Goal: Register for event/course: Sign up to attend an event or enroll in a course

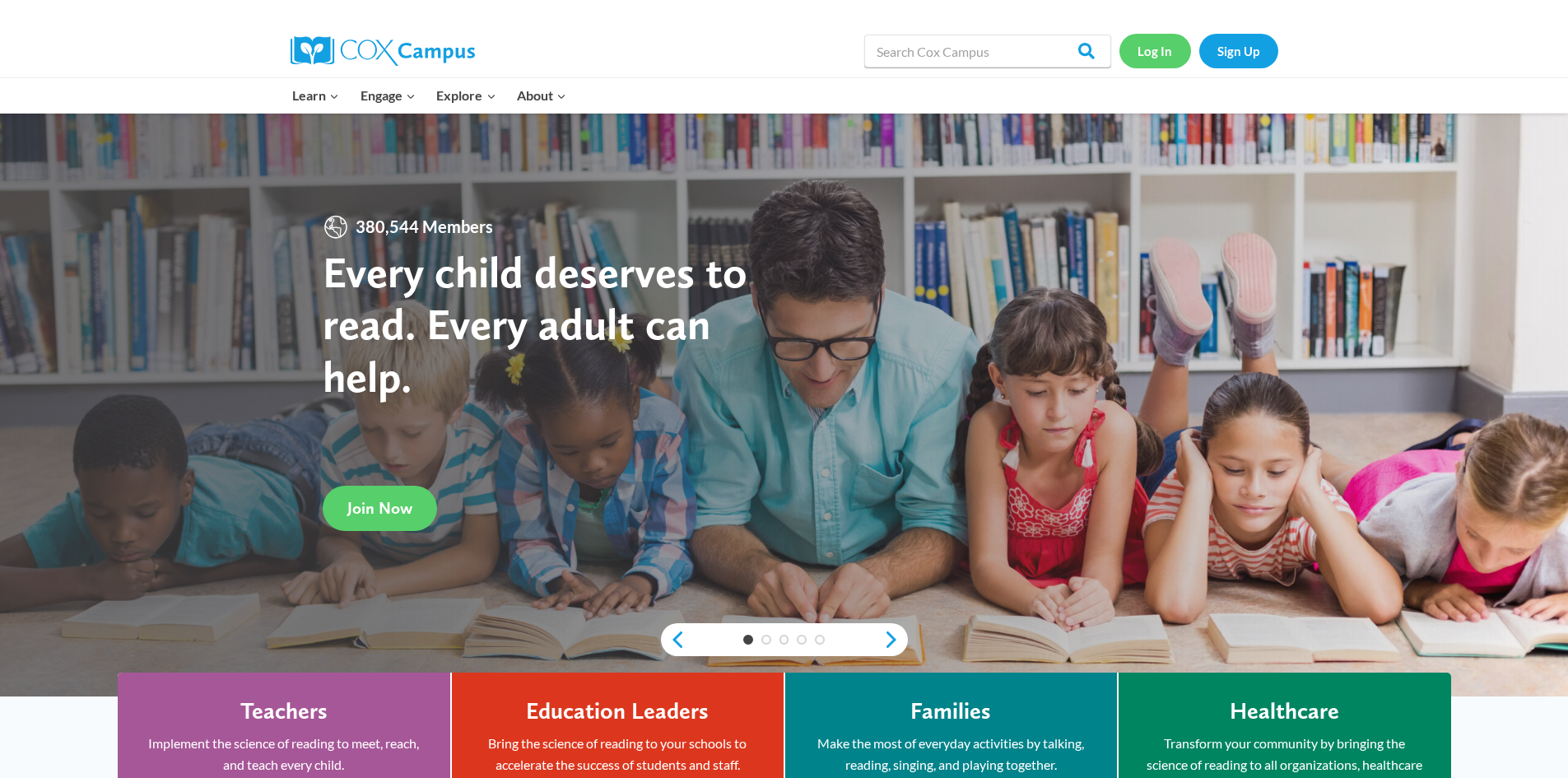
click at [1144, 47] on link "Log In" at bounding box center [1155, 50] width 72 height 34
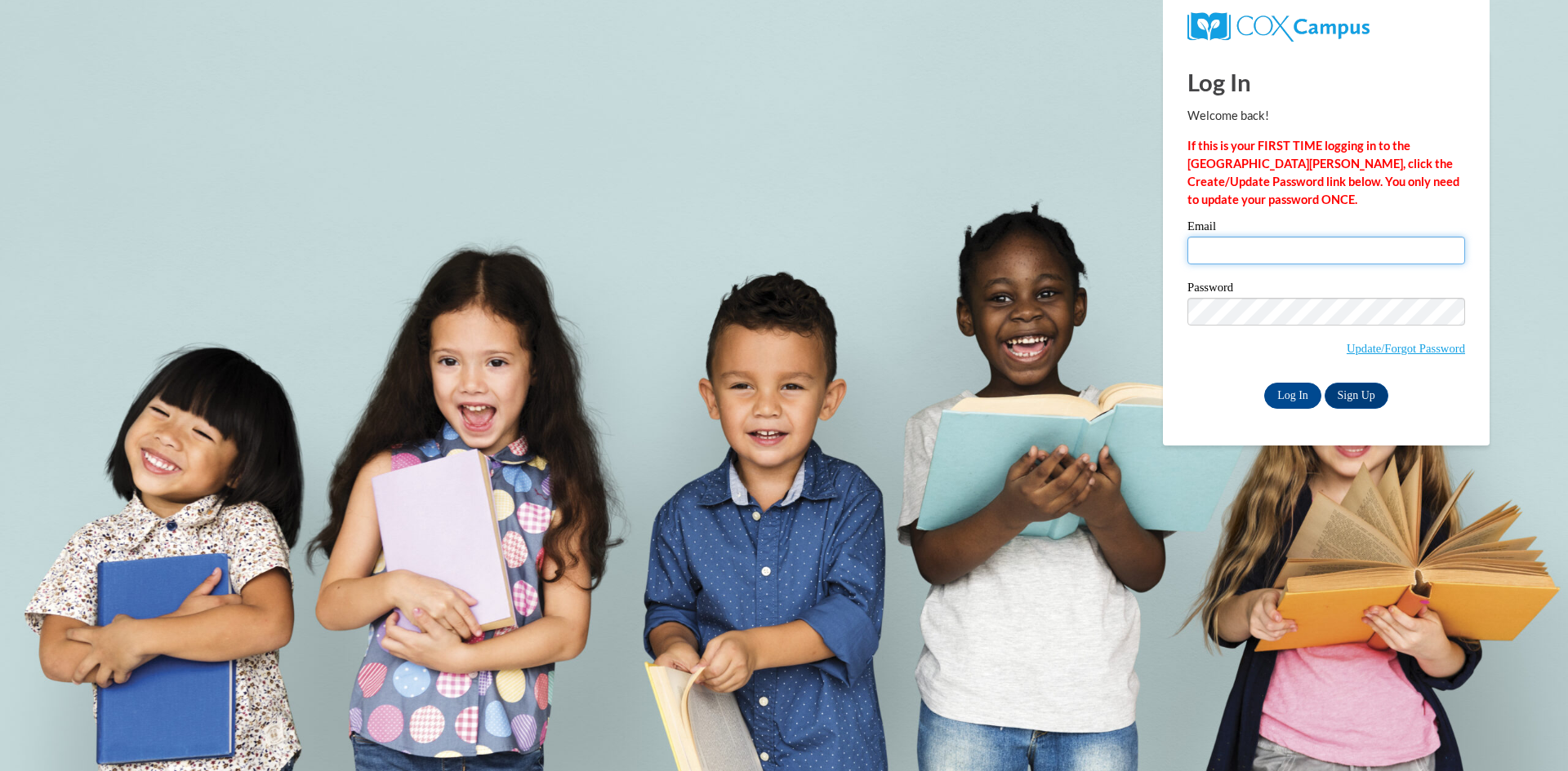
click at [1248, 250] on input "Email" at bounding box center [1326, 250] width 278 height 28
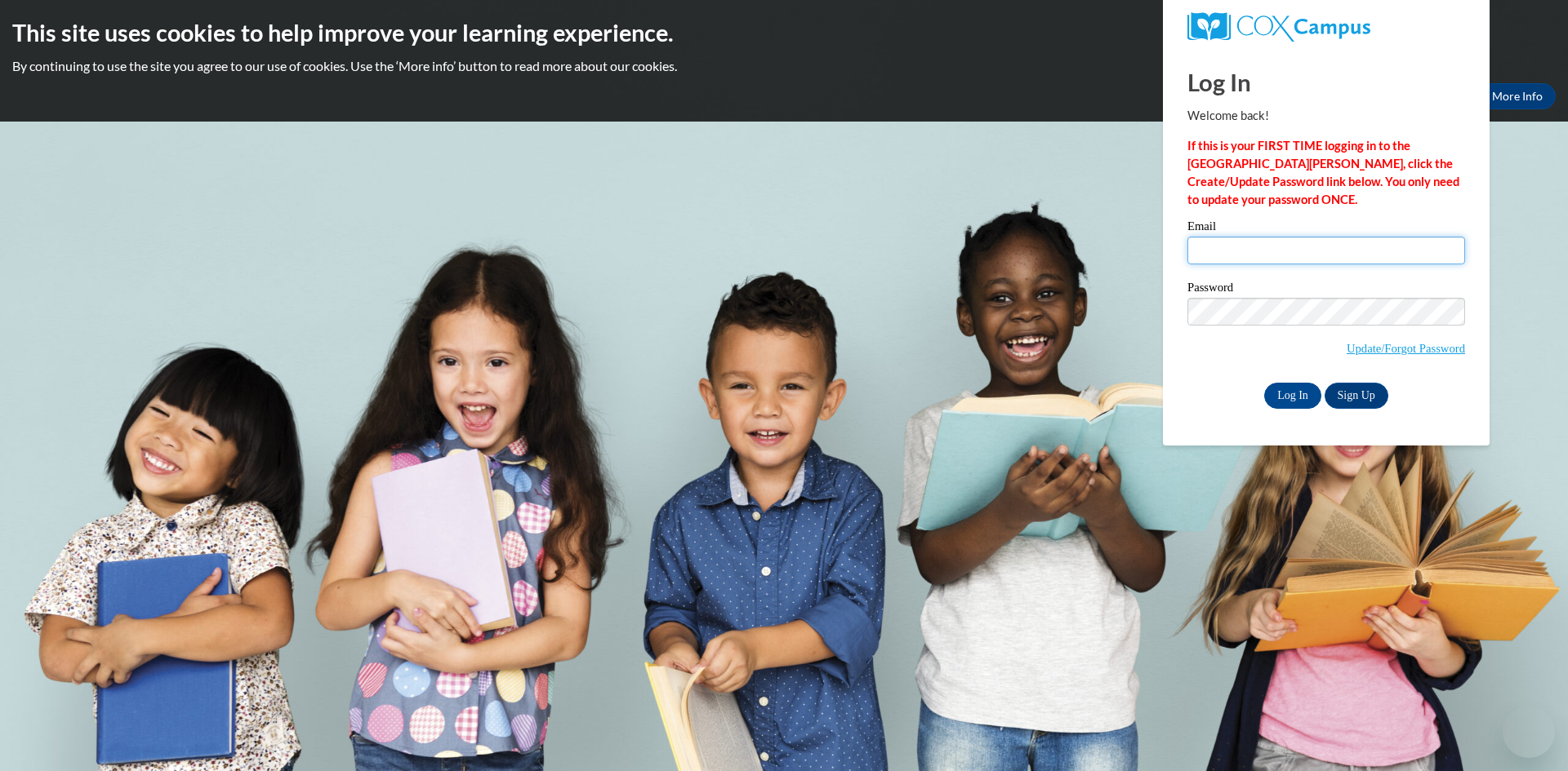
type input "megdorf@clintonville.k12.wi.us"
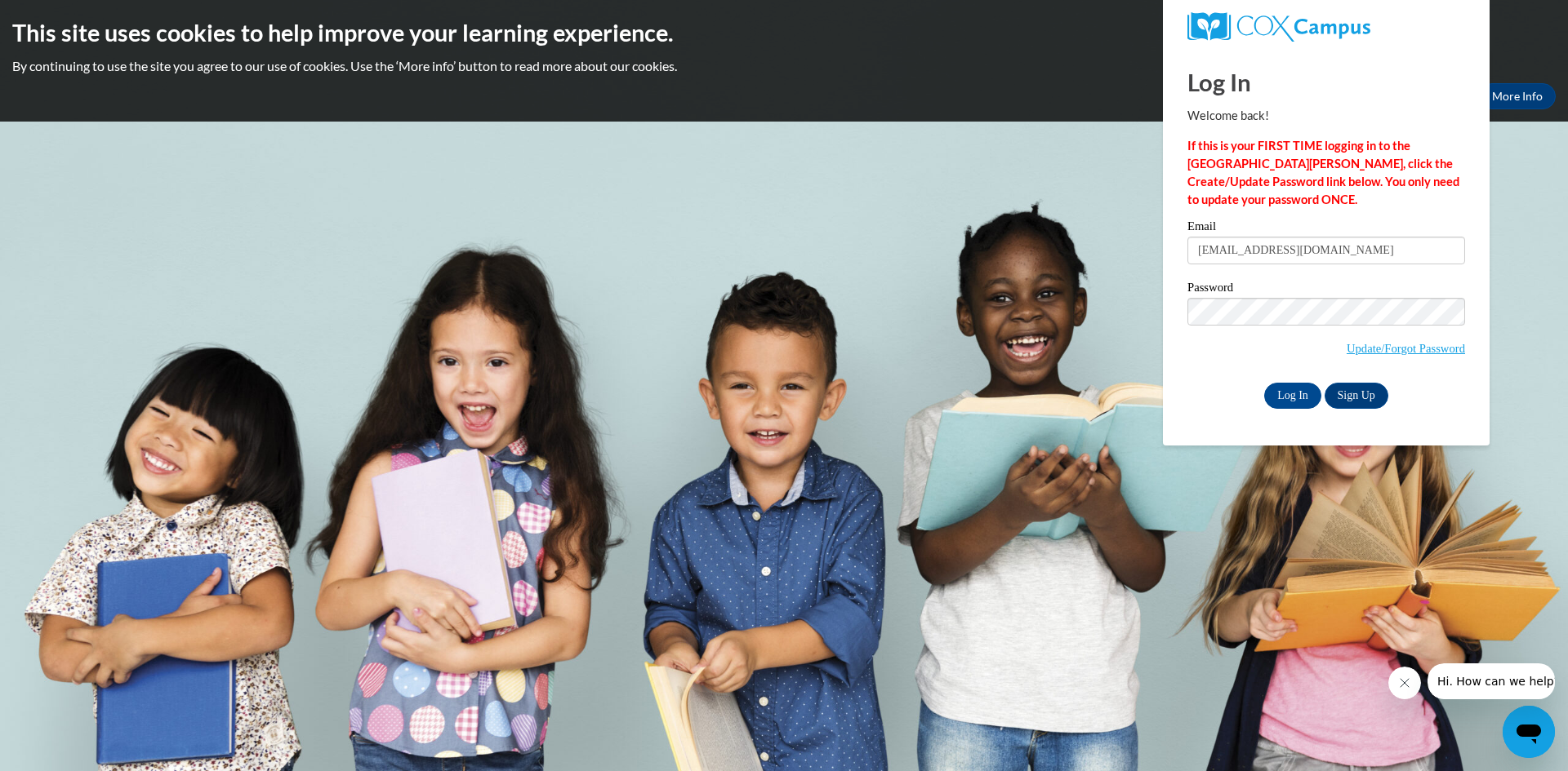
click at [1287, 414] on div "Log In Welcome back! If this is your FIRST TIME logging in to the NEW Cox Campu…" at bounding box center [1326, 246] width 352 height 396
click at [1287, 401] on input "Log In" at bounding box center [1293, 395] width 58 height 26
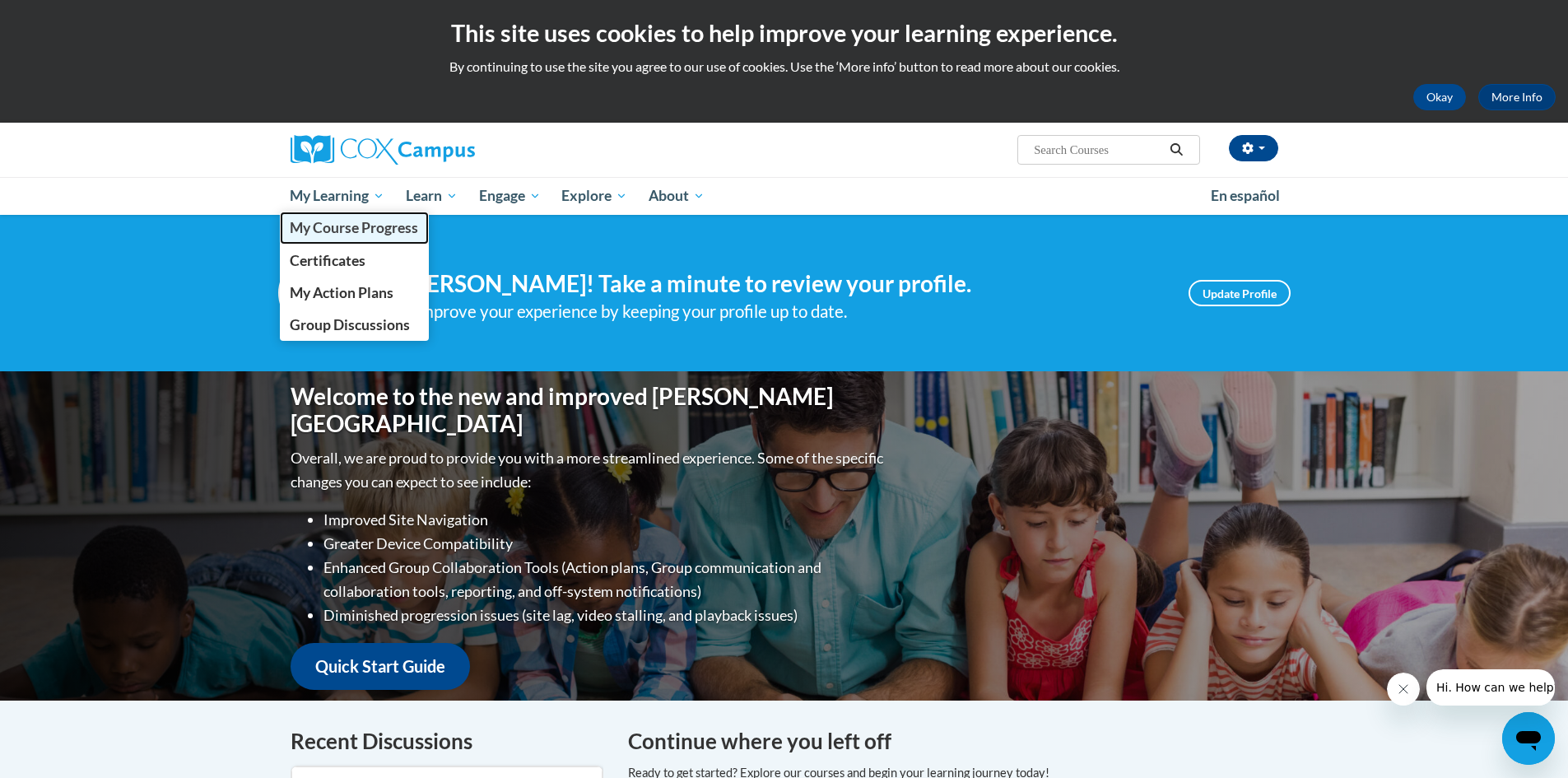
click at [363, 223] on span "My Course Progress" at bounding box center [354, 228] width 129 height 17
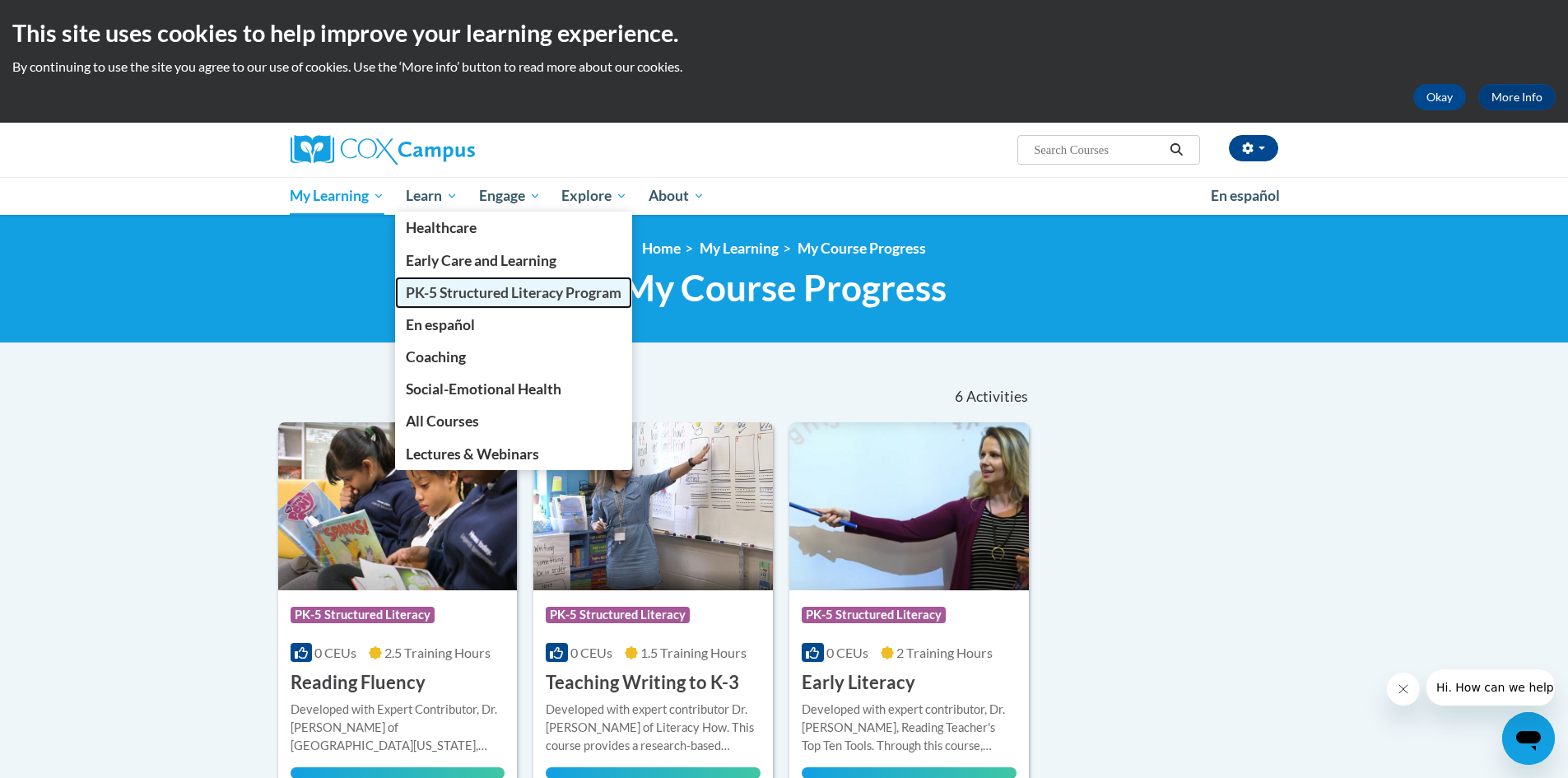
click at [503, 285] on span "PK-5 Structured Literacy Program" at bounding box center [514, 292] width 216 height 17
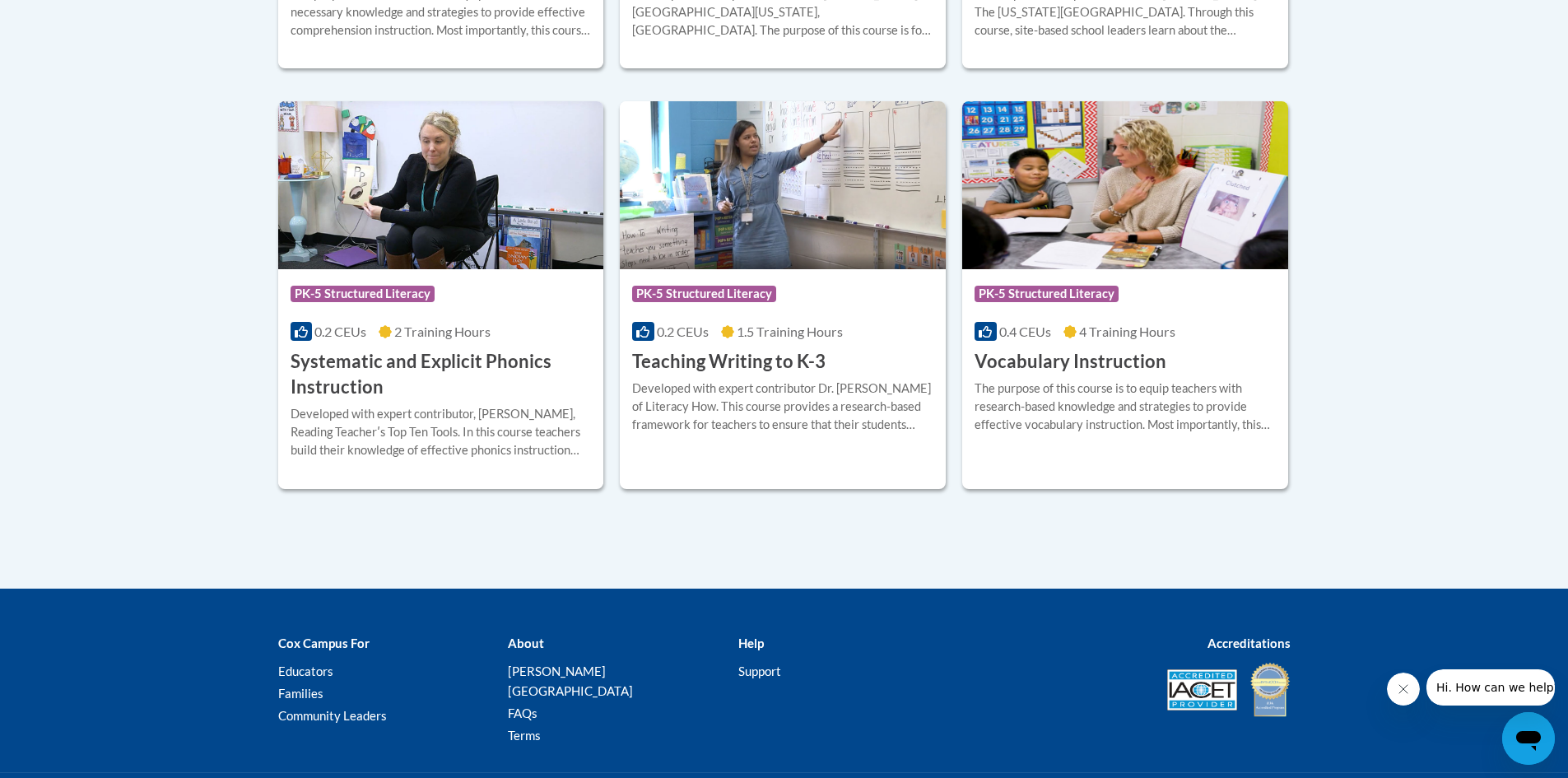
scroll to position [1894, 0]
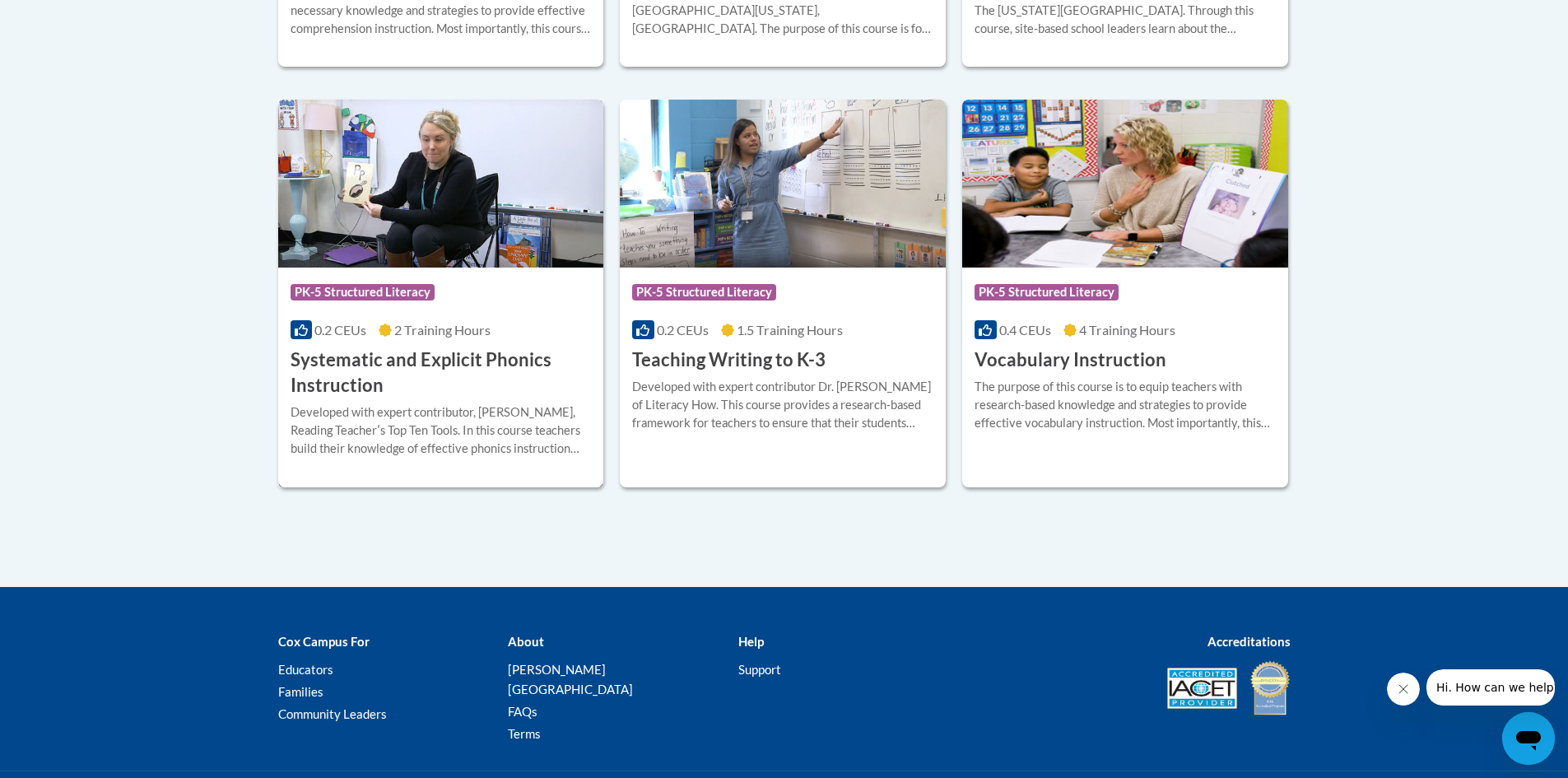
click at [497, 366] on h3 "Systematic and Explicit Phonics Instruction" at bounding box center [441, 373] width 301 height 51
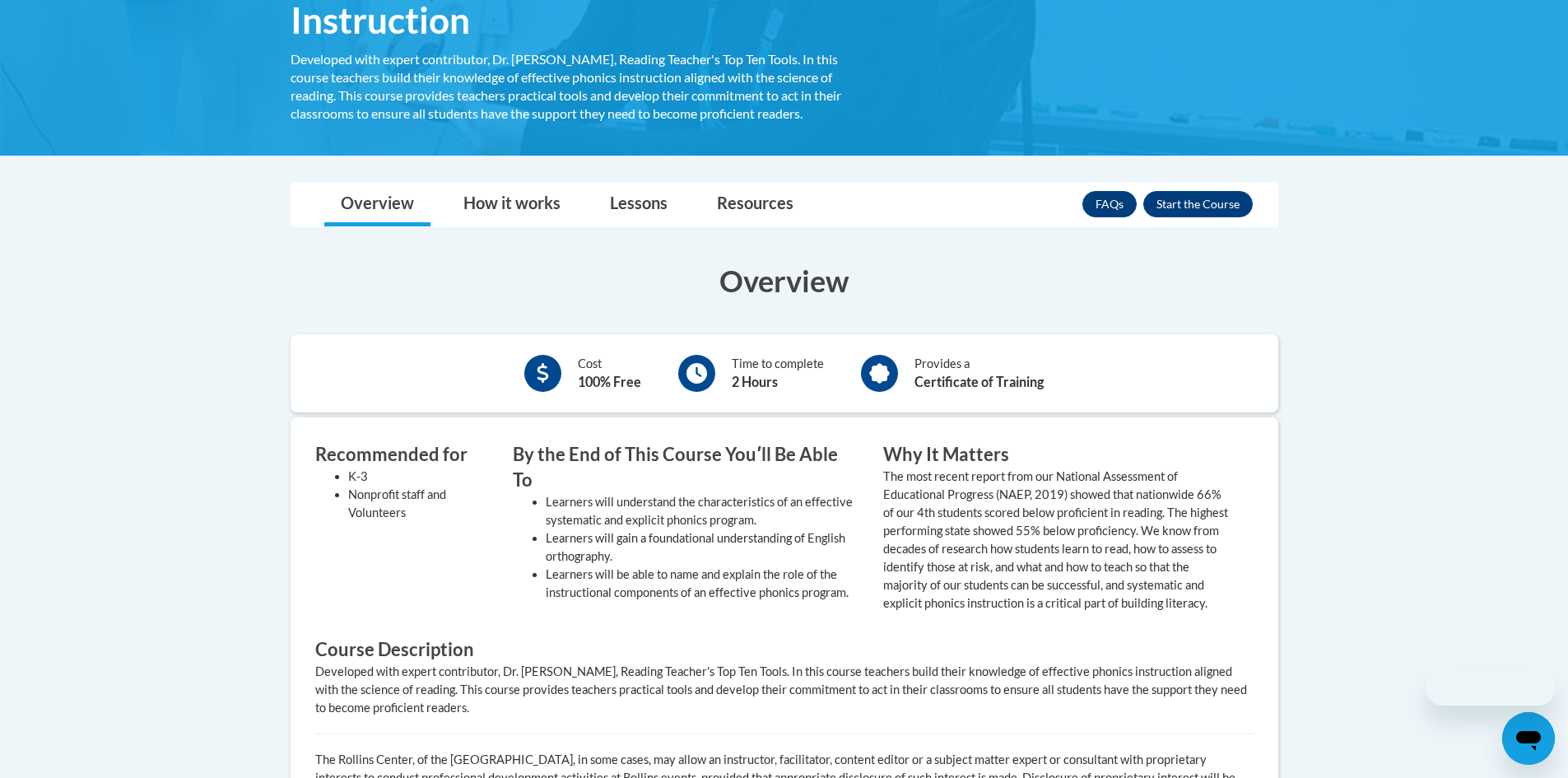
scroll to position [412, 0]
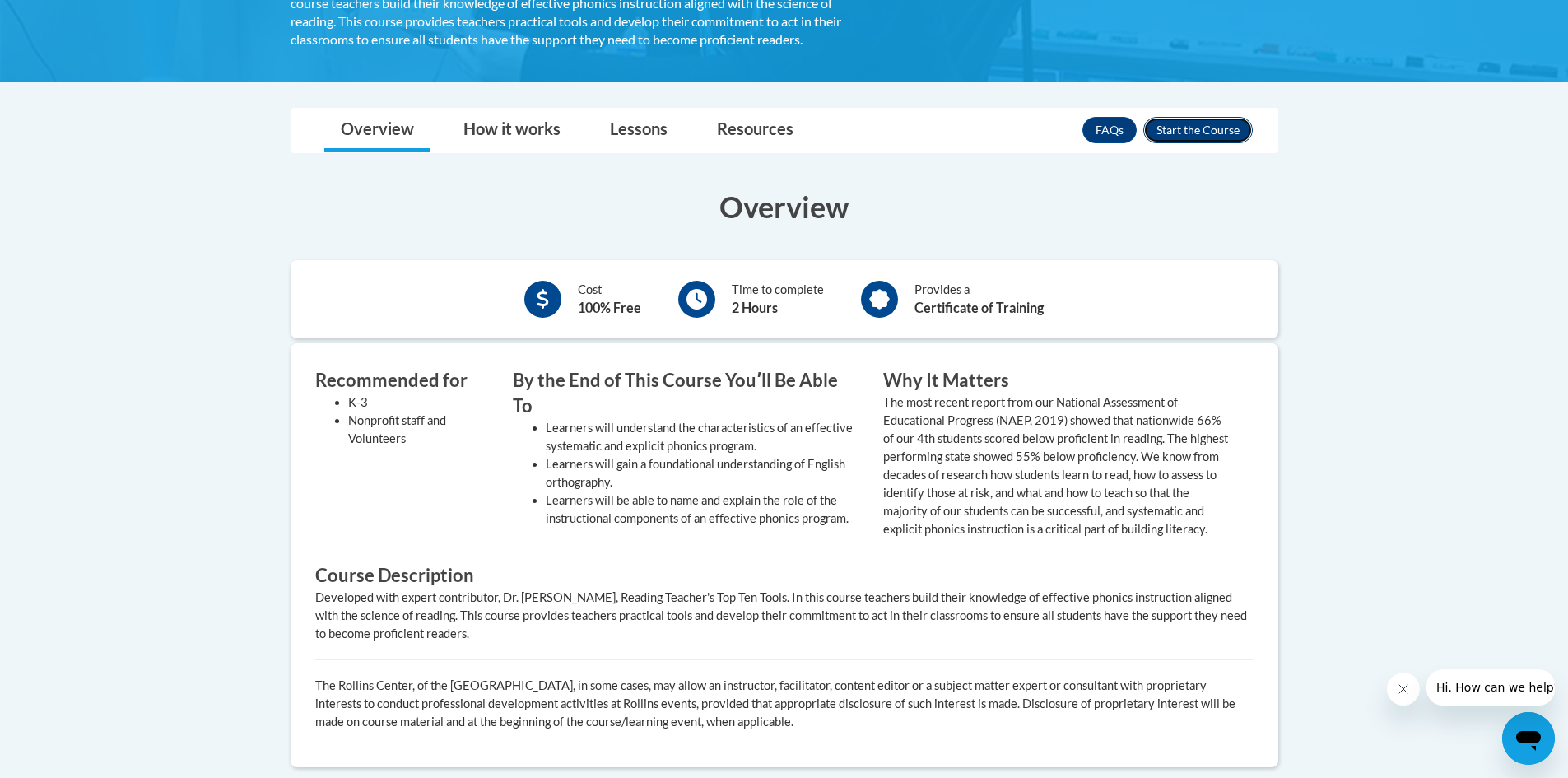
click at [1184, 135] on button "Enroll" at bounding box center [1198, 130] width 110 height 26
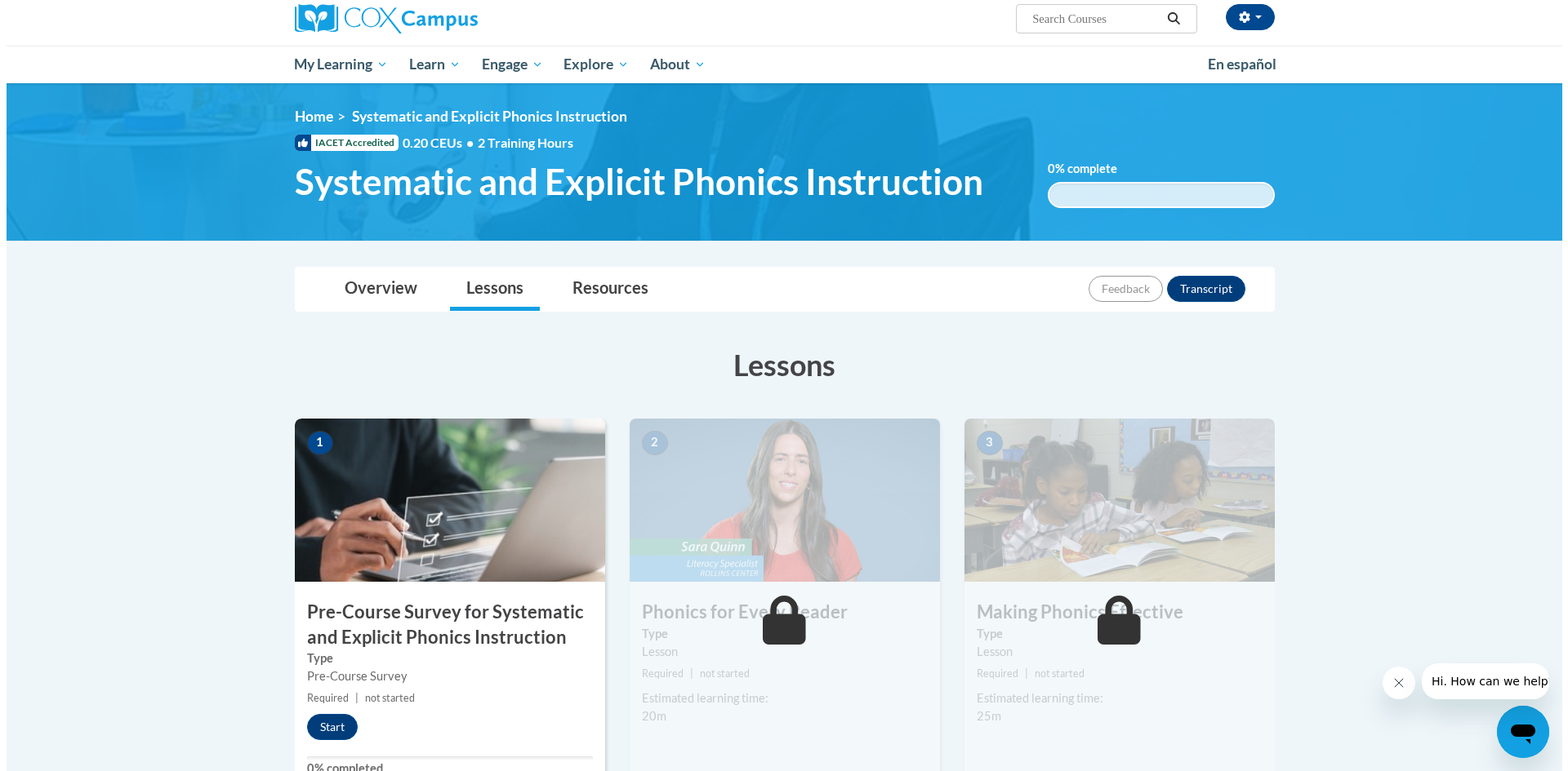
scroll to position [326, 0]
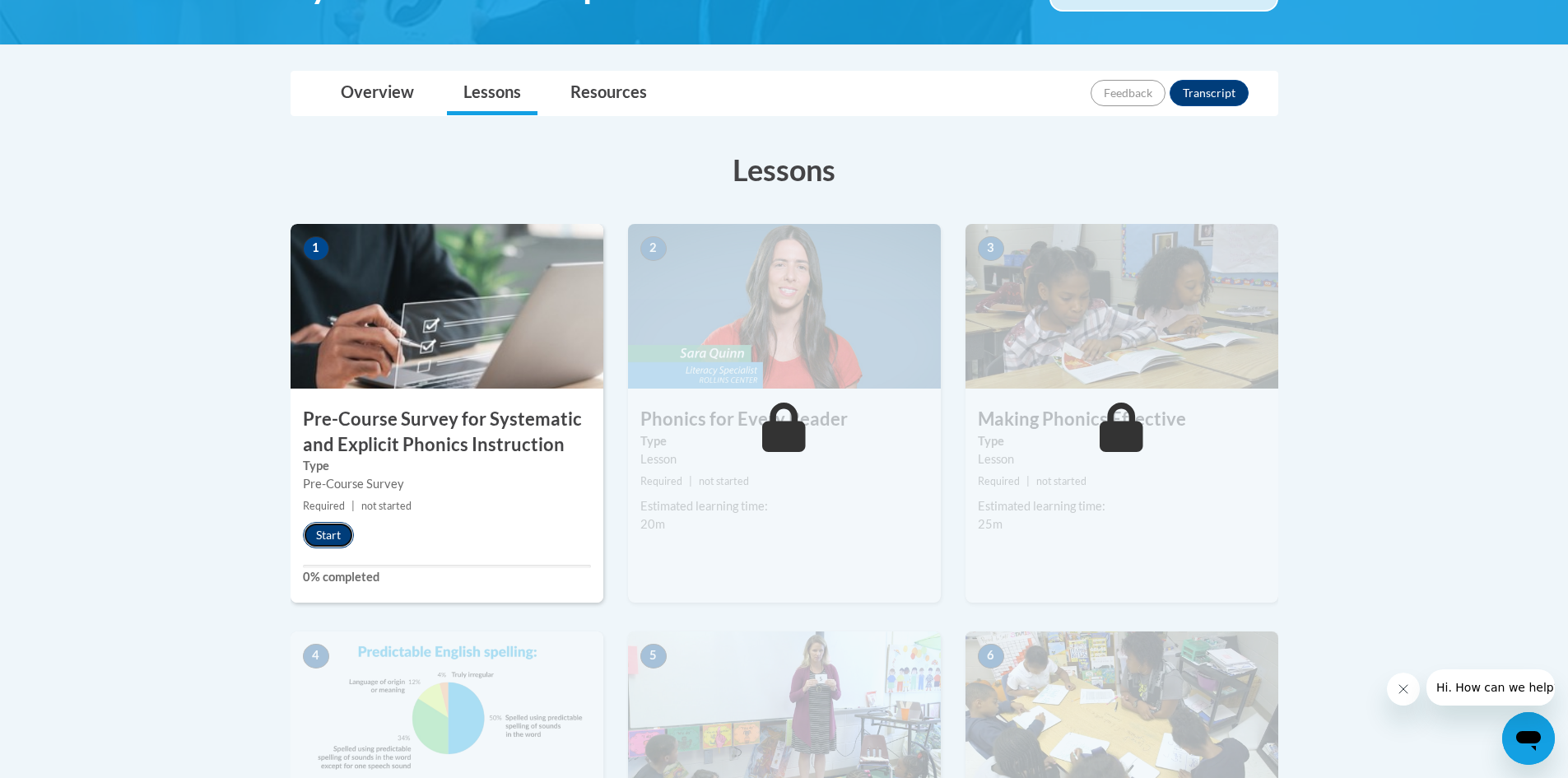
click at [334, 539] on button "Start" at bounding box center [328, 535] width 51 height 26
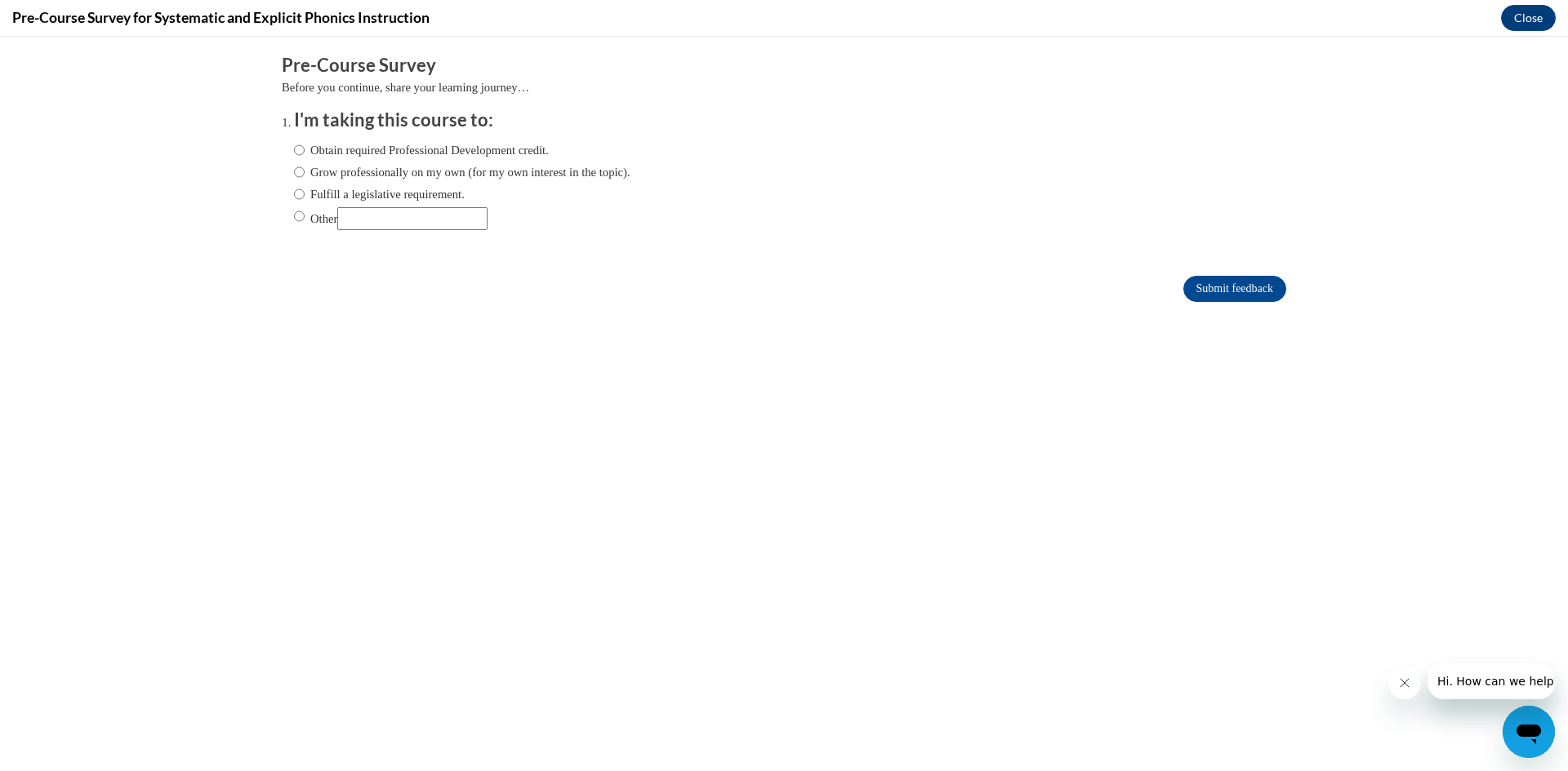
scroll to position [0, 0]
click at [281, 194] on ol "I'm taking this course to: Obtain required Professional Development credit. Gro…" at bounding box center [783, 182] width 1004 height 147
click at [294, 191] on input "Fulfill a legislative requirement." at bounding box center [299, 194] width 11 height 18
radio input "true"
click at [1230, 283] on input "Submit feedback" at bounding box center [1234, 288] width 102 height 26
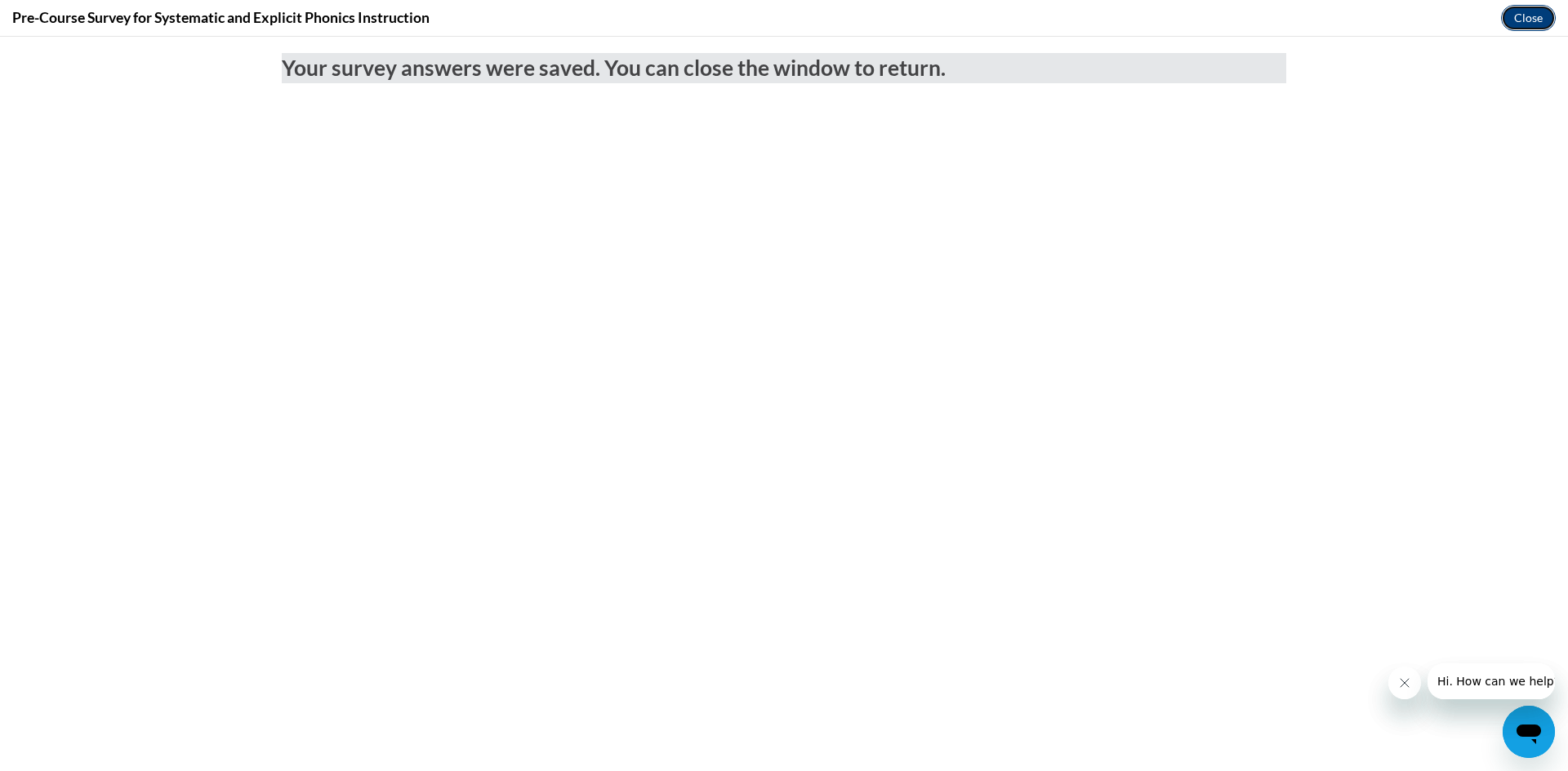
click at [1515, 12] on button "Close" at bounding box center [1528, 17] width 55 height 26
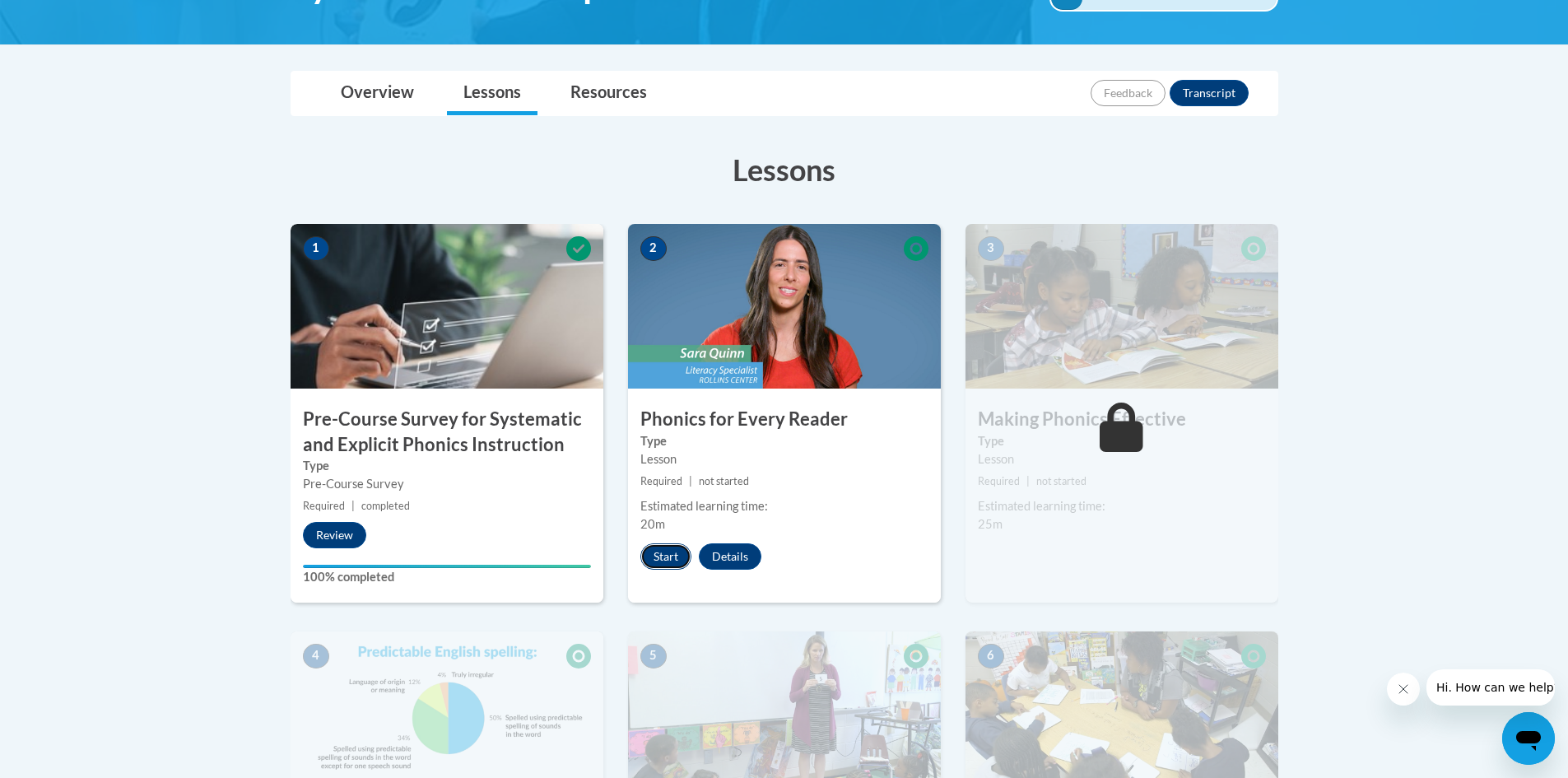
click at [660, 558] on button "Start" at bounding box center [666, 556] width 51 height 26
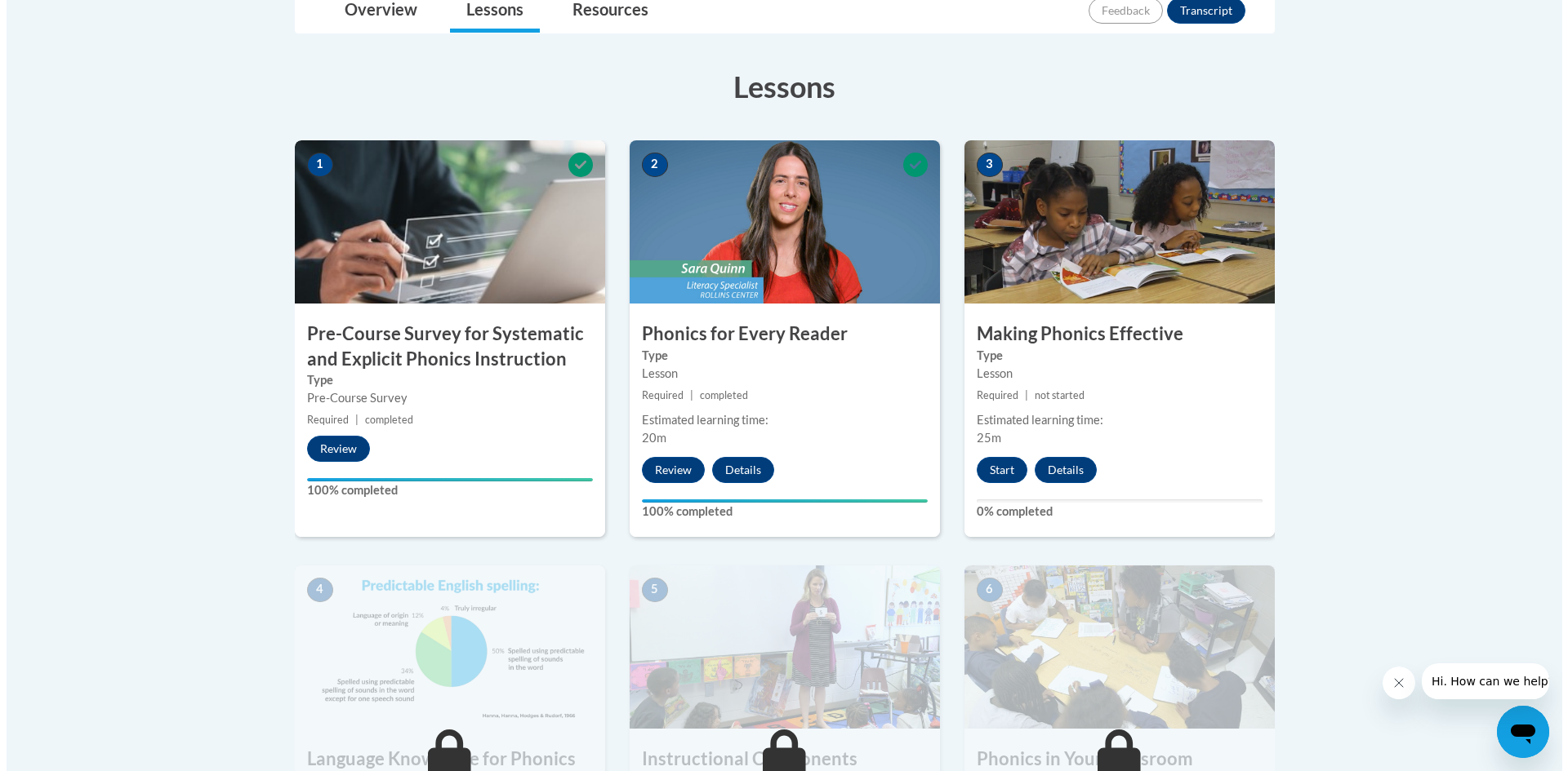
scroll to position [490, 0]
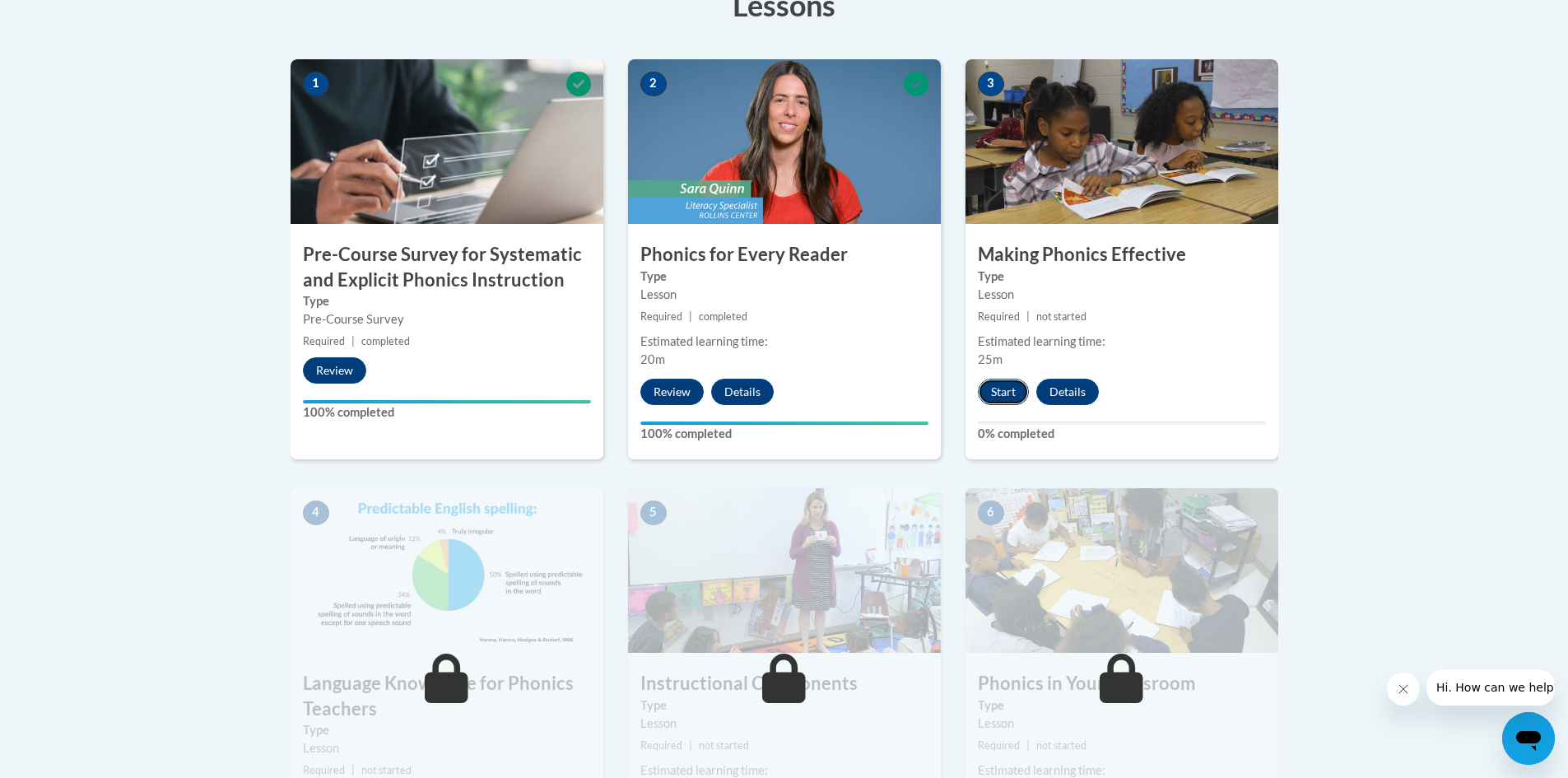
click at [1008, 388] on button "Start" at bounding box center [1003, 392] width 51 height 26
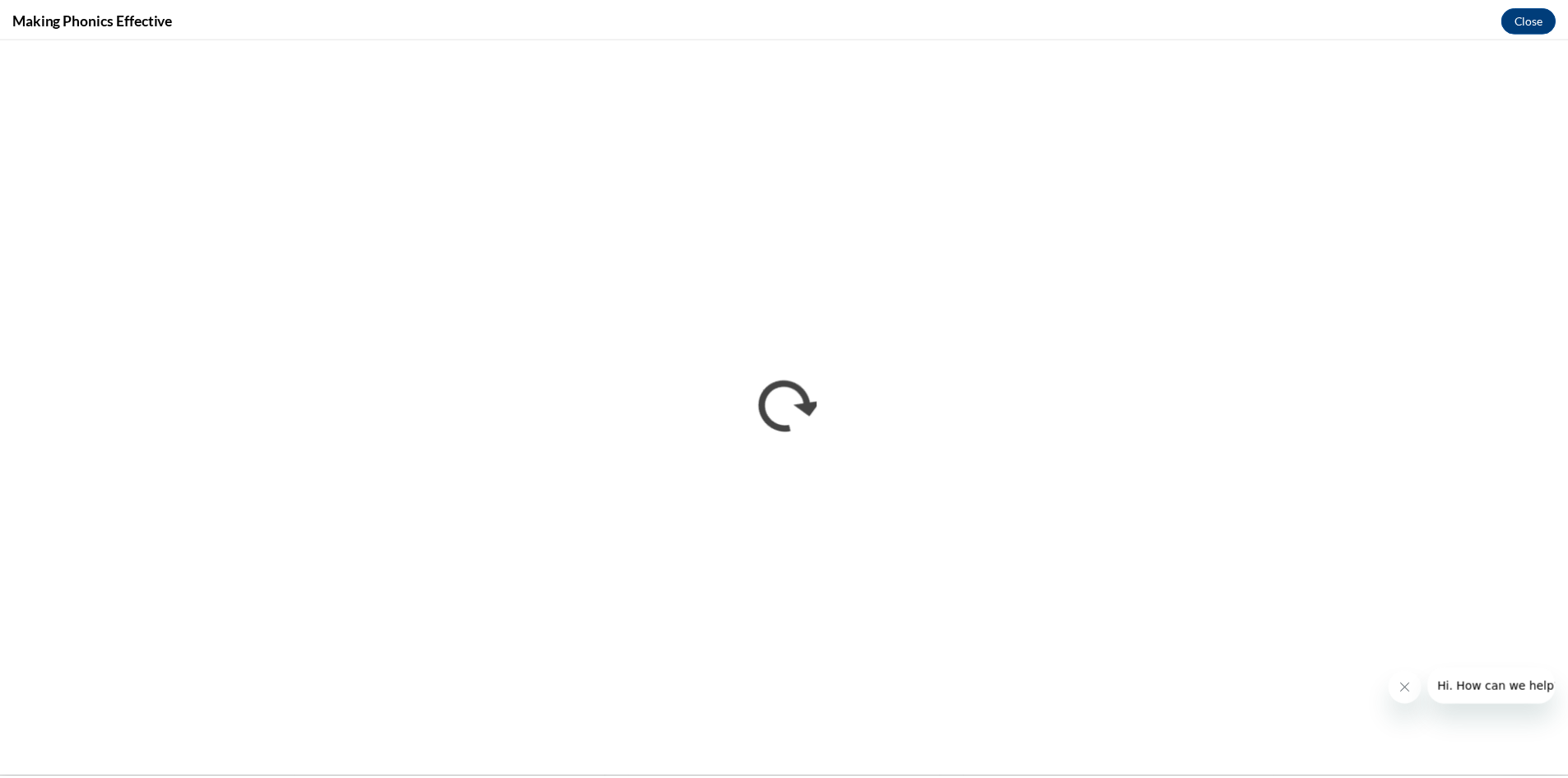
scroll to position [0, 0]
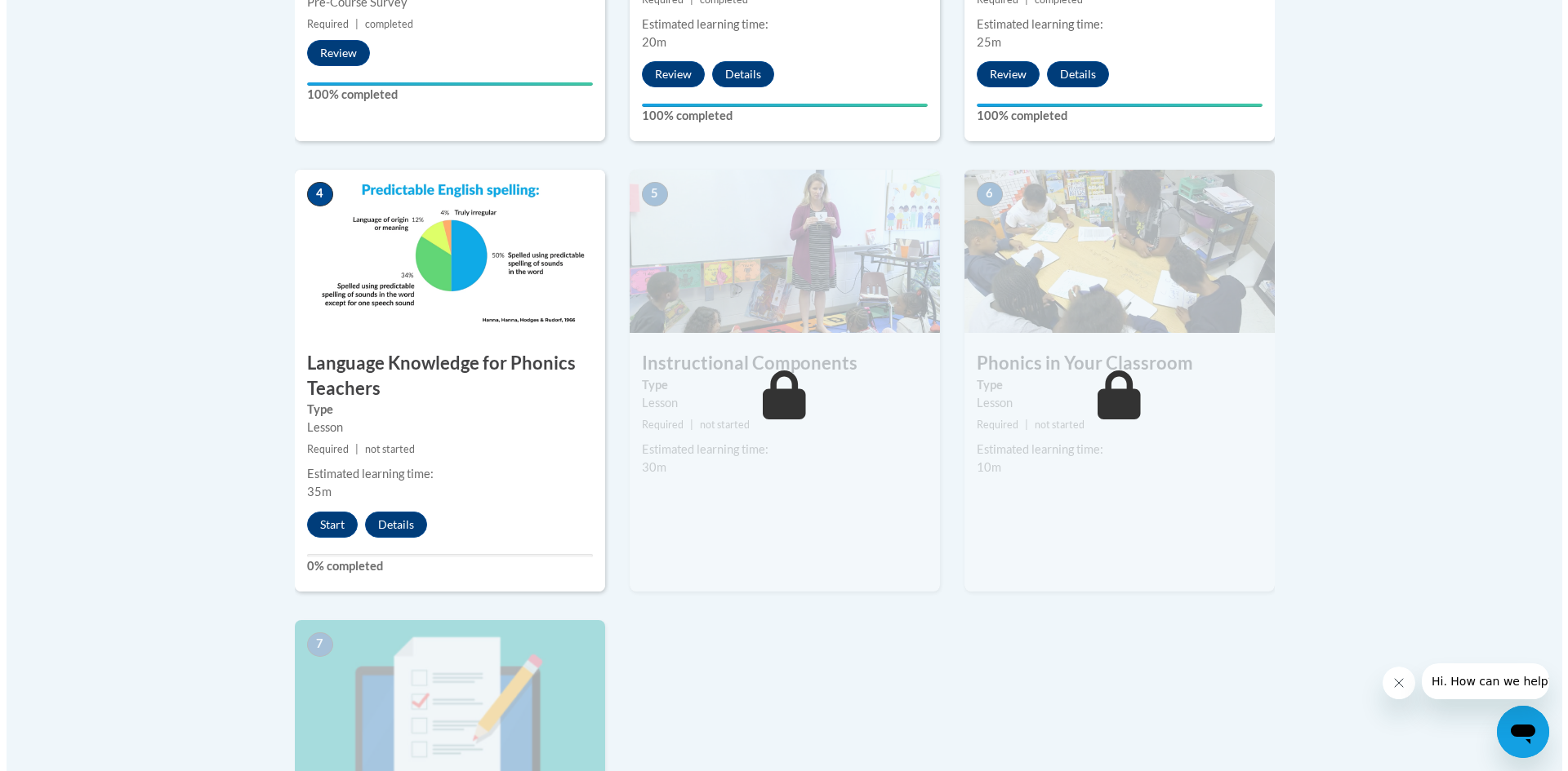
scroll to position [816, 0]
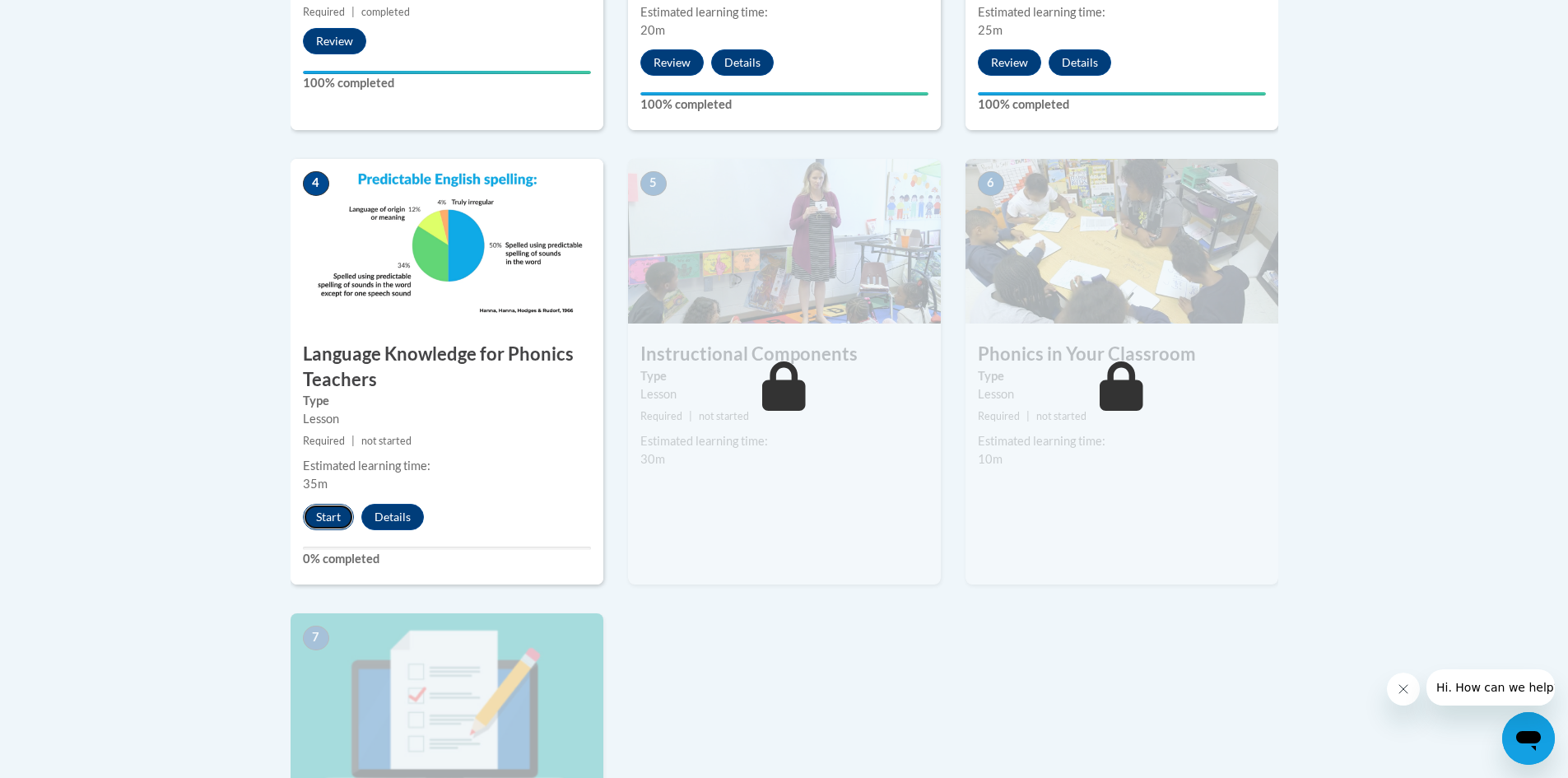
click at [333, 514] on button "Start" at bounding box center [328, 517] width 51 height 26
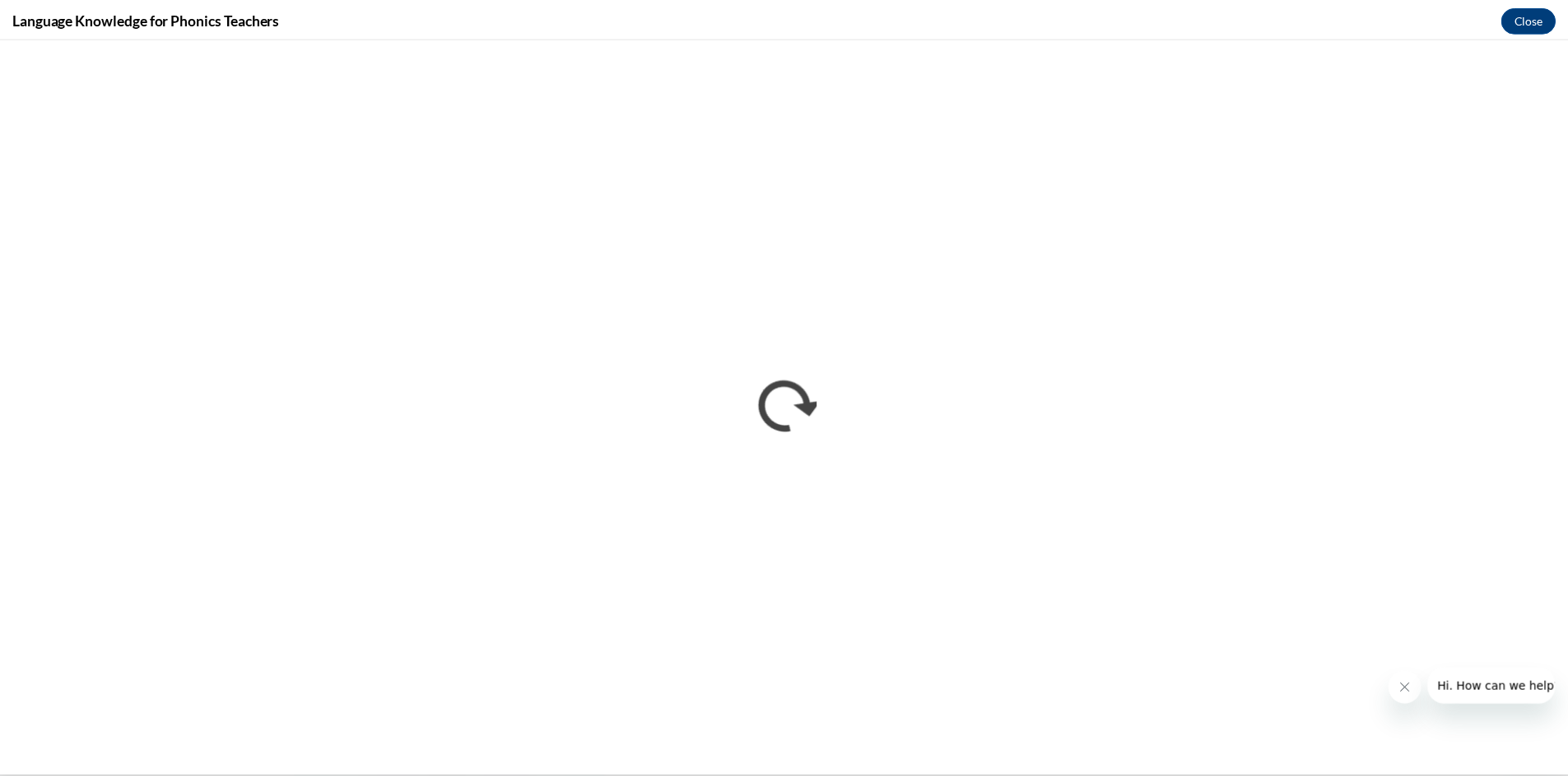
scroll to position [0, 0]
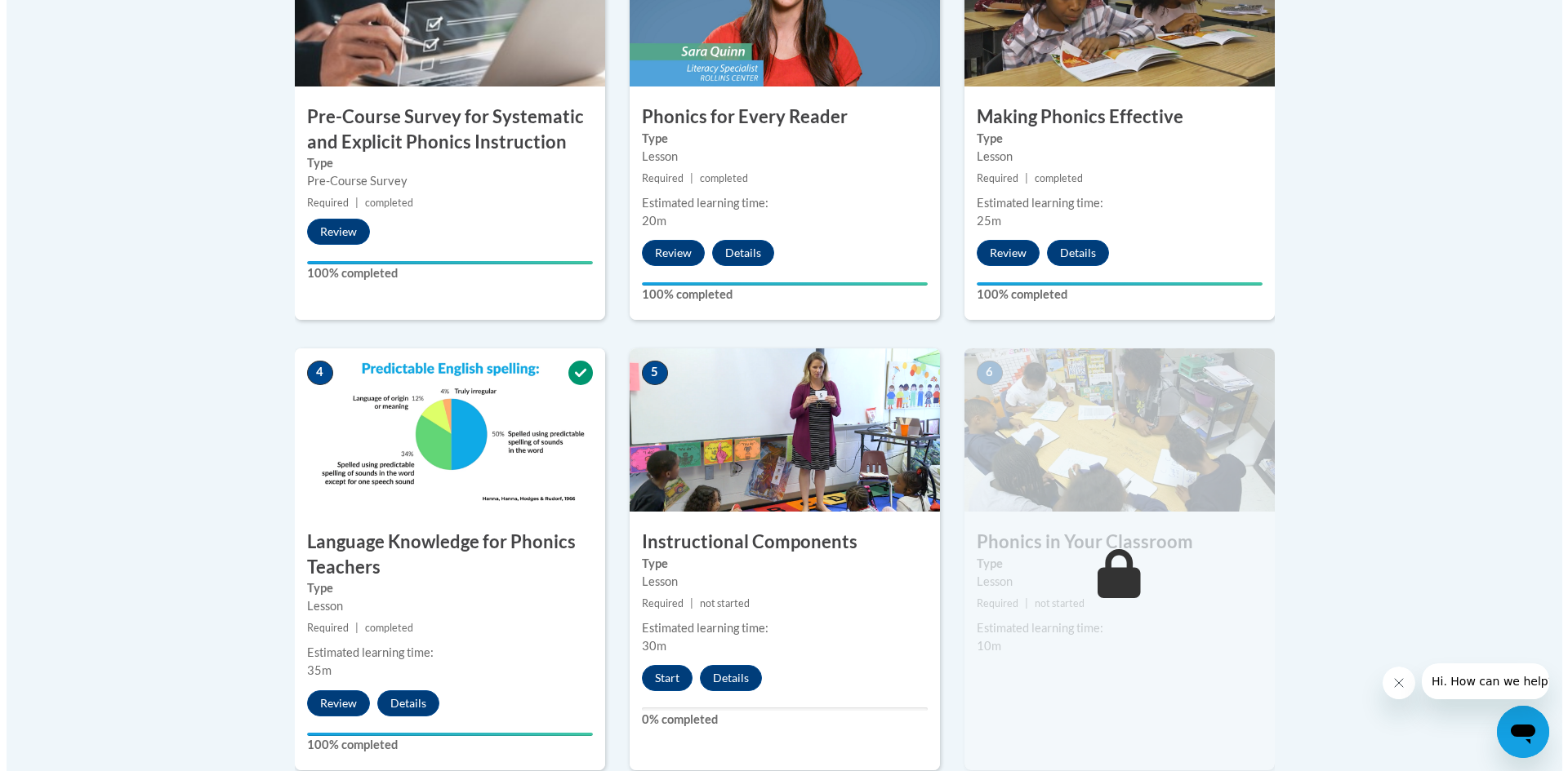
scroll to position [734, 0]
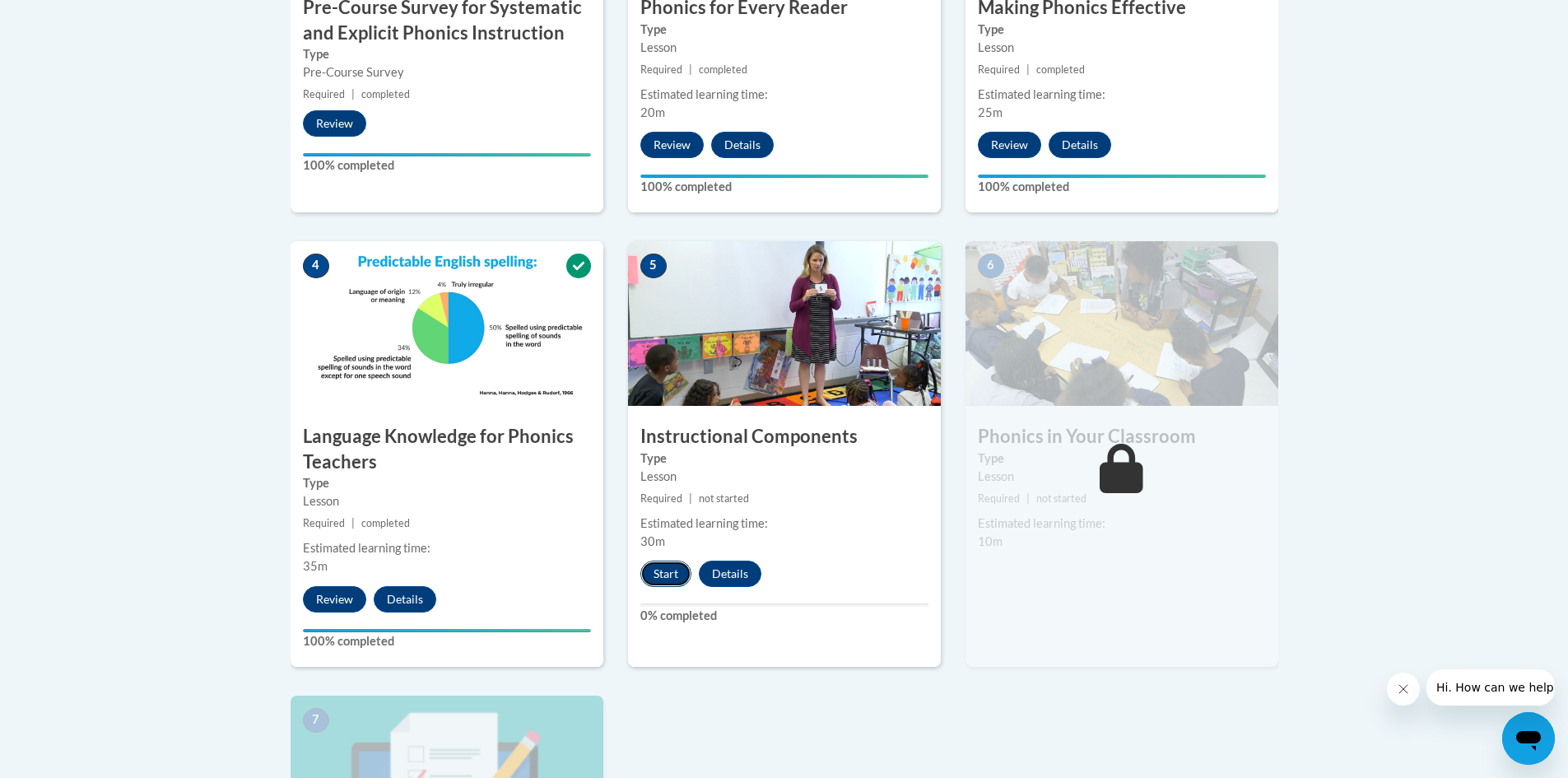
click at [665, 580] on button "Start" at bounding box center [666, 574] width 51 height 26
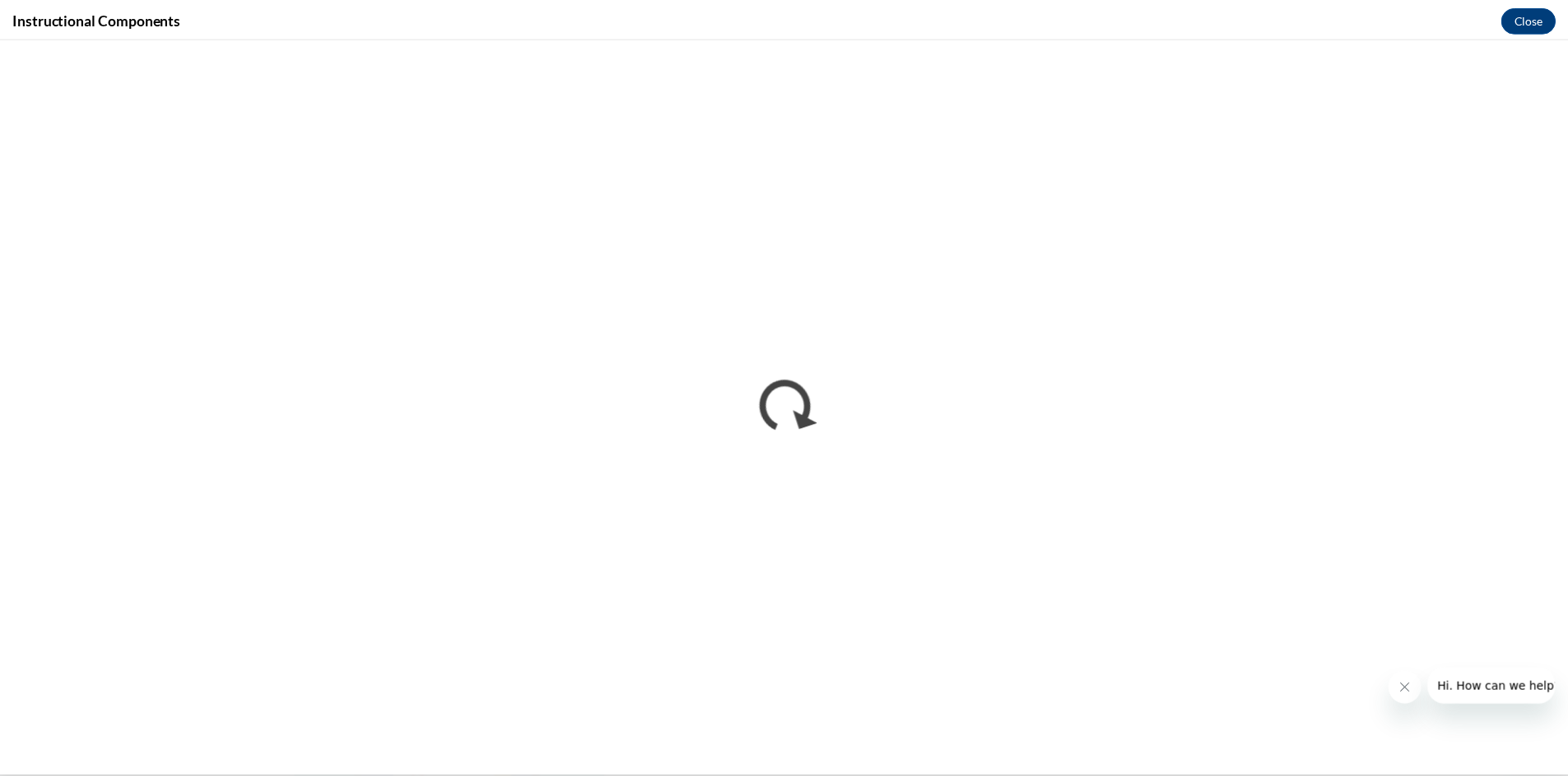
scroll to position [0, 0]
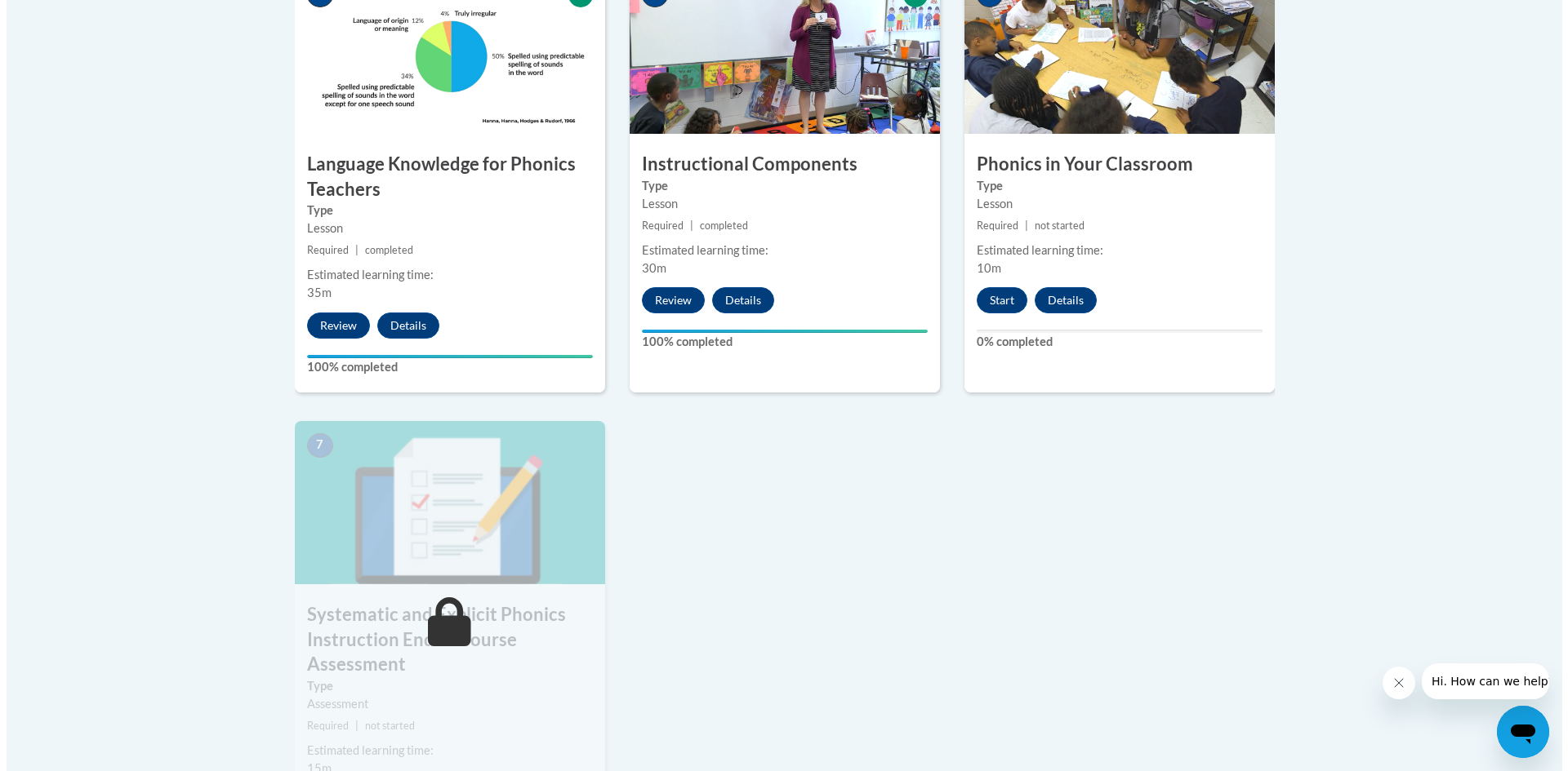
scroll to position [979, 0]
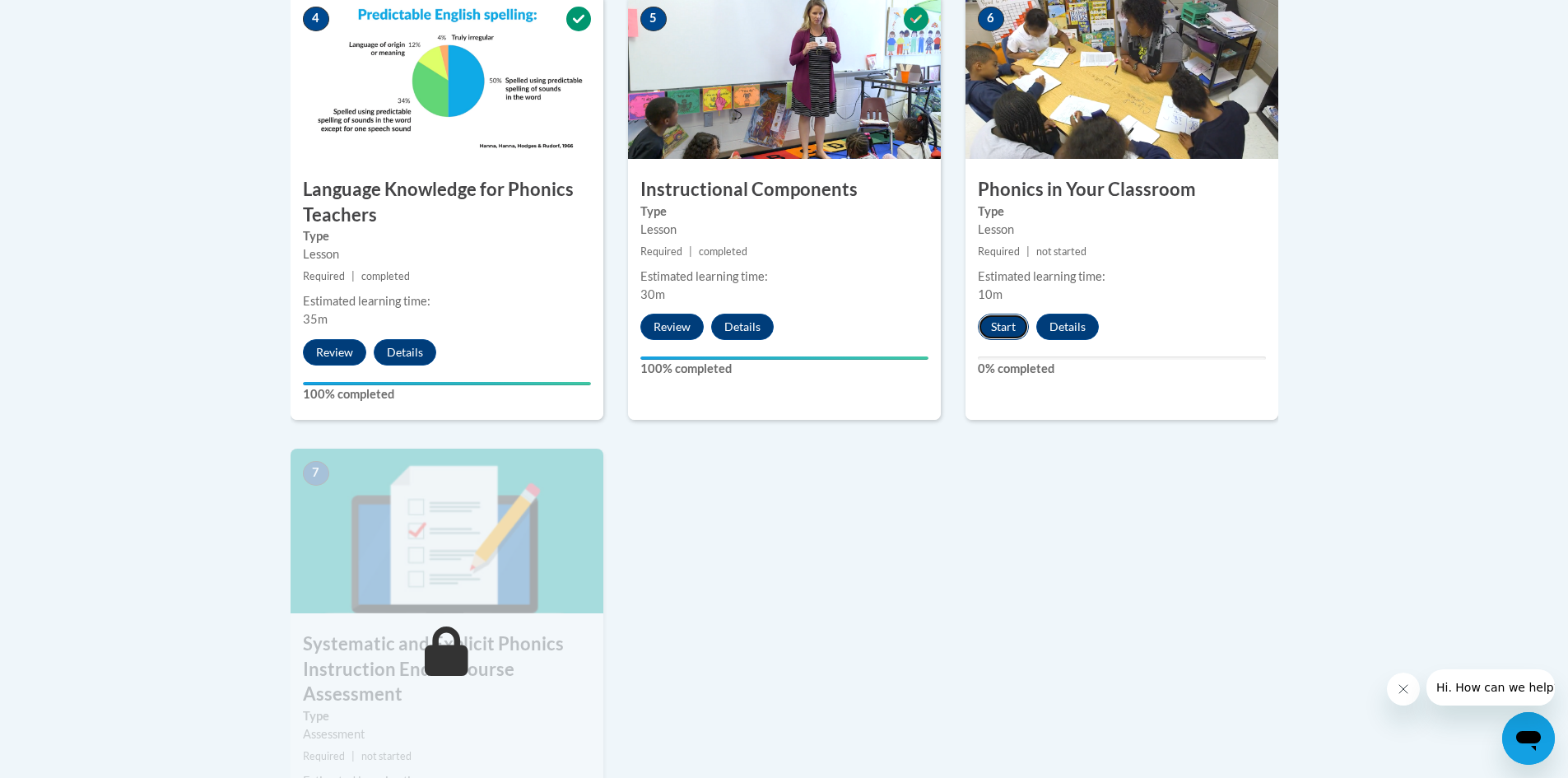
click at [992, 326] on button "Start" at bounding box center [1003, 326] width 51 height 26
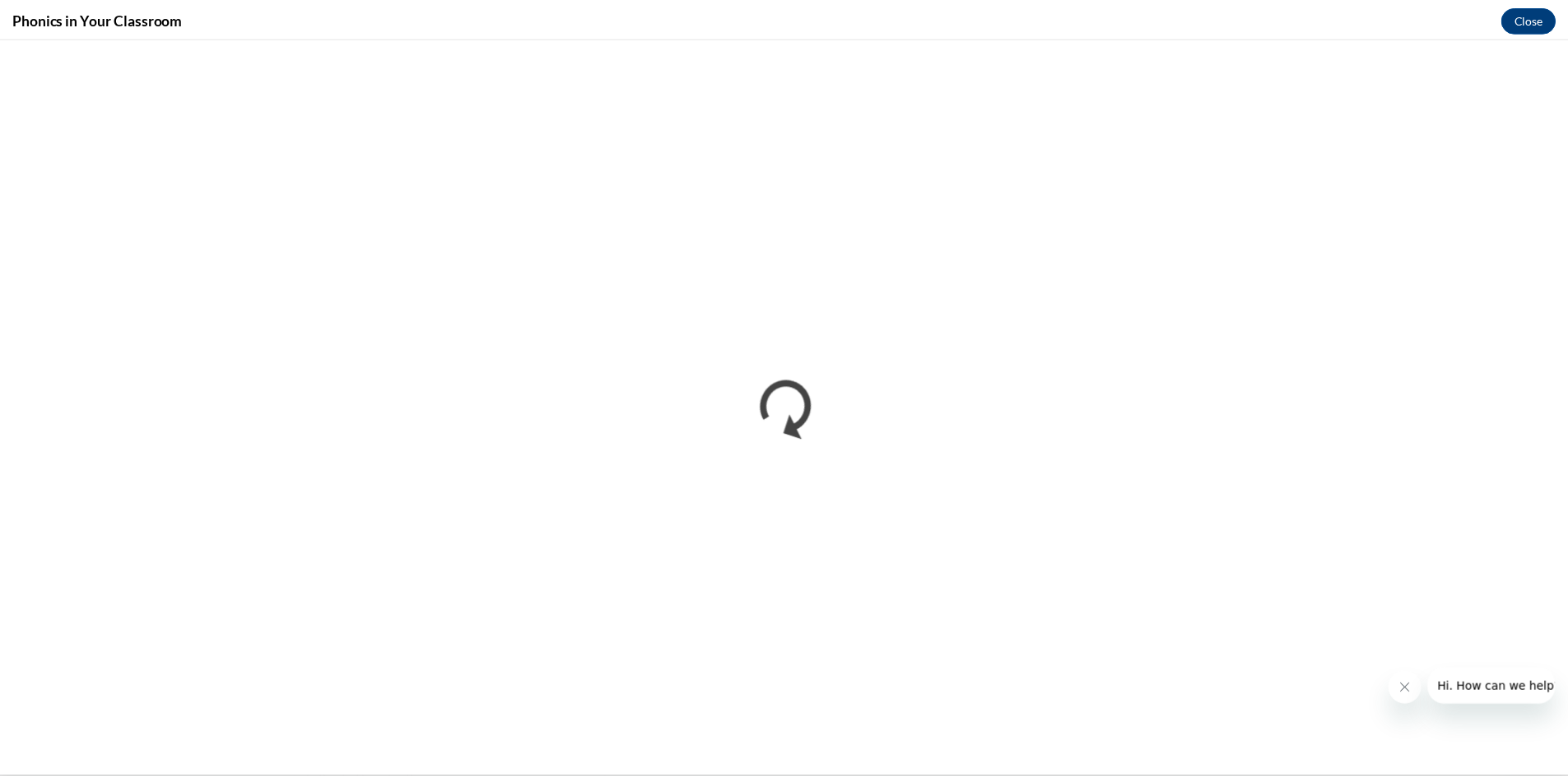
scroll to position [0, 0]
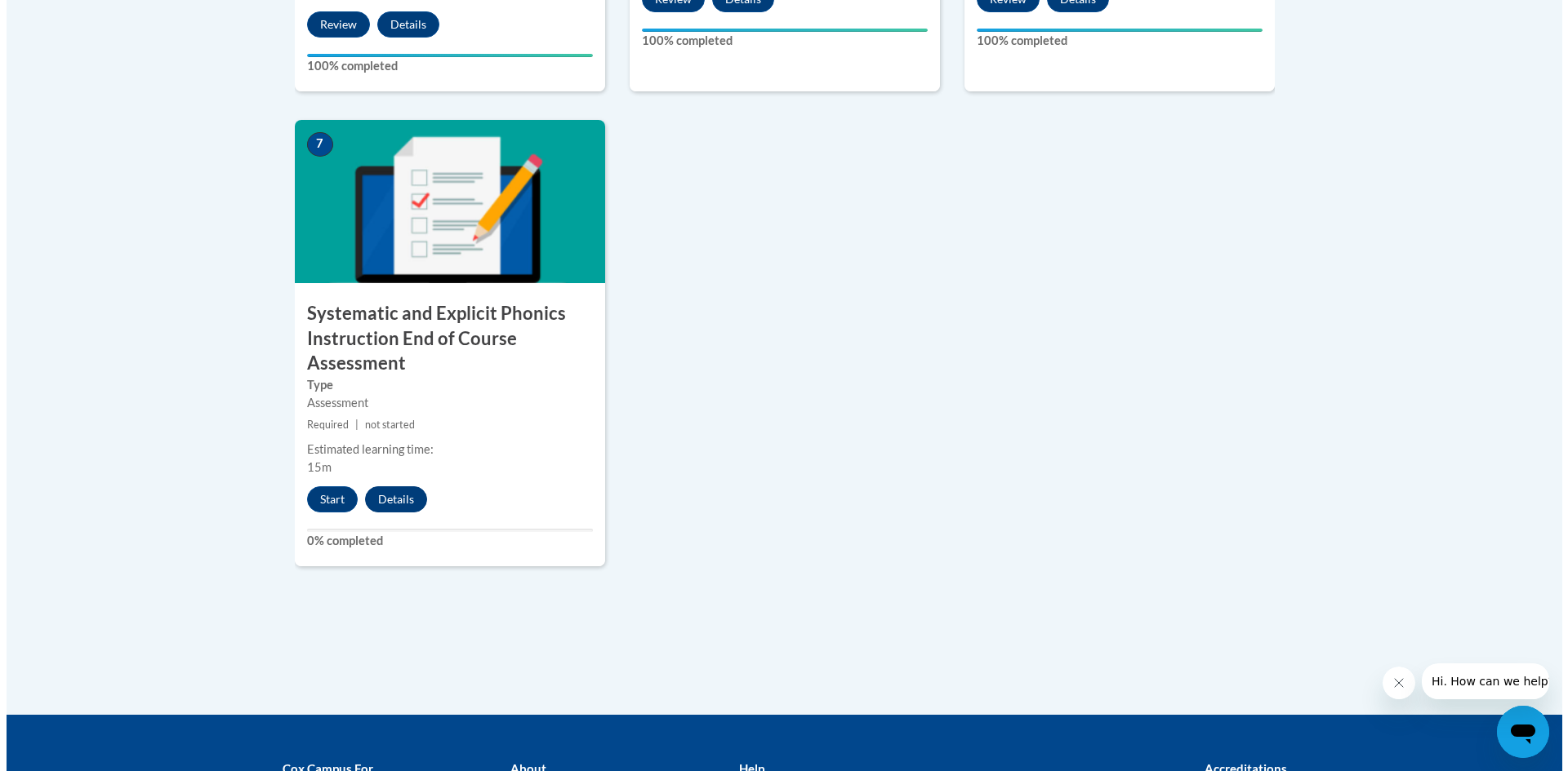
scroll to position [1306, 0]
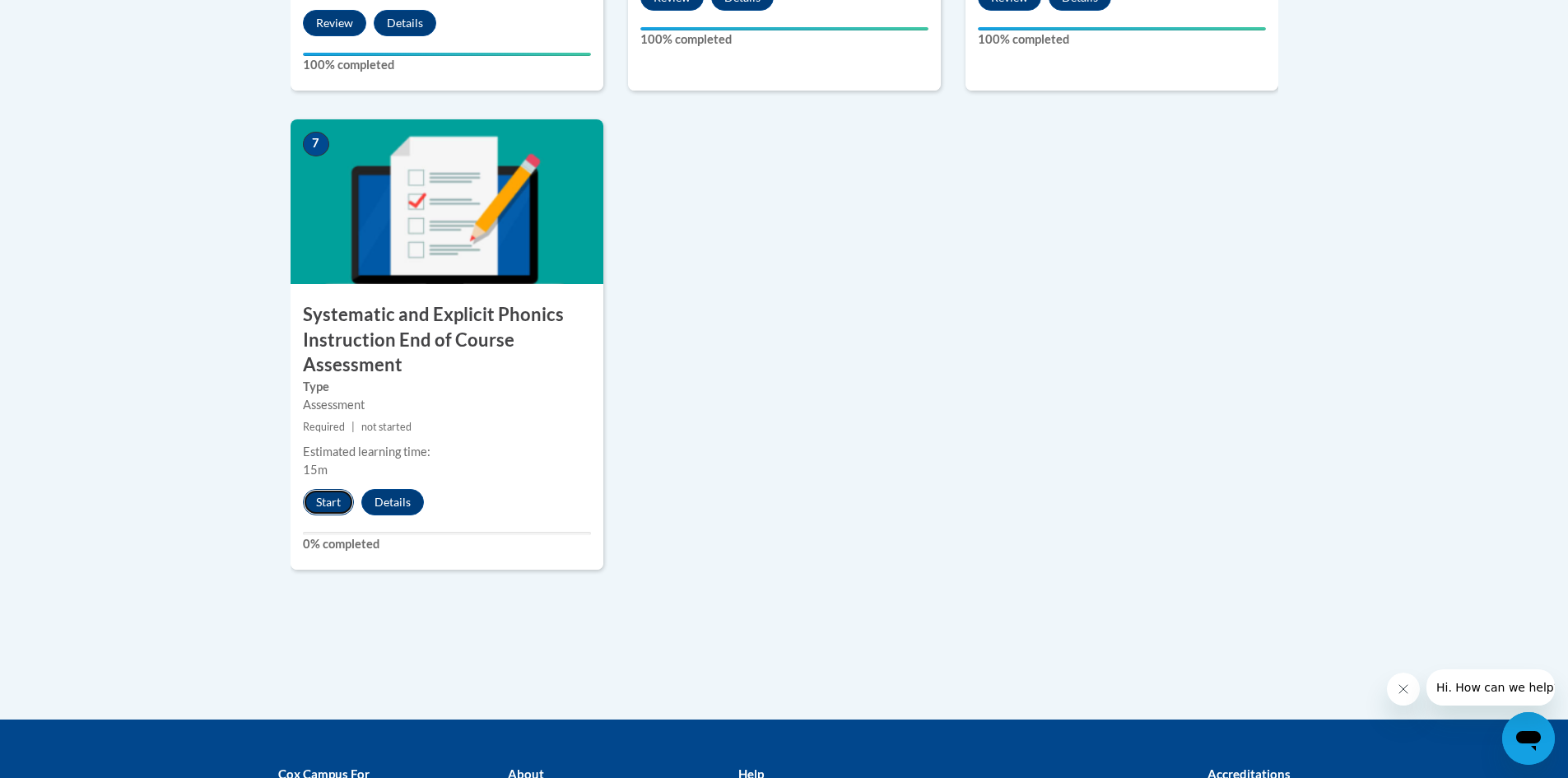
click at [317, 501] on button "Start" at bounding box center [328, 502] width 51 height 26
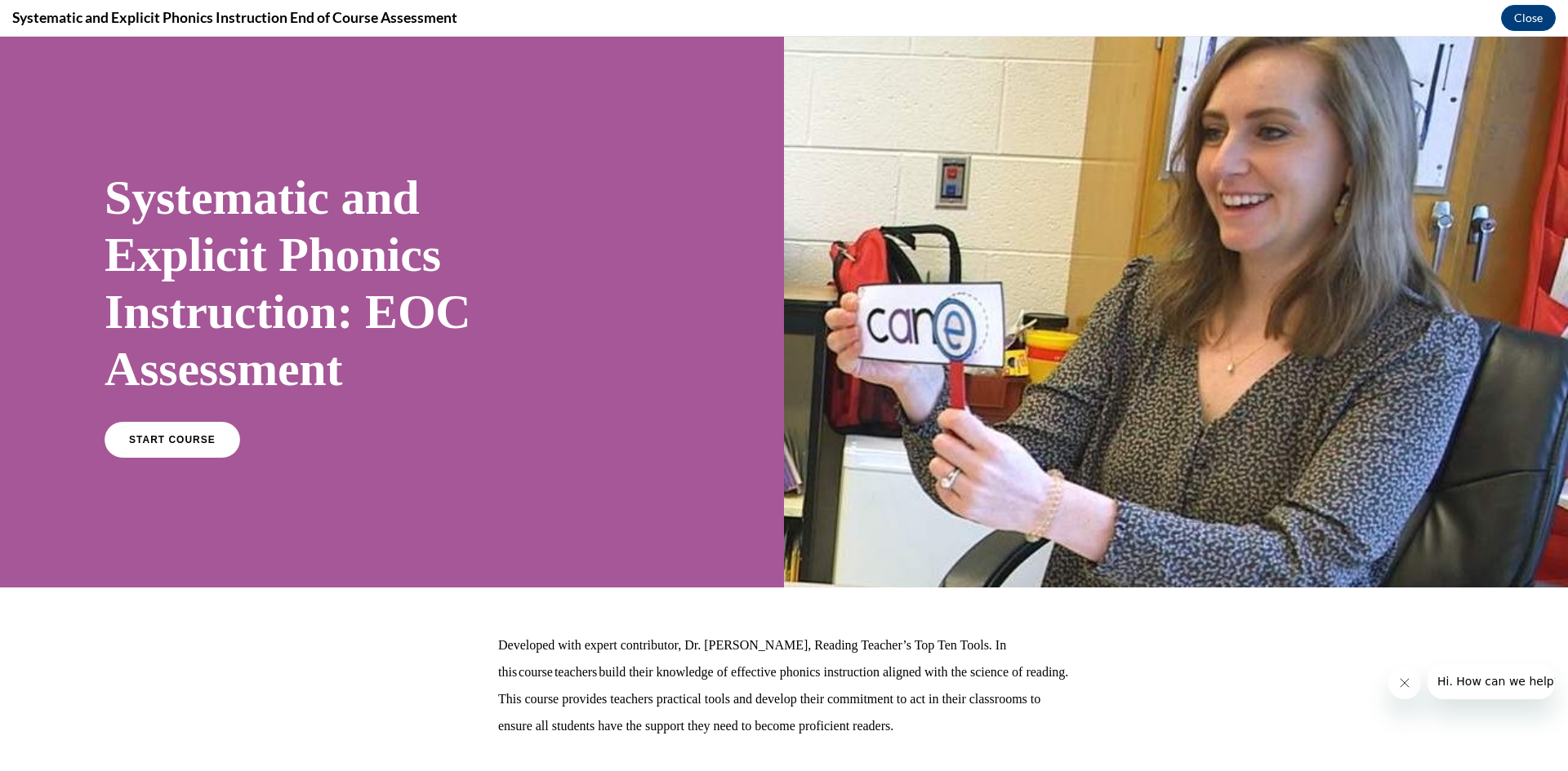
scroll to position [0, 0]
click at [154, 424] on link "START COURSE" at bounding box center [173, 440] width 142 height 38
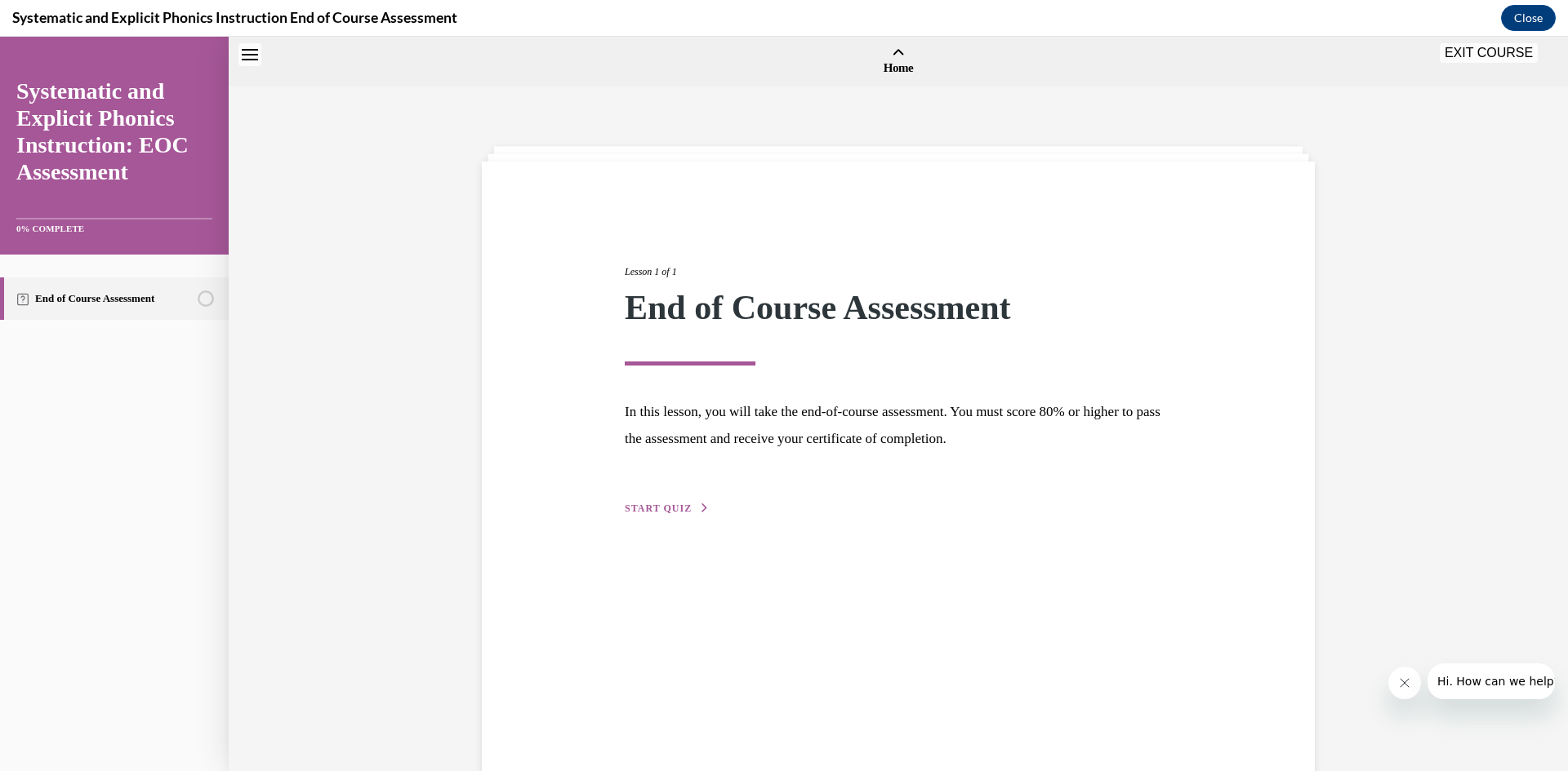
scroll to position [50, 0]
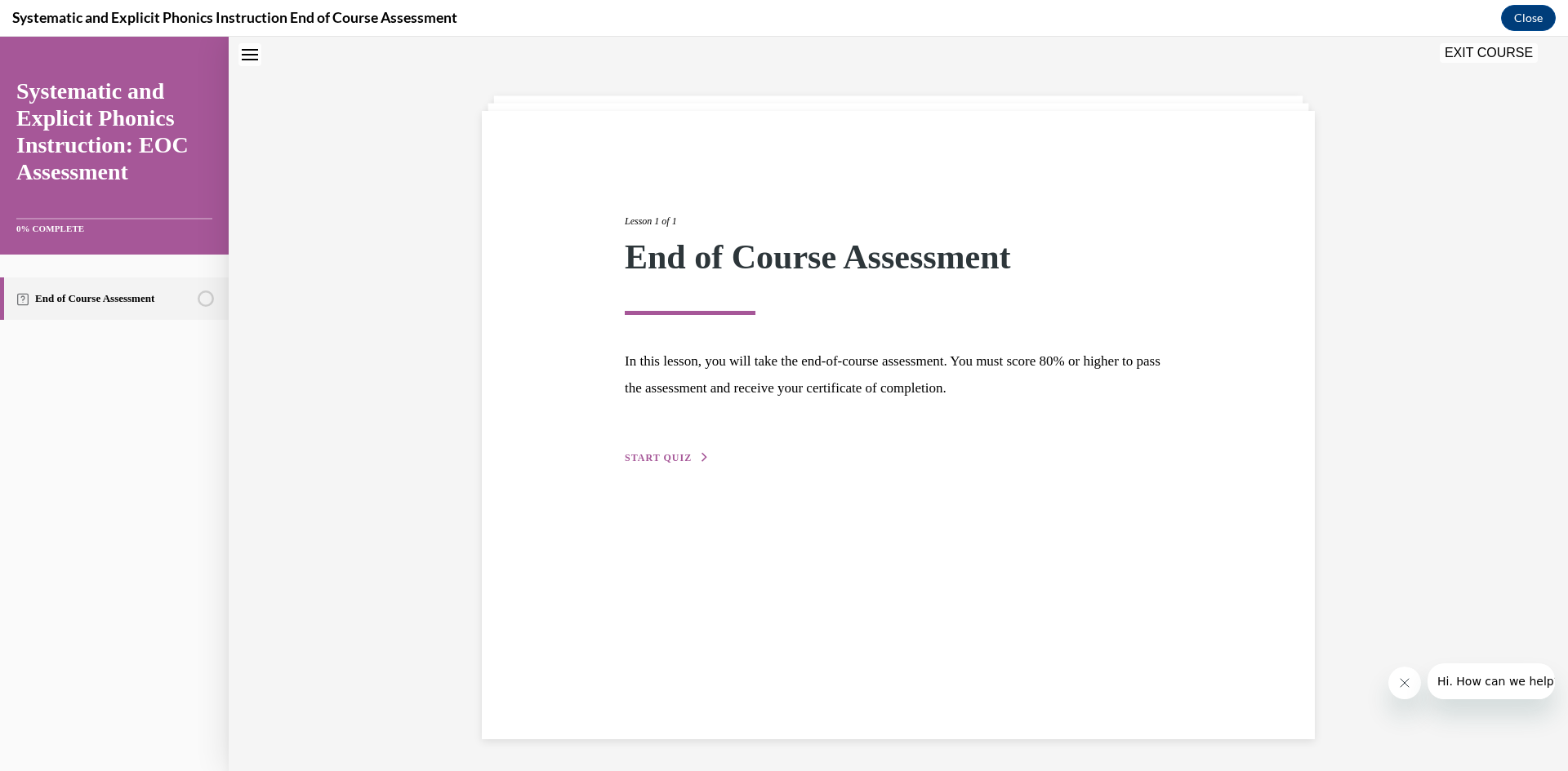
click at [652, 458] on span "START QUIZ" at bounding box center [658, 457] width 67 height 12
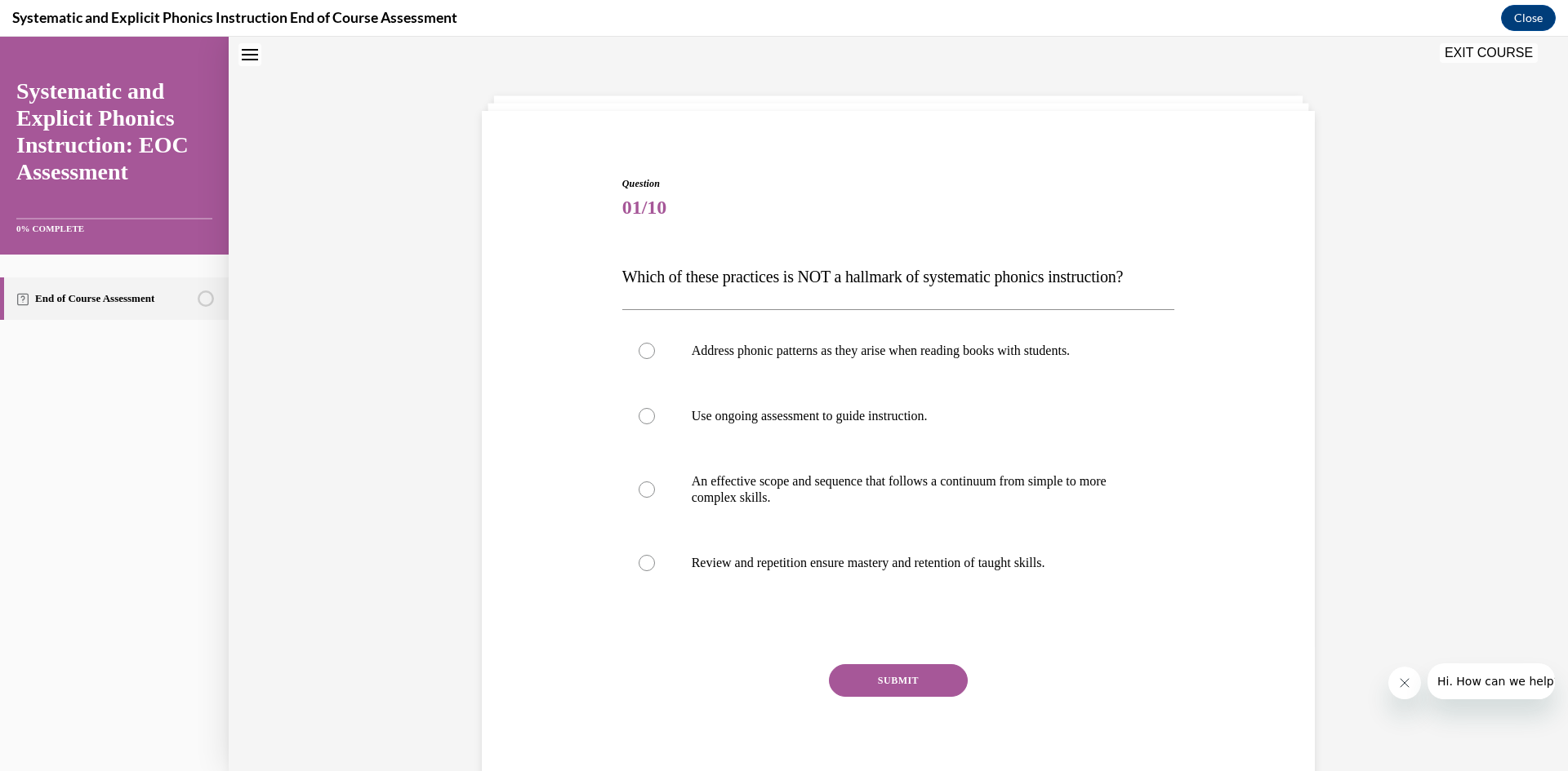
scroll to position [111, 0]
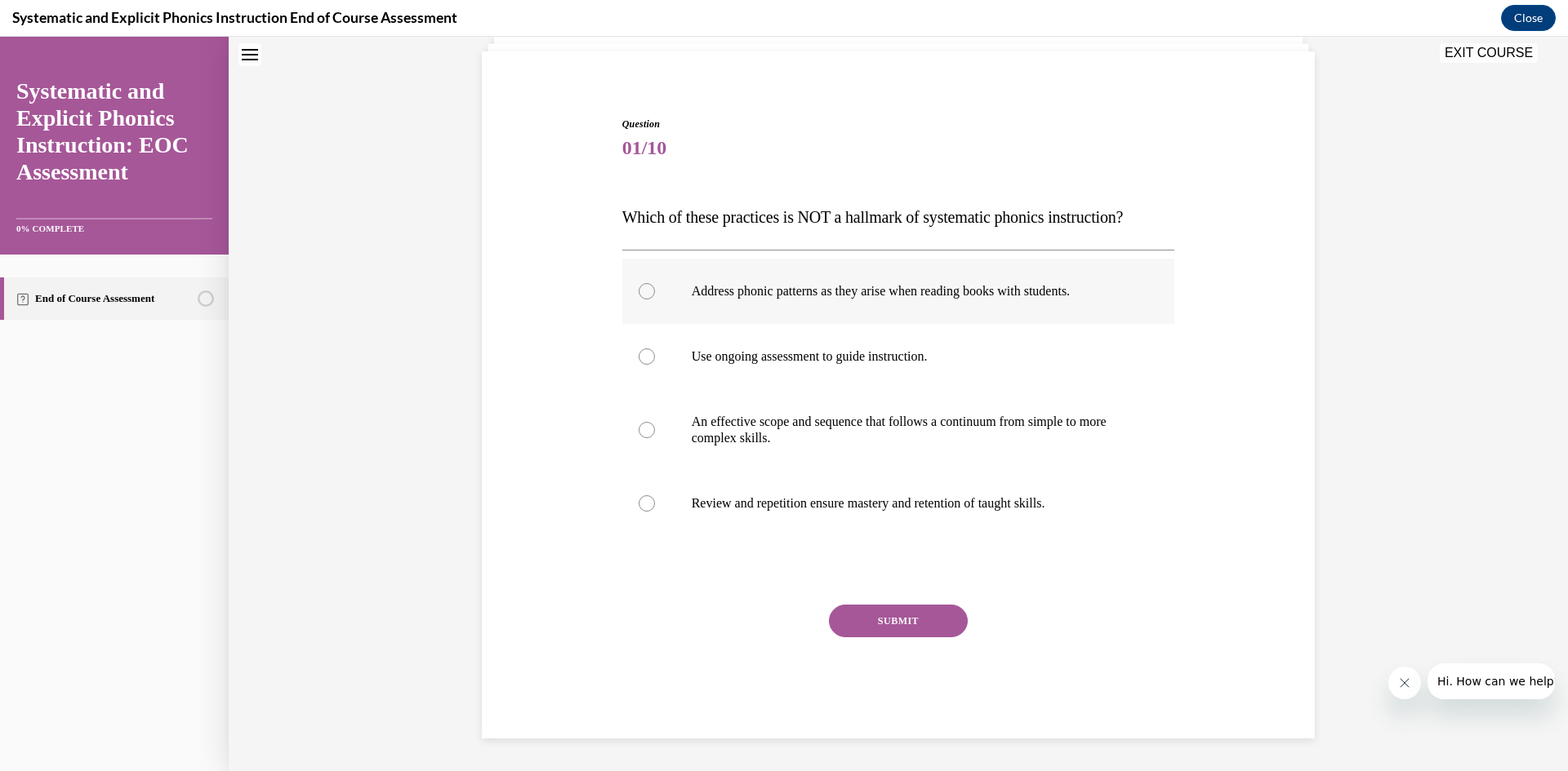
click at [646, 288] on div at bounding box center [646, 291] width 16 height 16
click at [939, 623] on button "SUBMIT" at bounding box center [898, 621] width 138 height 32
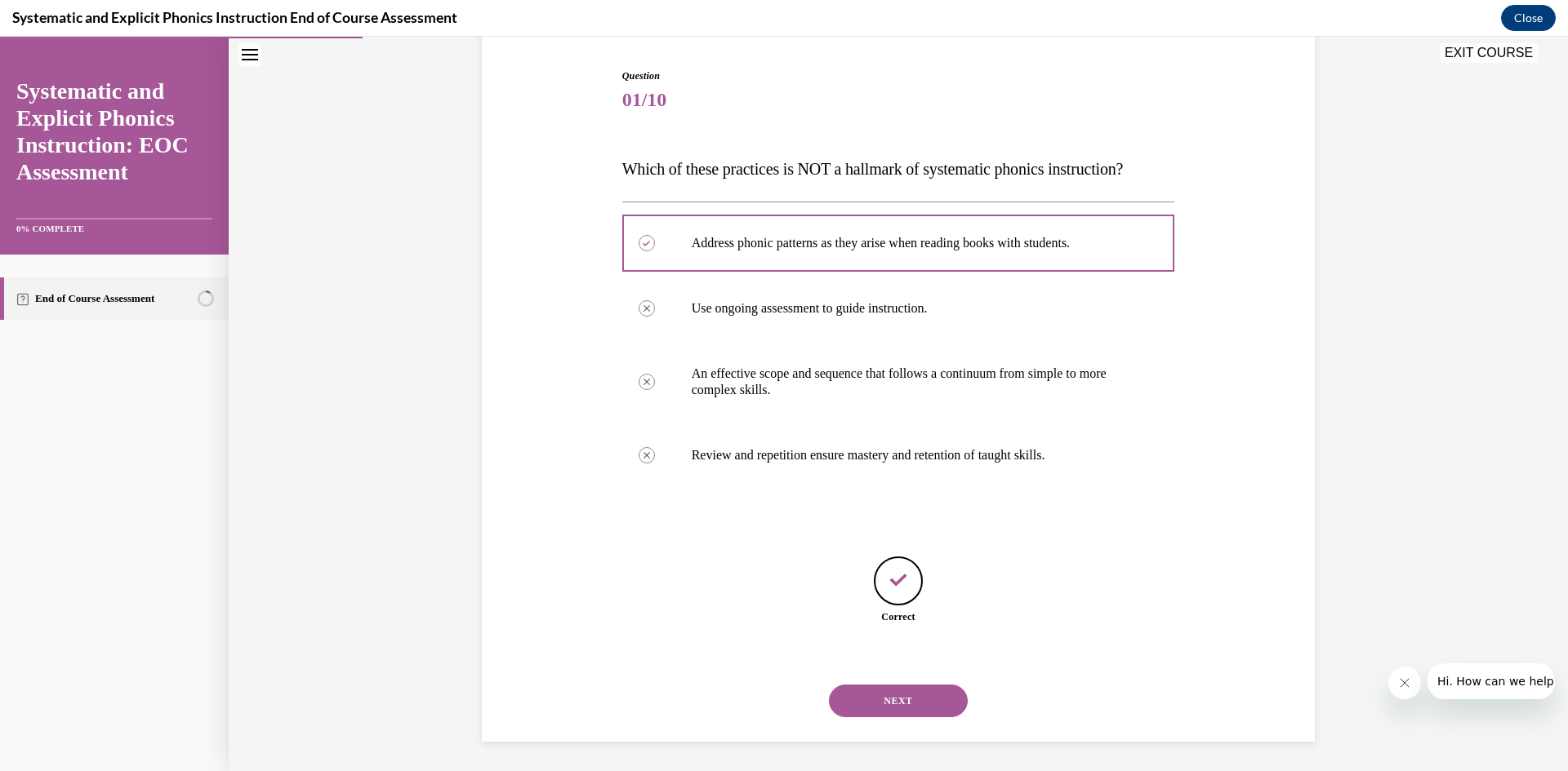
scroll to position [162, 0]
click at [912, 700] on button "NEXT" at bounding box center [898, 697] width 138 height 32
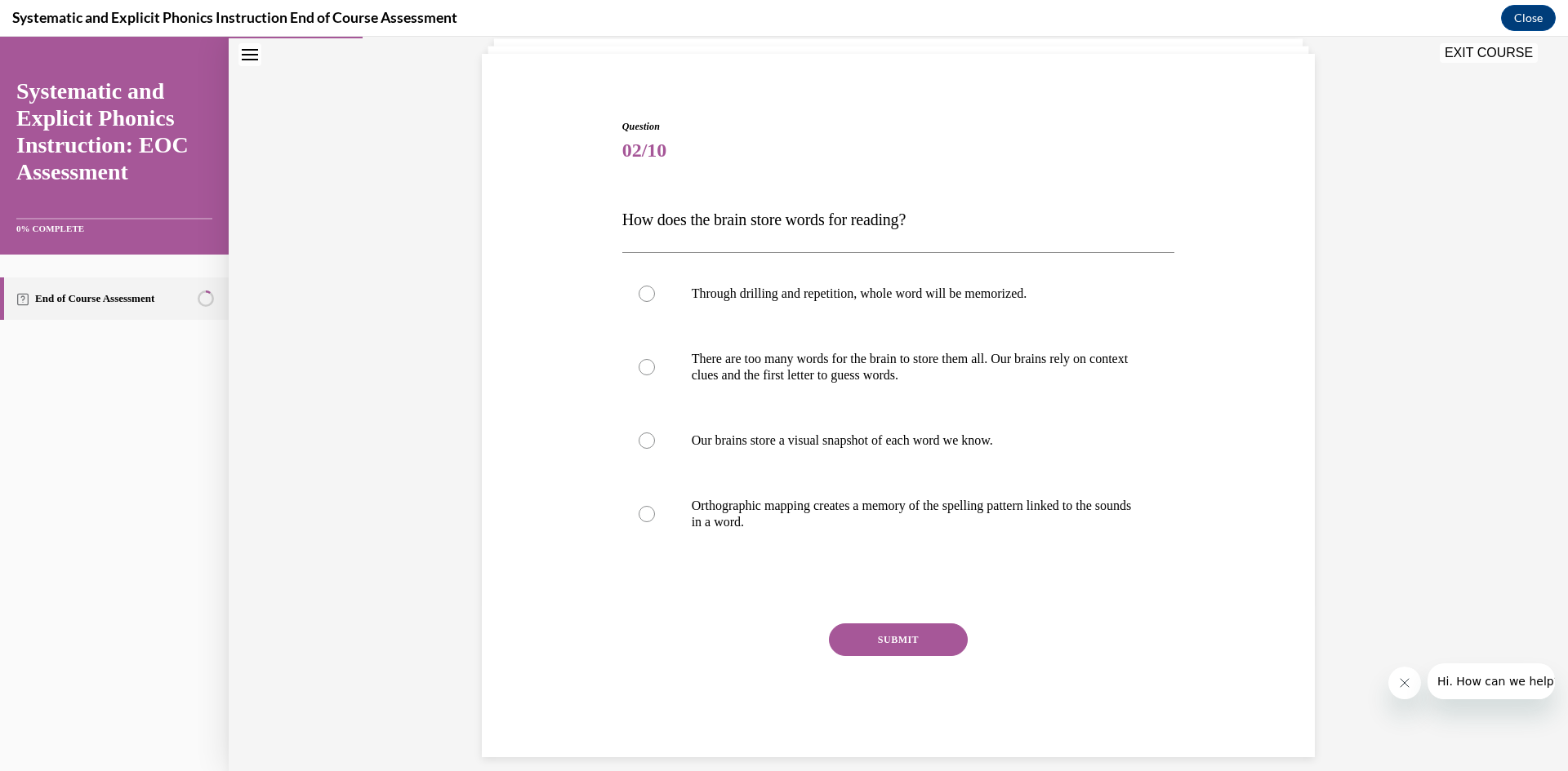
scroll to position [110, 0]
click at [638, 513] on div at bounding box center [646, 512] width 16 height 16
click at [899, 625] on button "SUBMIT" at bounding box center [898, 638] width 138 height 32
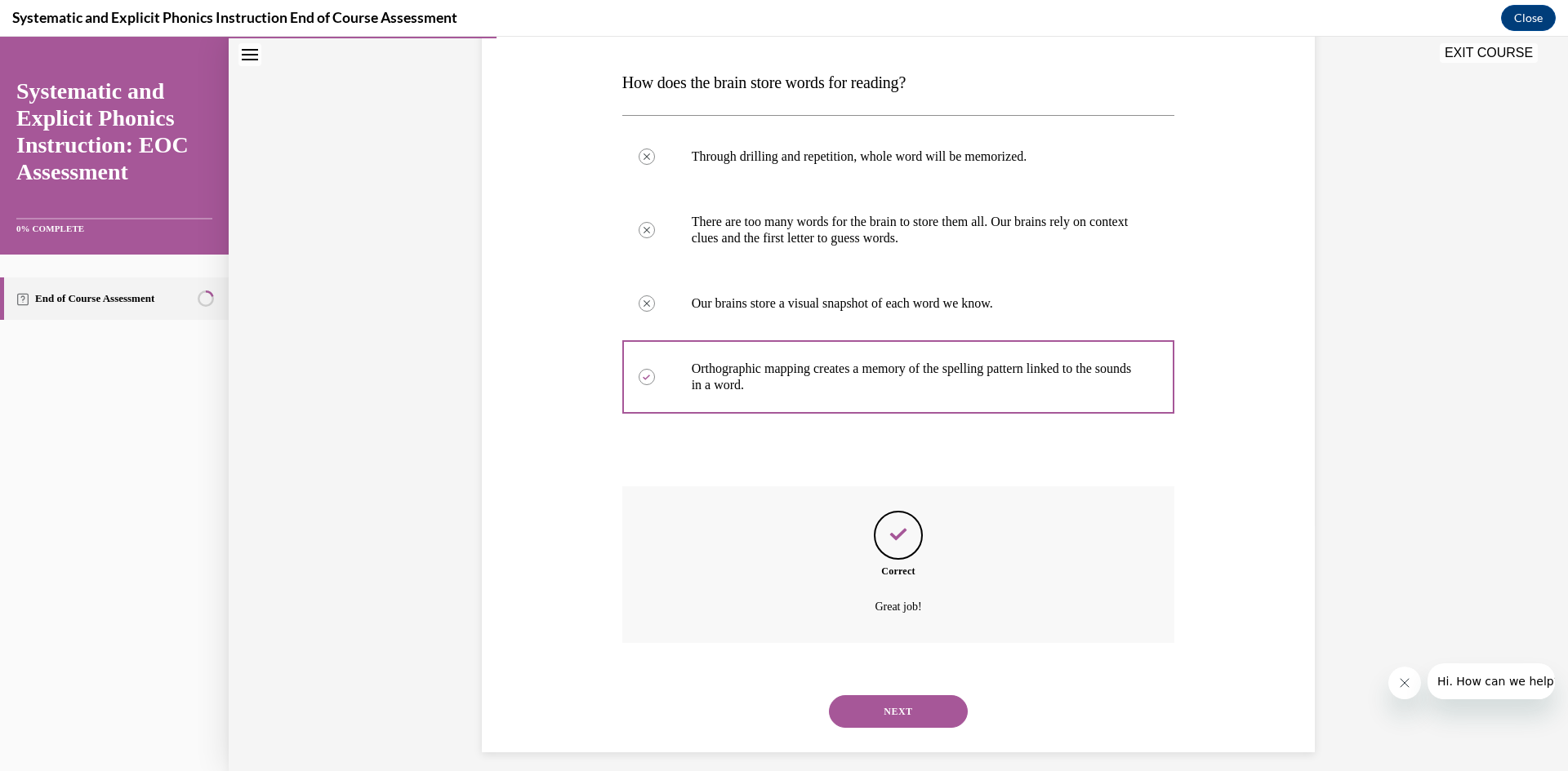
scroll to position [259, 0]
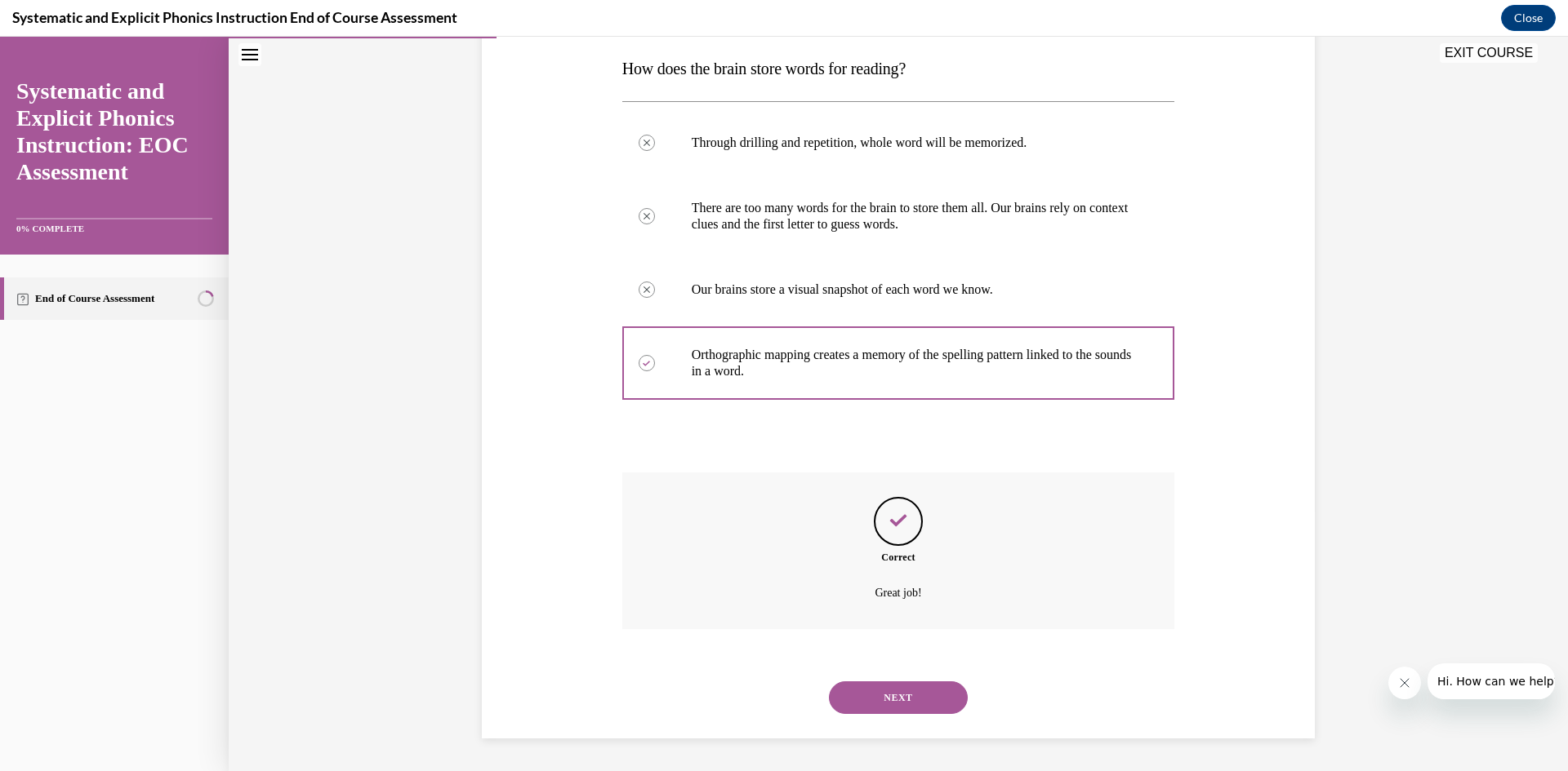
click at [921, 704] on button "NEXT" at bounding box center [898, 697] width 138 height 32
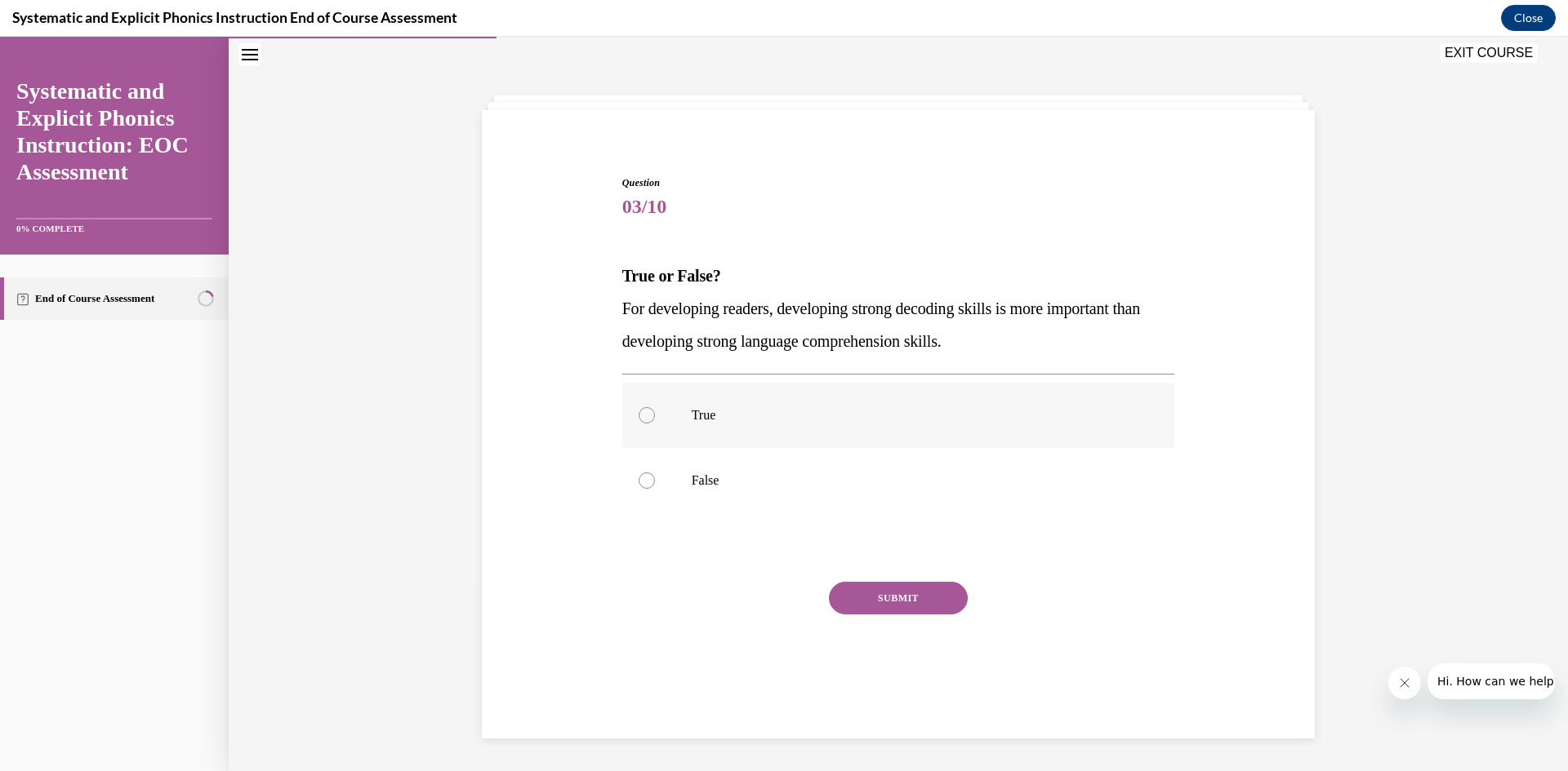
click at [638, 412] on div at bounding box center [646, 415] width 16 height 16
click at [642, 474] on div at bounding box center [646, 481] width 16 height 16
click at [646, 417] on div at bounding box center [646, 415] width 16 height 16
click at [910, 601] on button "SUBMIT" at bounding box center [898, 598] width 138 height 32
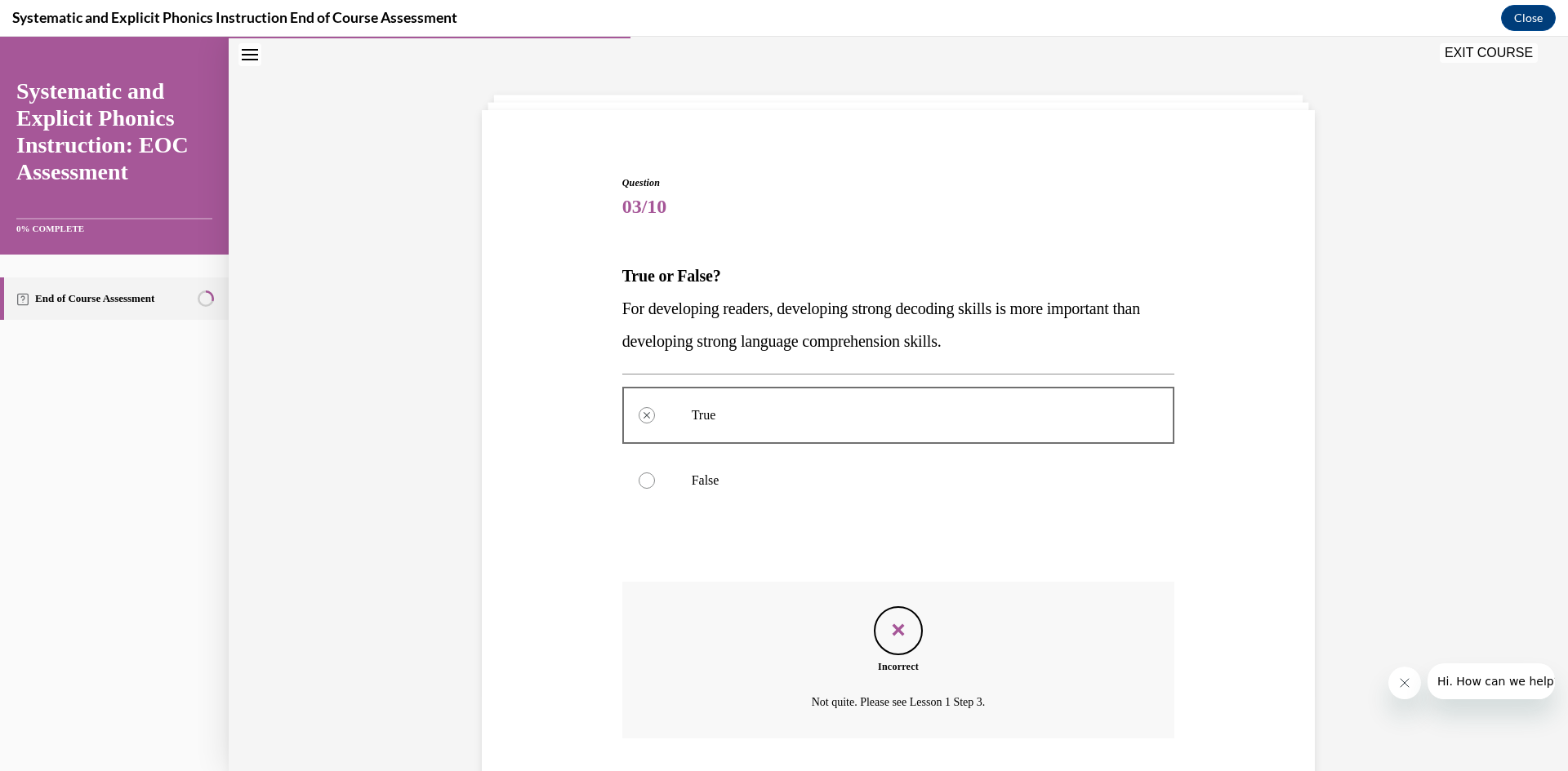
scroll to position [161, 0]
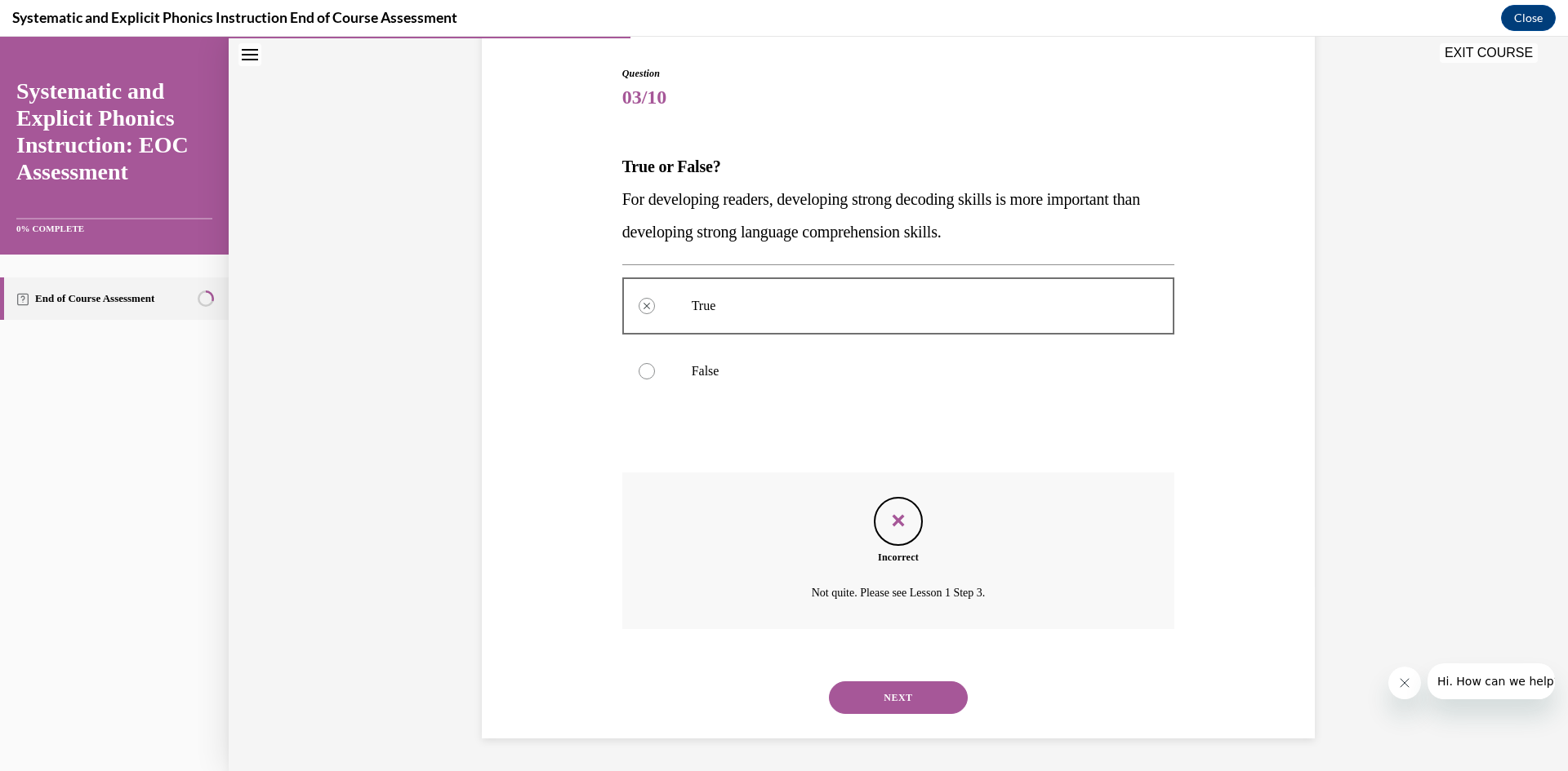
click at [915, 698] on button "NEXT" at bounding box center [898, 697] width 138 height 32
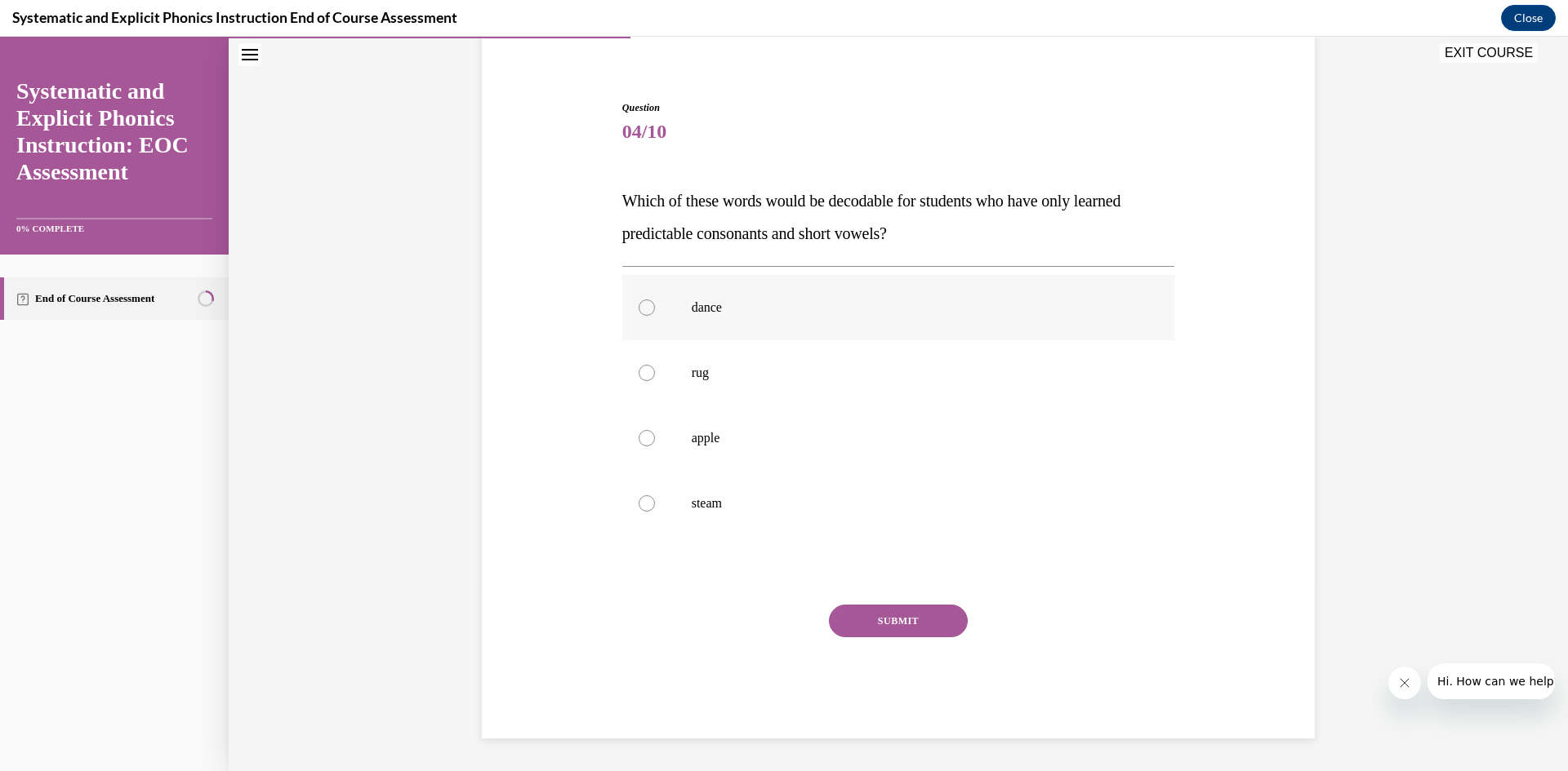
scroll to position [51, 0]
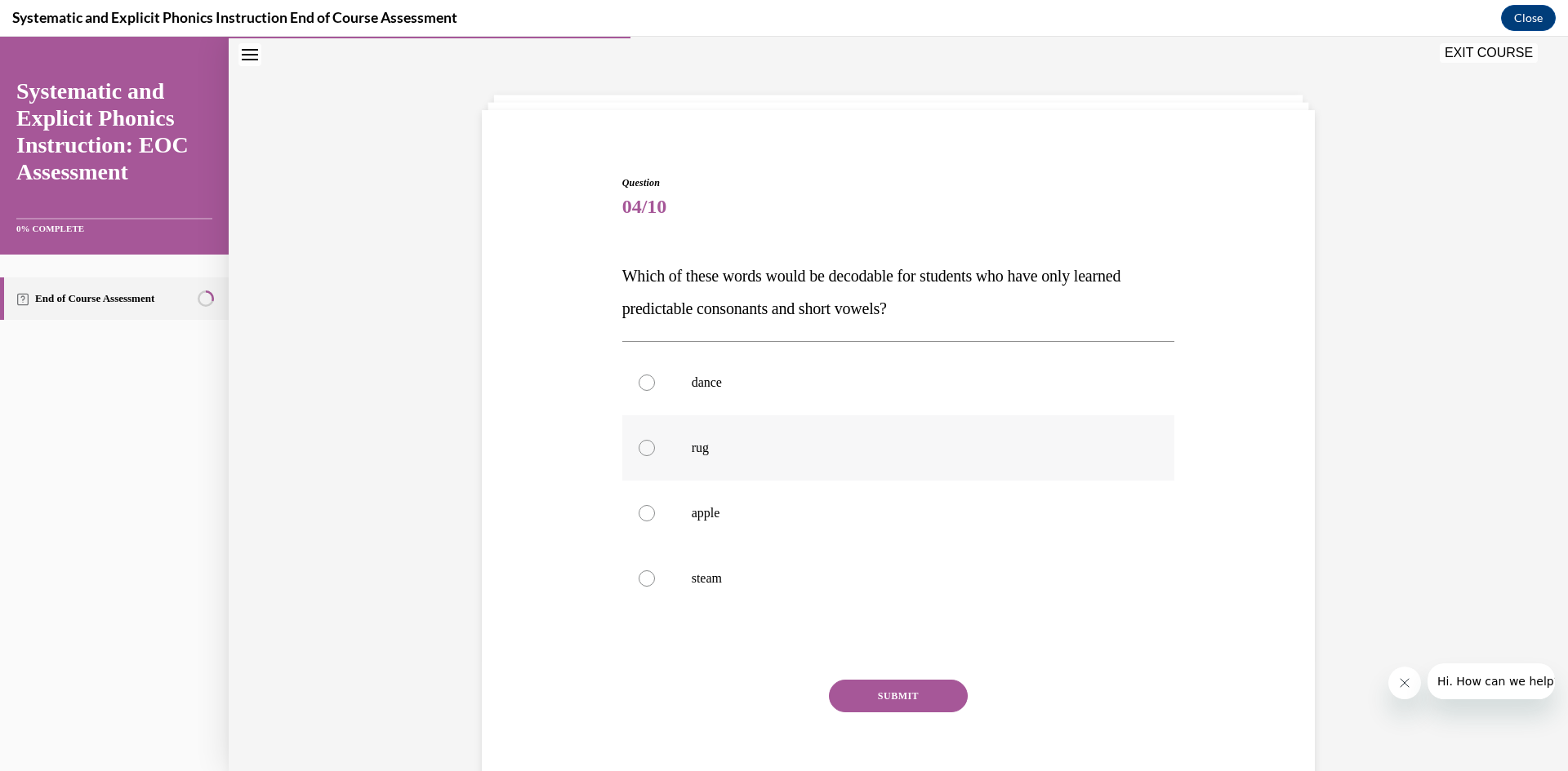
click at [638, 450] on div at bounding box center [646, 448] width 16 height 16
click at [880, 705] on button "SUBMIT" at bounding box center [898, 696] width 138 height 32
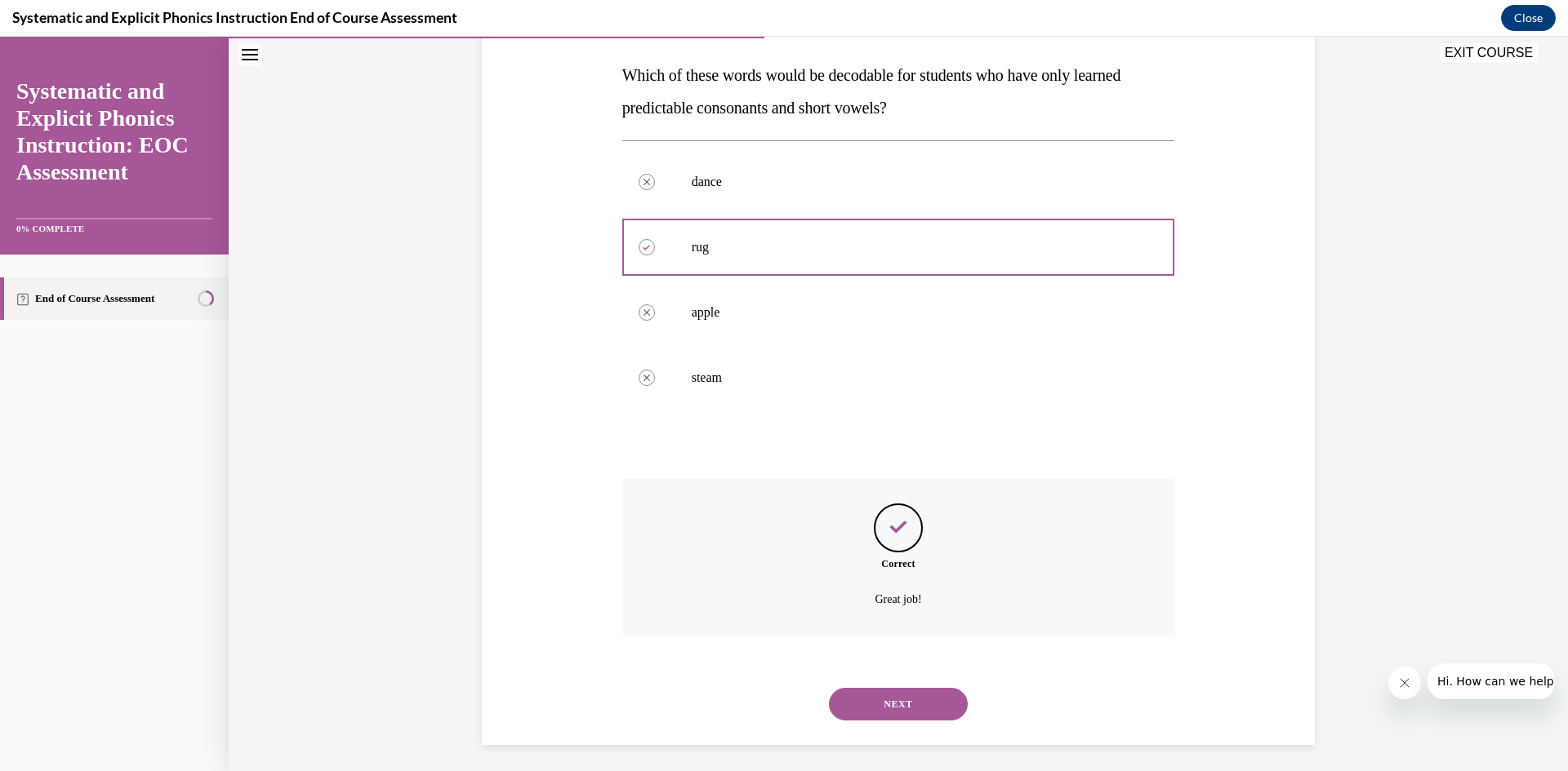
scroll to position [259, 0]
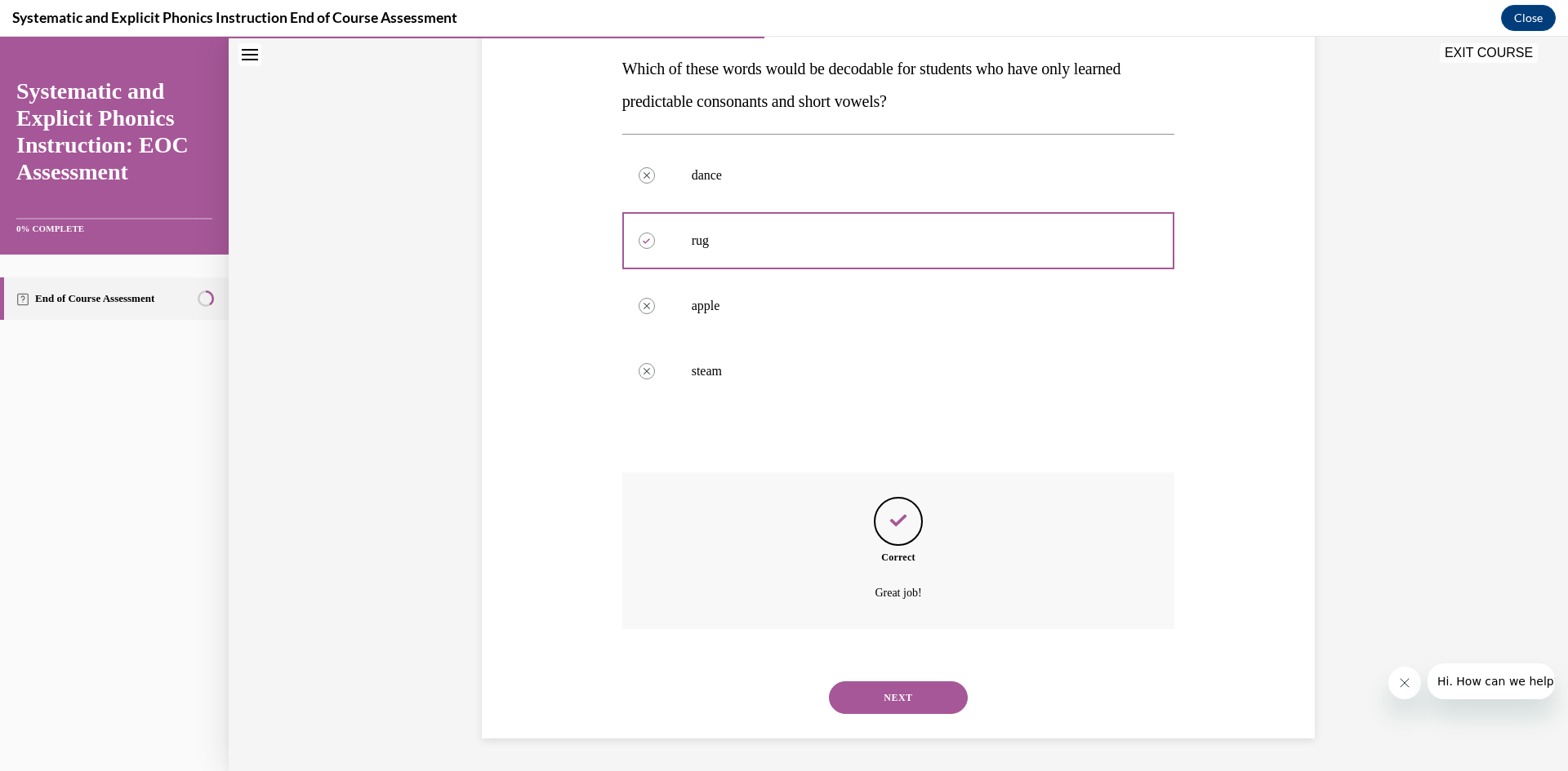
click at [915, 694] on button "NEXT" at bounding box center [898, 697] width 138 height 32
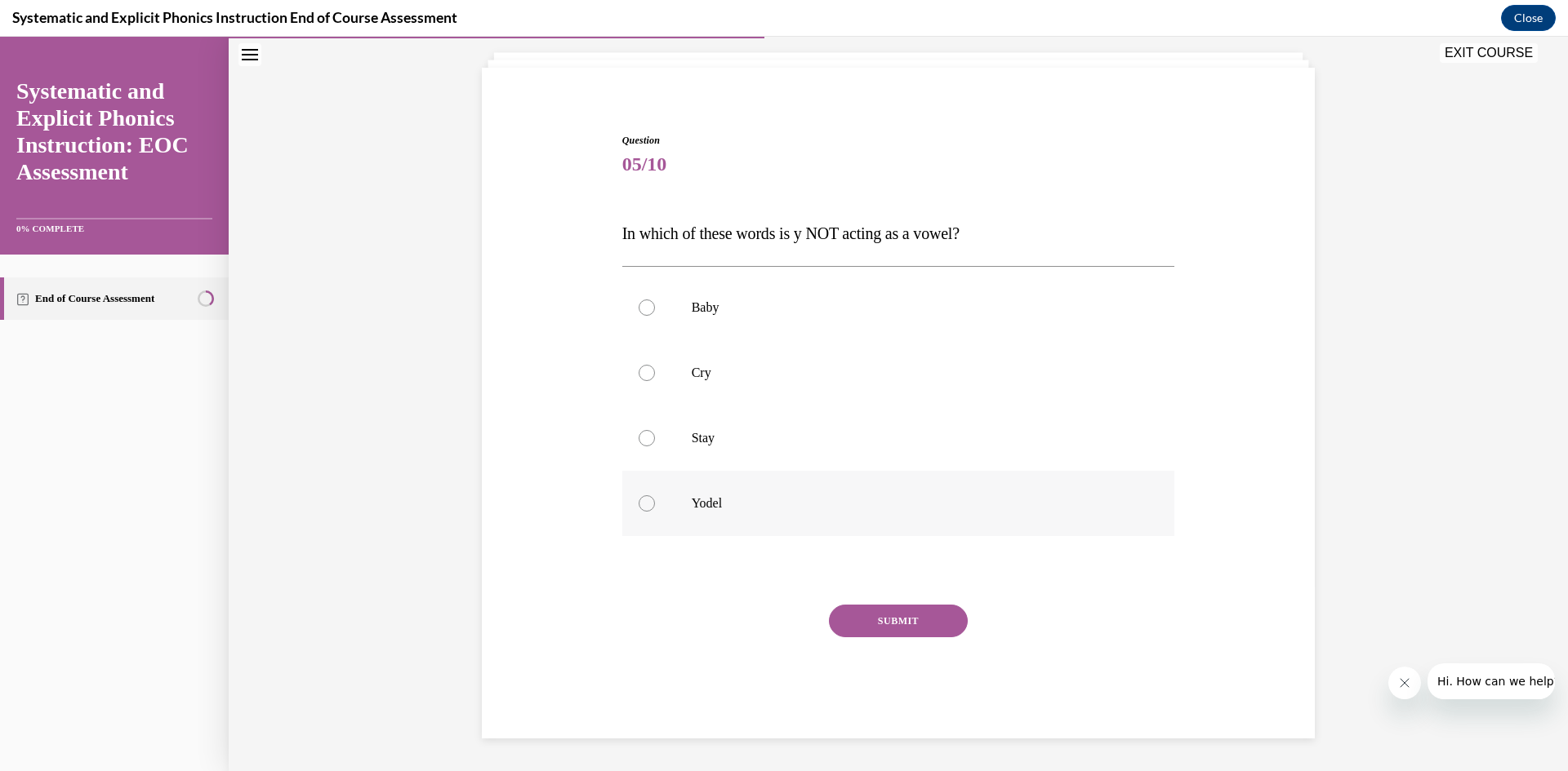
click at [638, 501] on div at bounding box center [646, 503] width 16 height 16
click at [902, 618] on button "SUBMIT" at bounding box center [898, 621] width 138 height 32
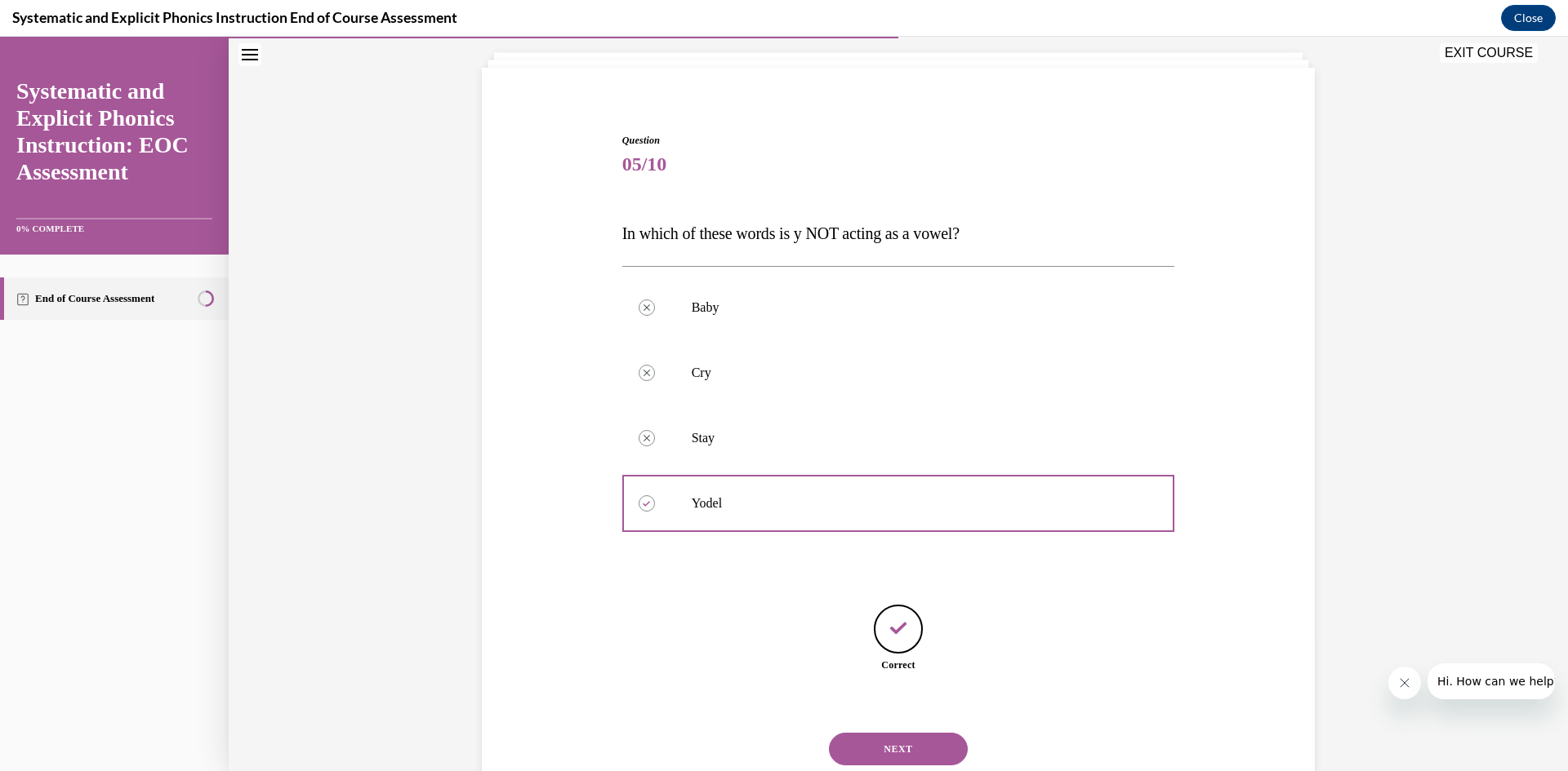
scroll to position [146, 0]
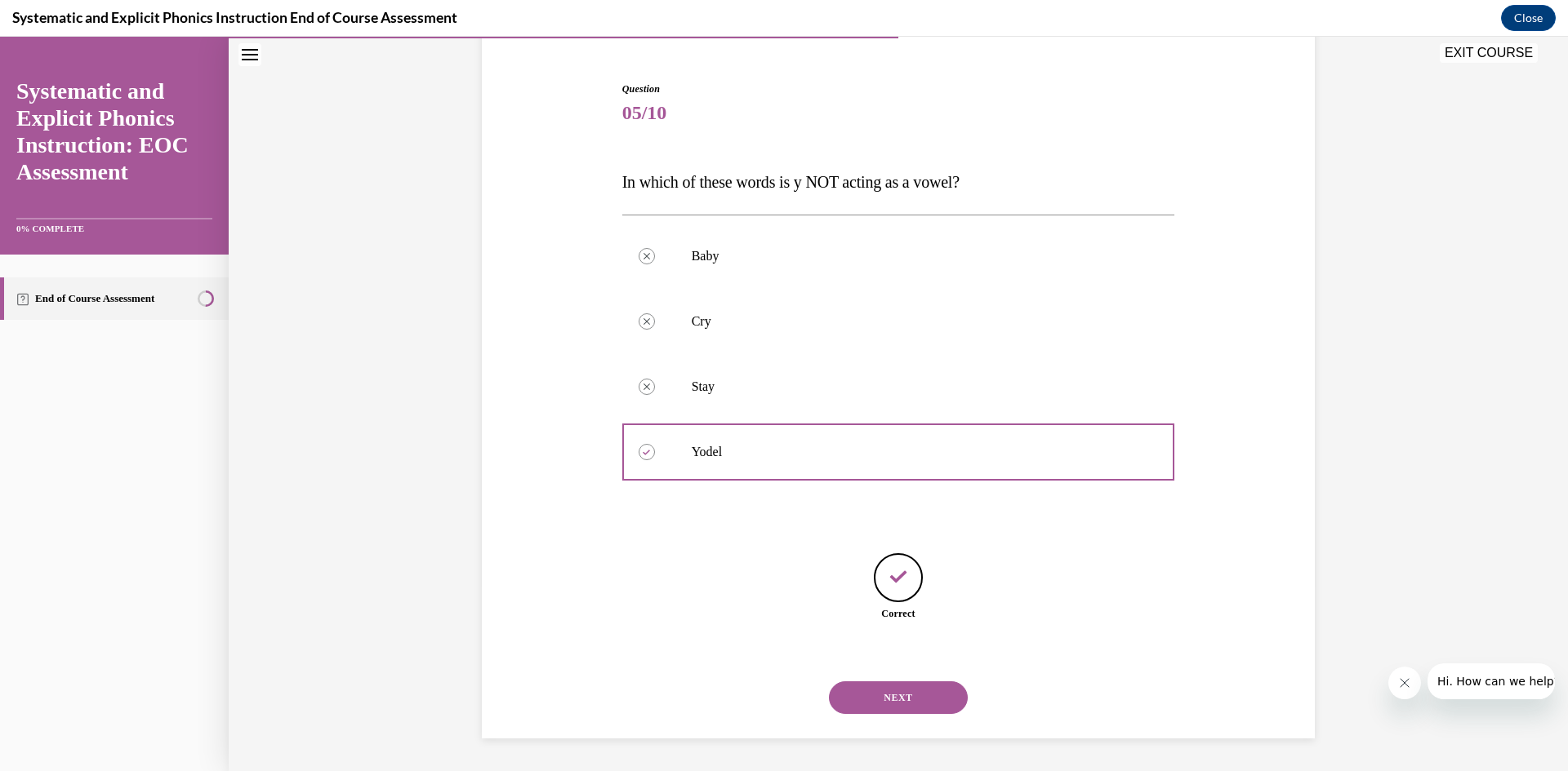
click at [904, 690] on button "NEXT" at bounding box center [898, 697] width 138 height 32
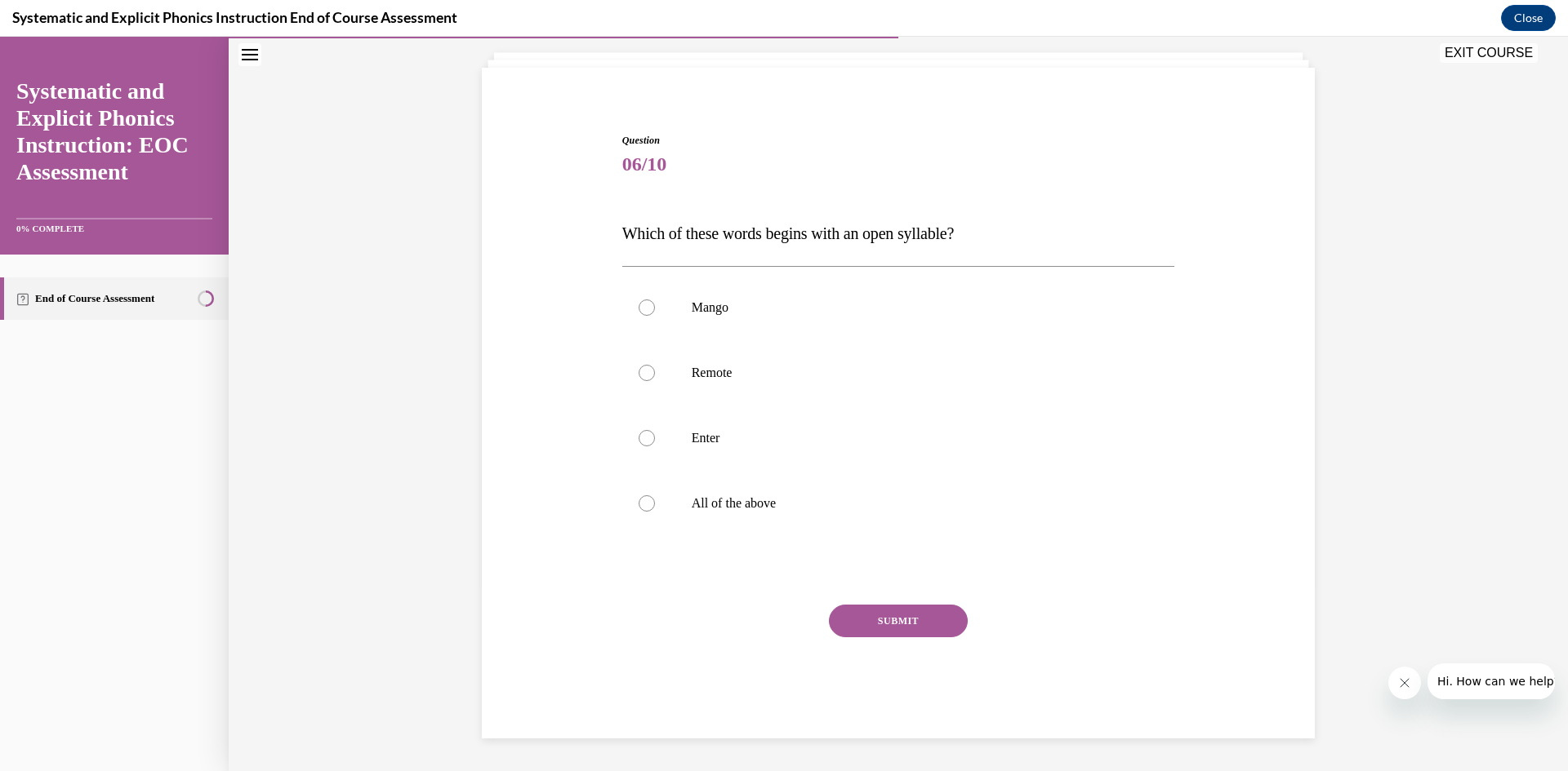
scroll to position [93, 0]
click at [638, 368] on div at bounding box center [646, 373] width 16 height 16
click at [904, 620] on button "SUBMIT" at bounding box center [898, 621] width 138 height 32
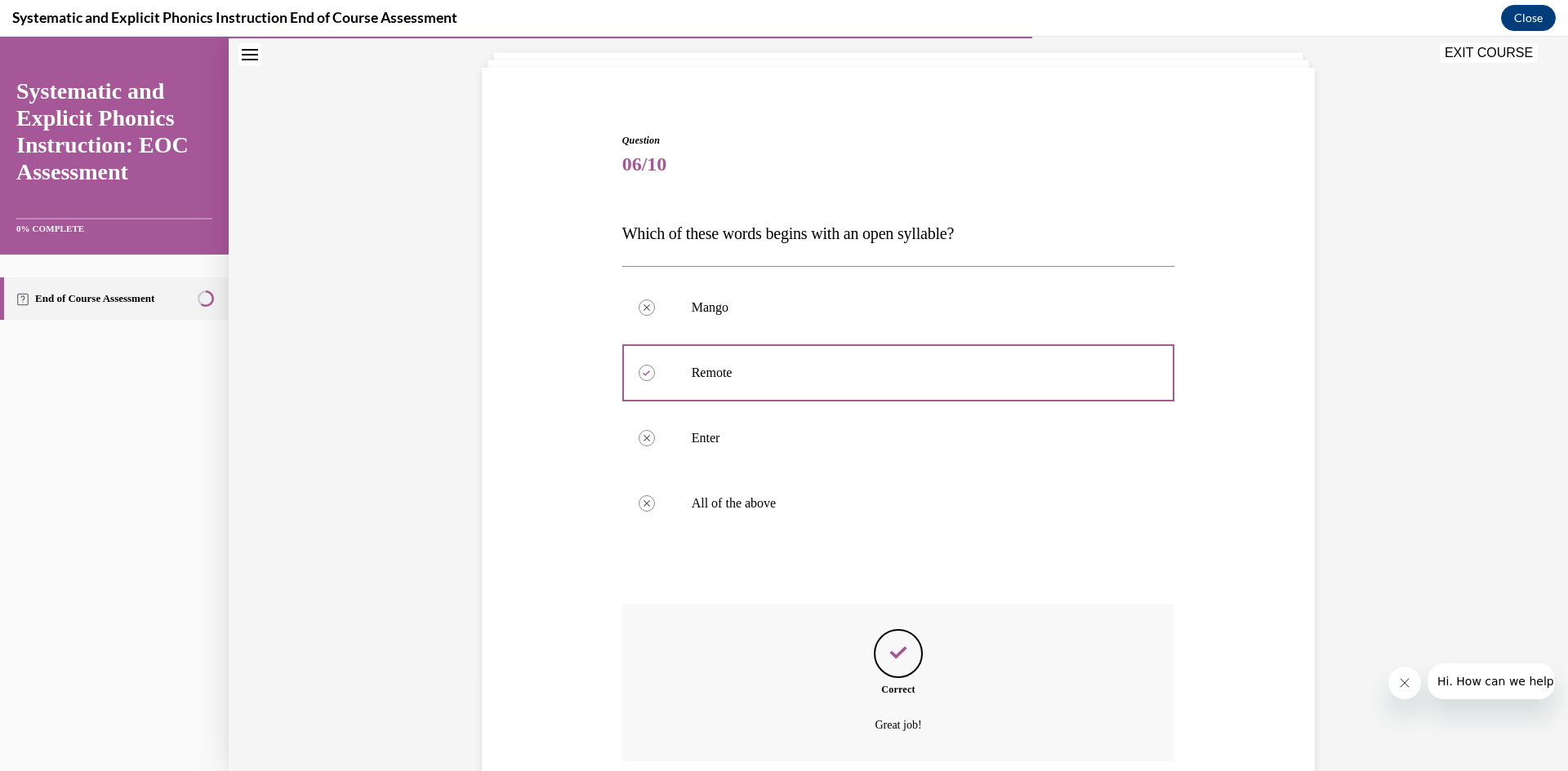
scroll to position [226, 0]
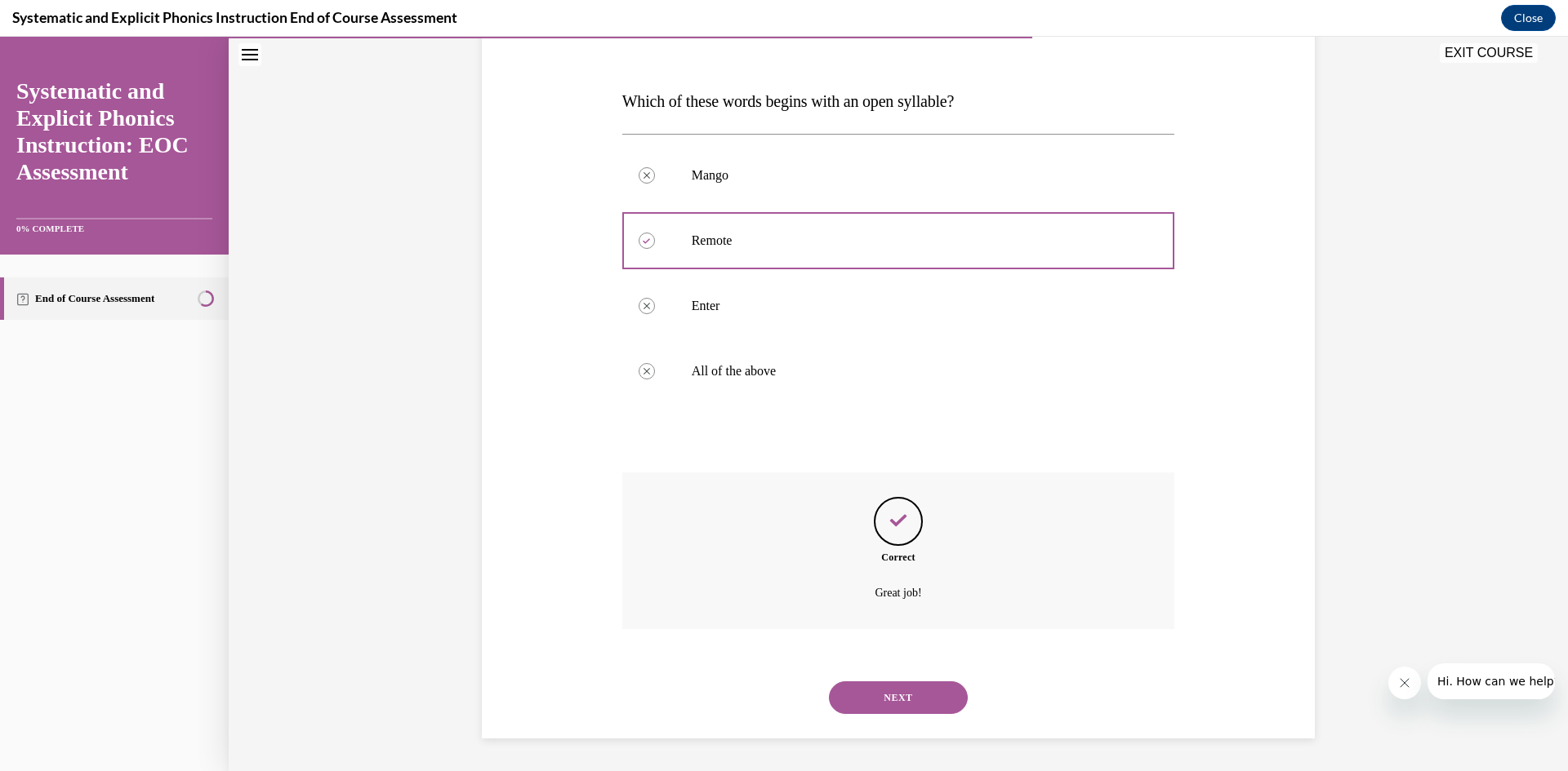
click at [913, 696] on button "NEXT" at bounding box center [898, 697] width 138 height 32
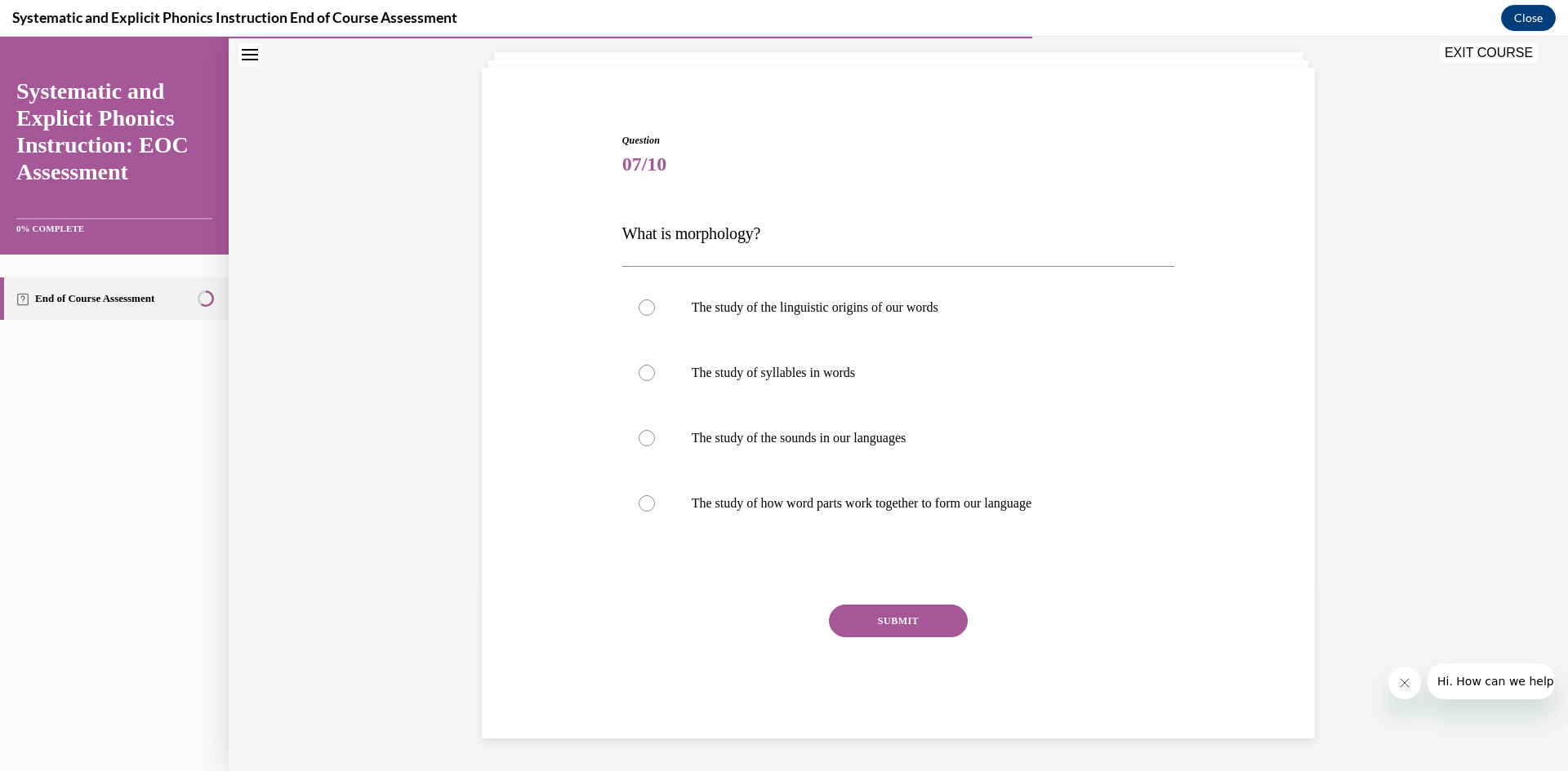
scroll to position [93, 0]
click at [638, 497] on div at bounding box center [646, 503] width 16 height 16
click at [898, 627] on button "SUBMIT" at bounding box center [898, 621] width 138 height 32
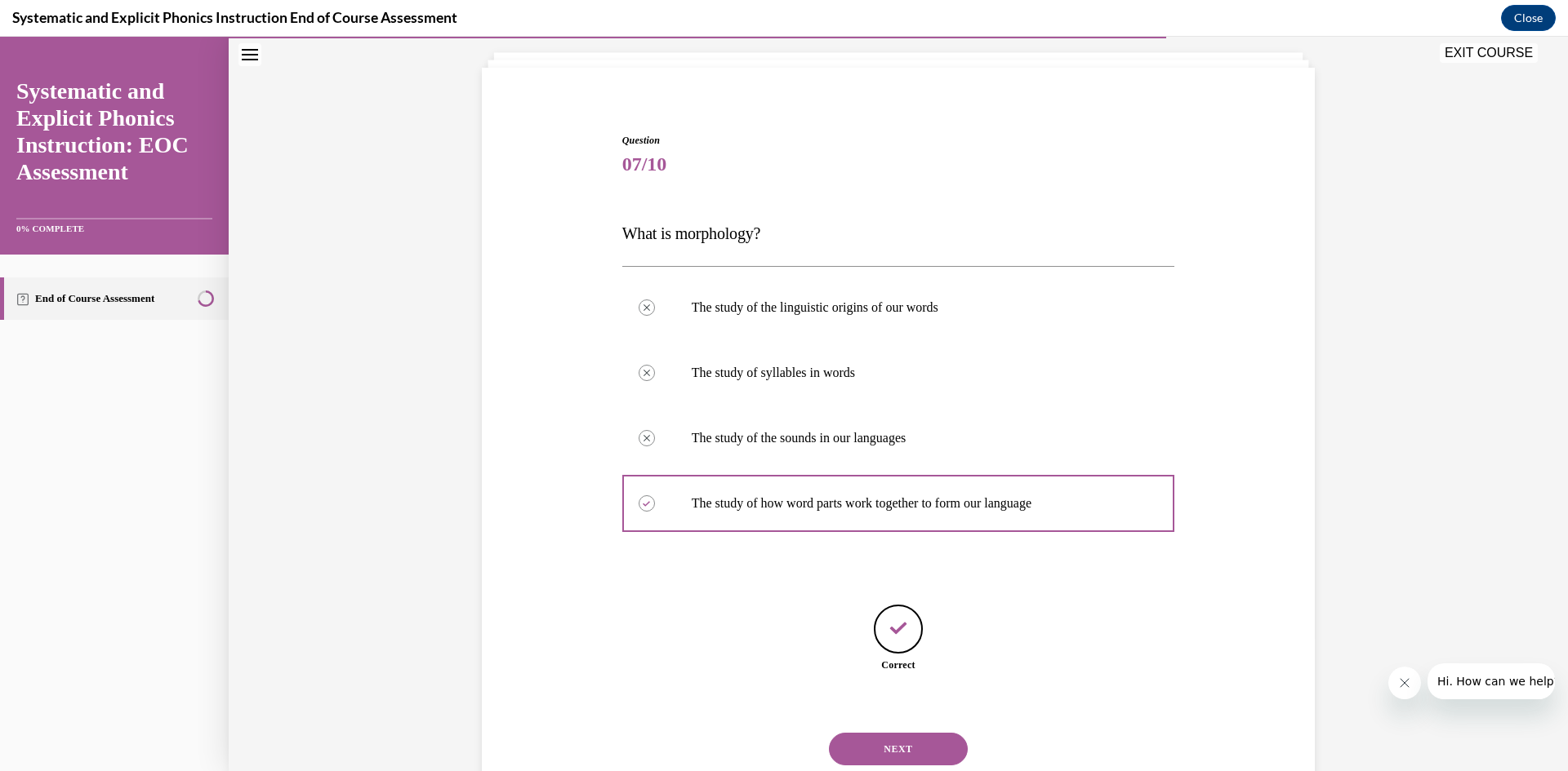
scroll to position [146, 0]
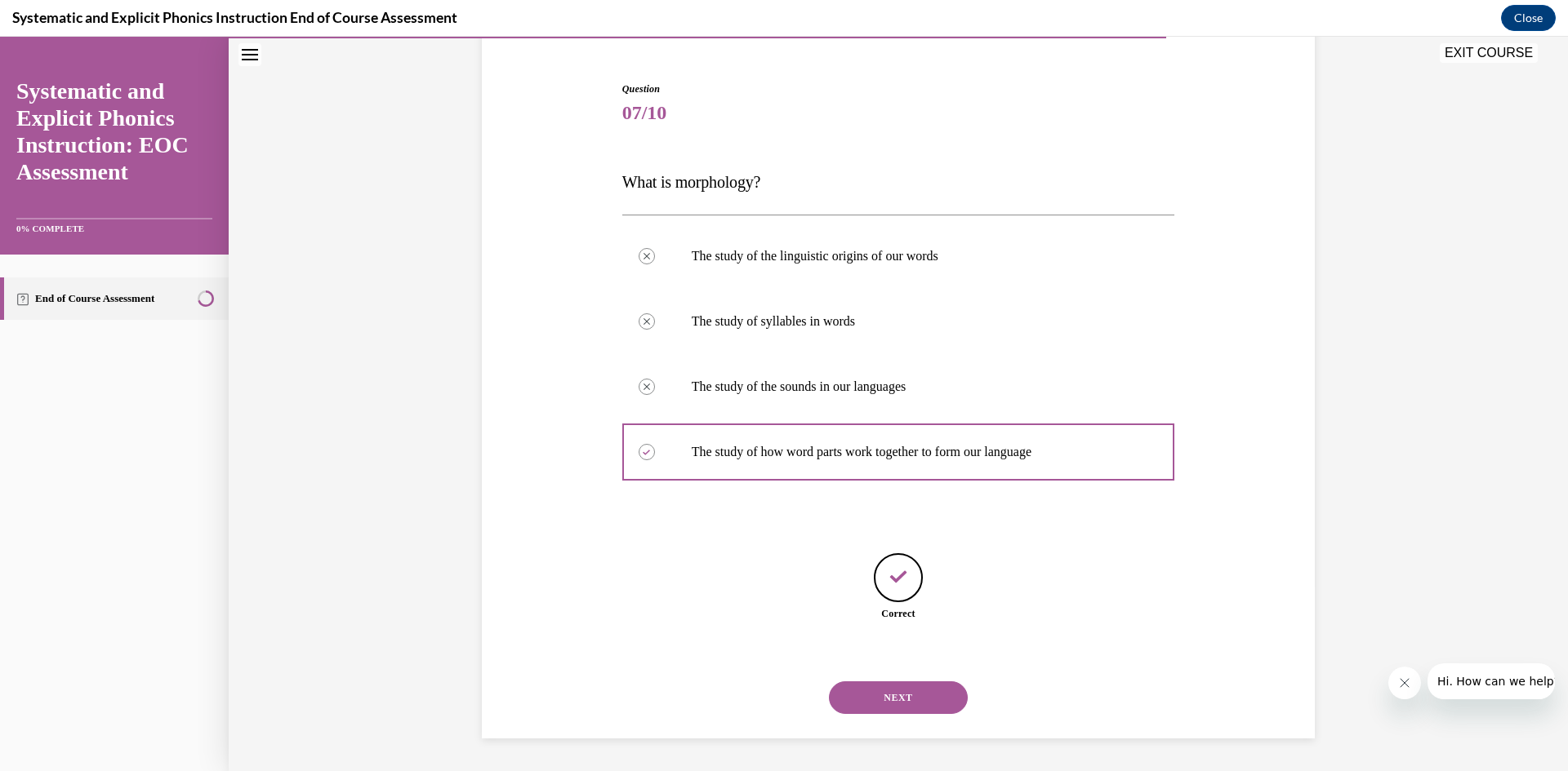
click at [908, 703] on button "NEXT" at bounding box center [898, 697] width 138 height 32
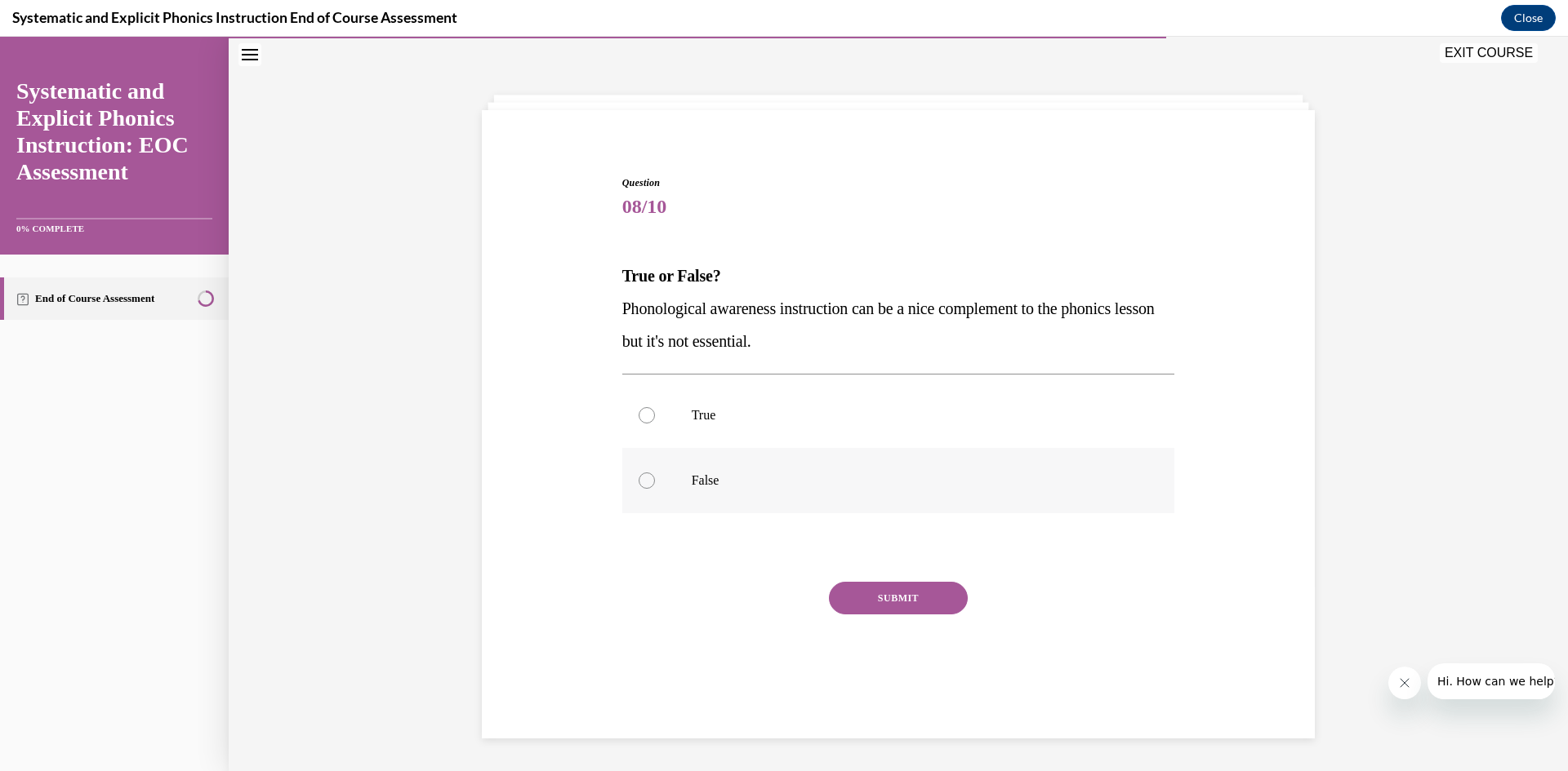
click at [646, 481] on div at bounding box center [646, 481] width 16 height 16
click at [896, 594] on button "SUBMIT" at bounding box center [898, 598] width 138 height 32
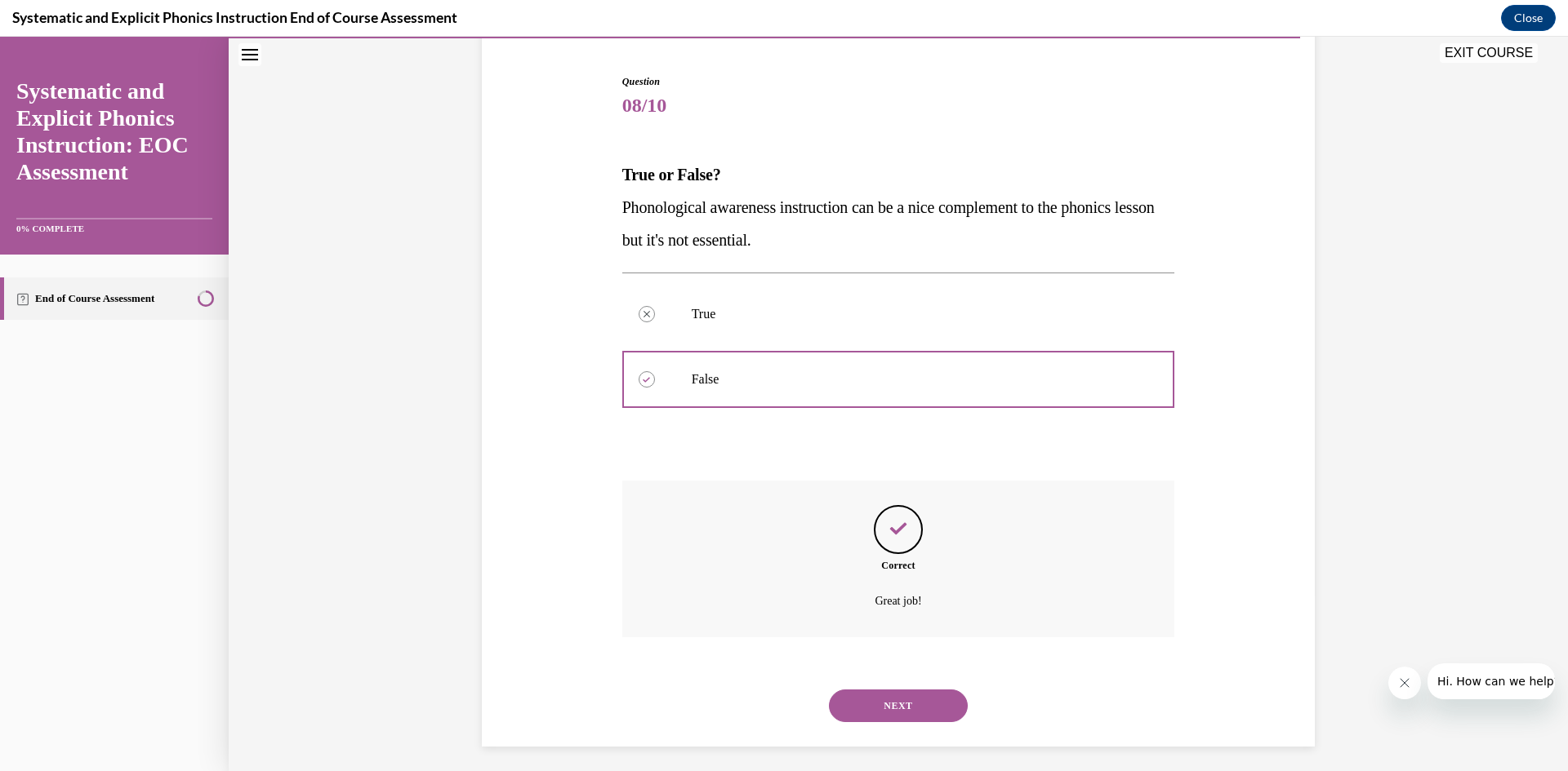
scroll to position [161, 0]
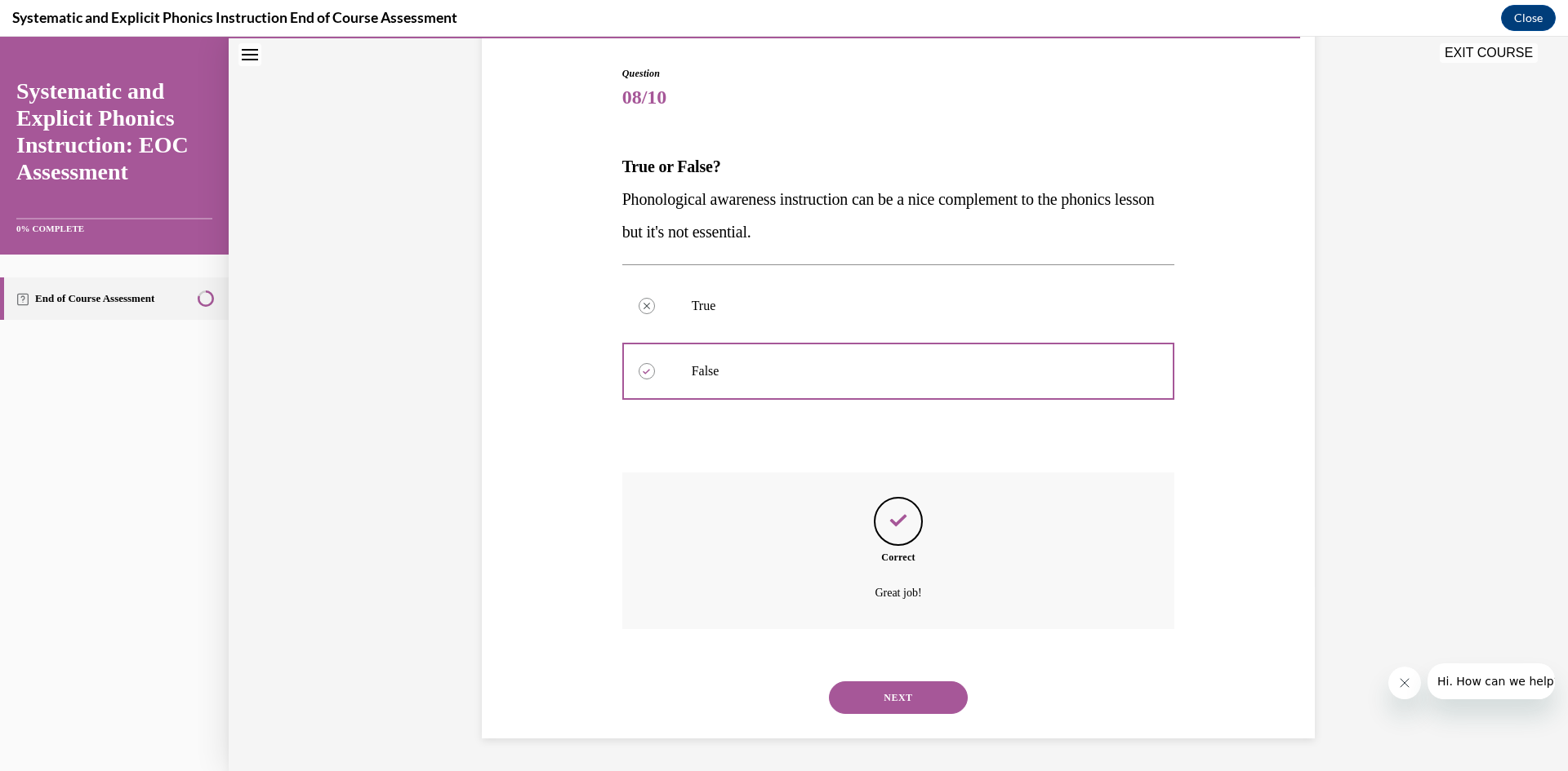
click at [905, 702] on button "NEXT" at bounding box center [898, 697] width 138 height 32
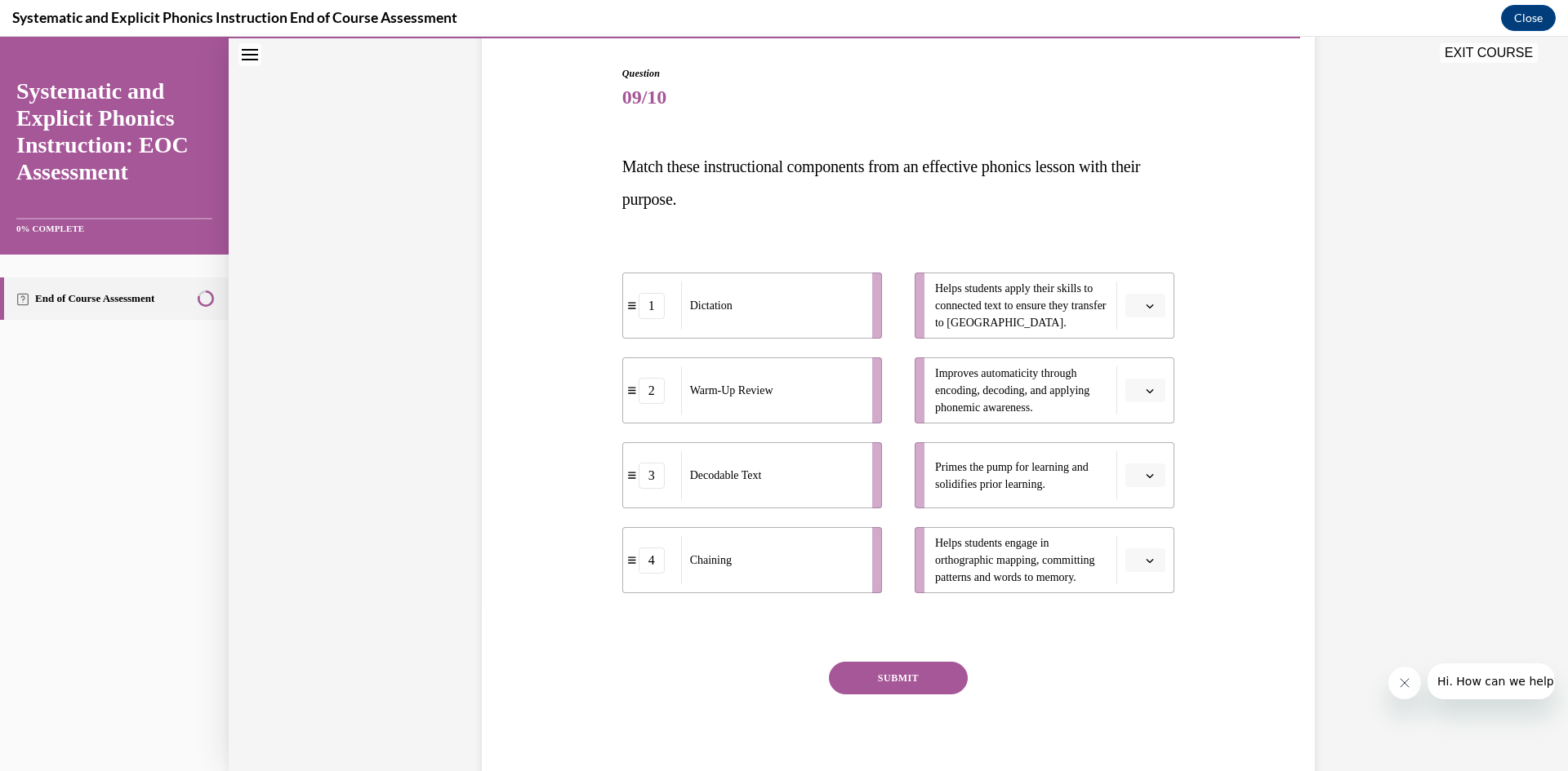
scroll to position [85, 0]
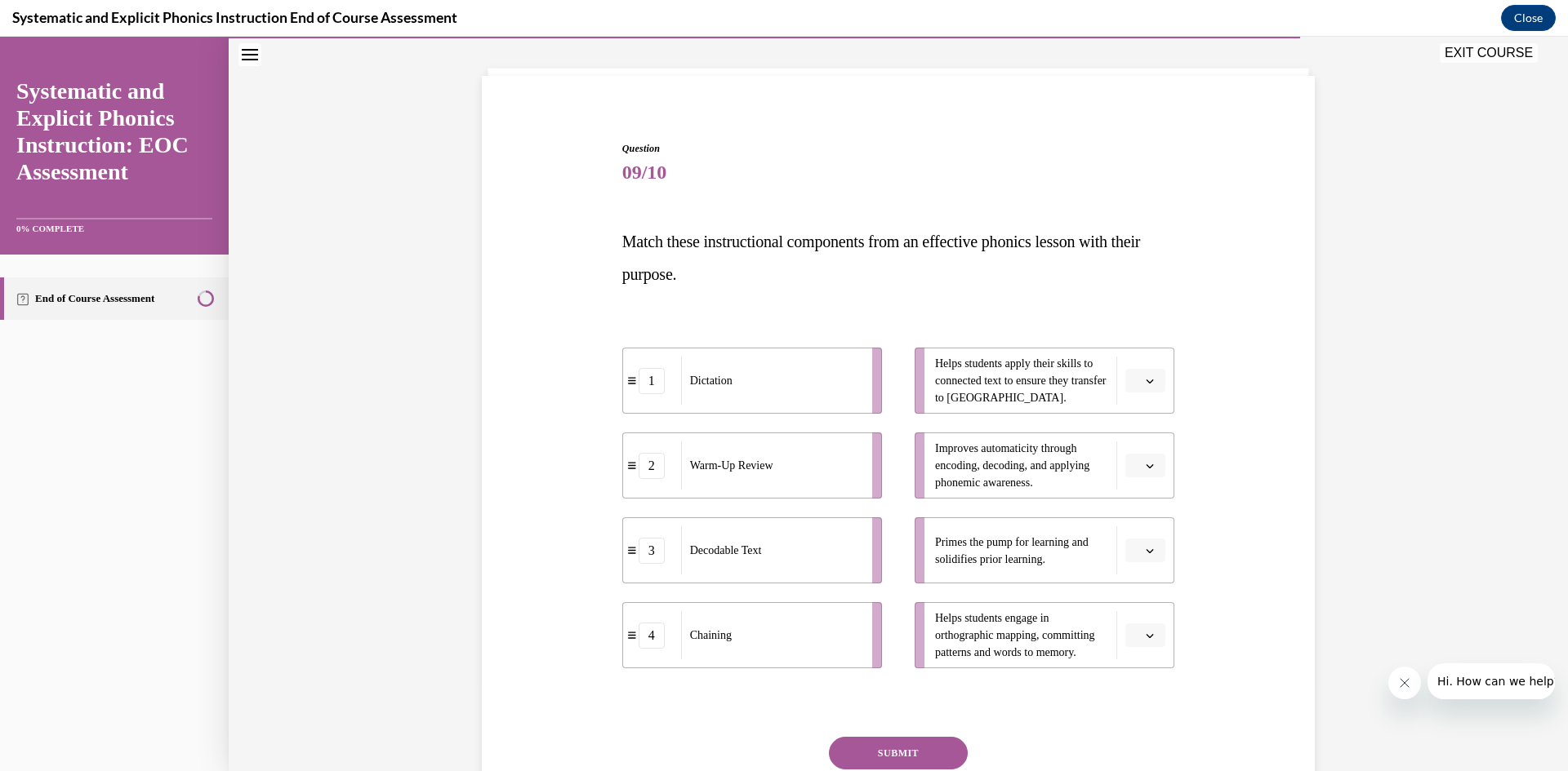
click at [1145, 641] on span "button" at bounding box center [1150, 635] width 12 height 12
click at [1127, 507] on div "1" at bounding box center [1137, 501] width 40 height 32
click at [1145, 555] on span "button" at bounding box center [1150, 551] width 12 height 12
click at [1136, 649] on span "2" at bounding box center [1133, 651] width 5 height 13
click at [1146, 380] on icon "button" at bounding box center [1150, 381] width 7 height 4
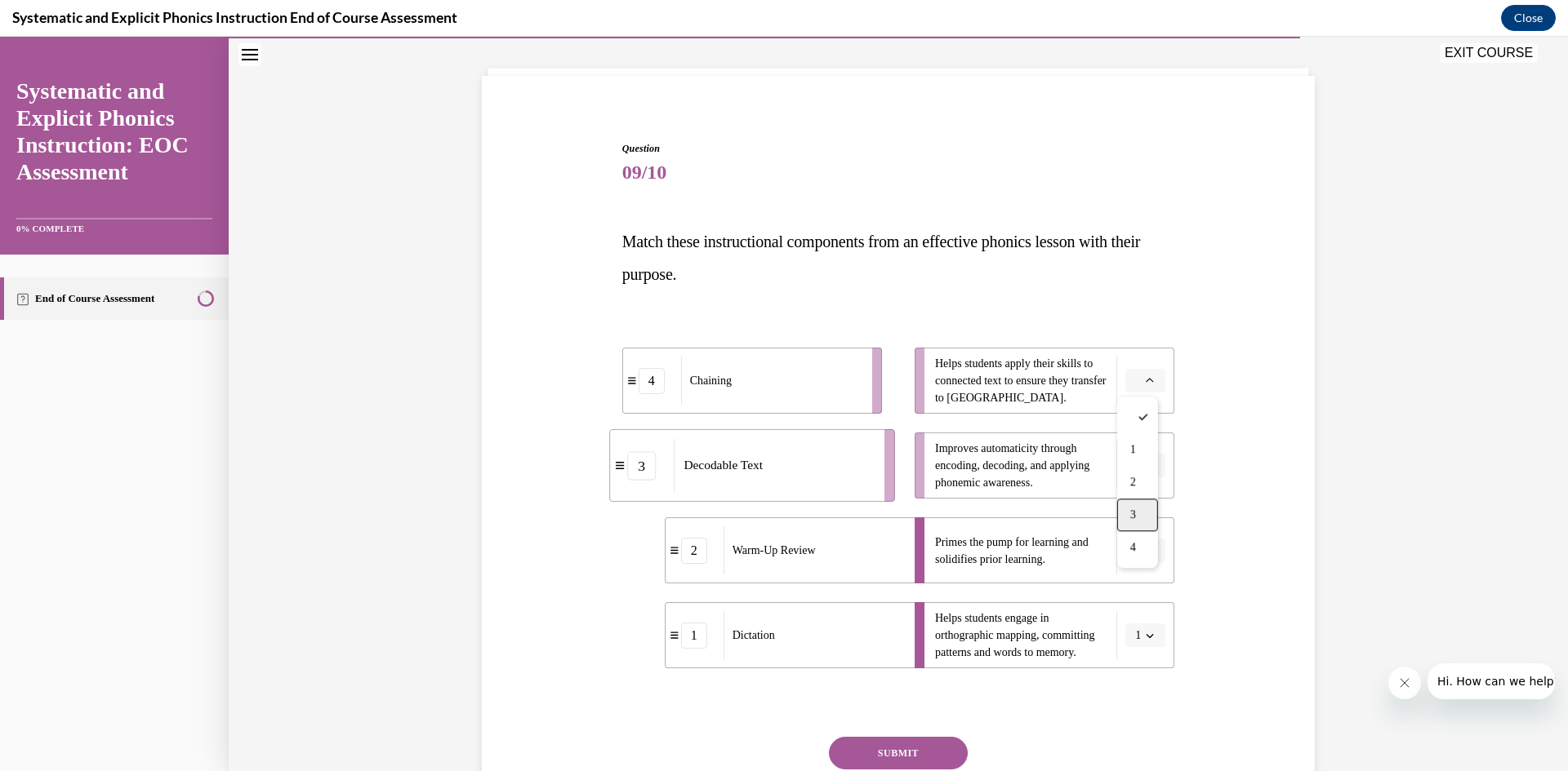
click at [1148, 507] on div "3" at bounding box center [1137, 515] width 40 height 32
click at [1138, 472] on button "button" at bounding box center [1145, 465] width 40 height 24
click at [1139, 625] on div "4" at bounding box center [1137, 633] width 40 height 32
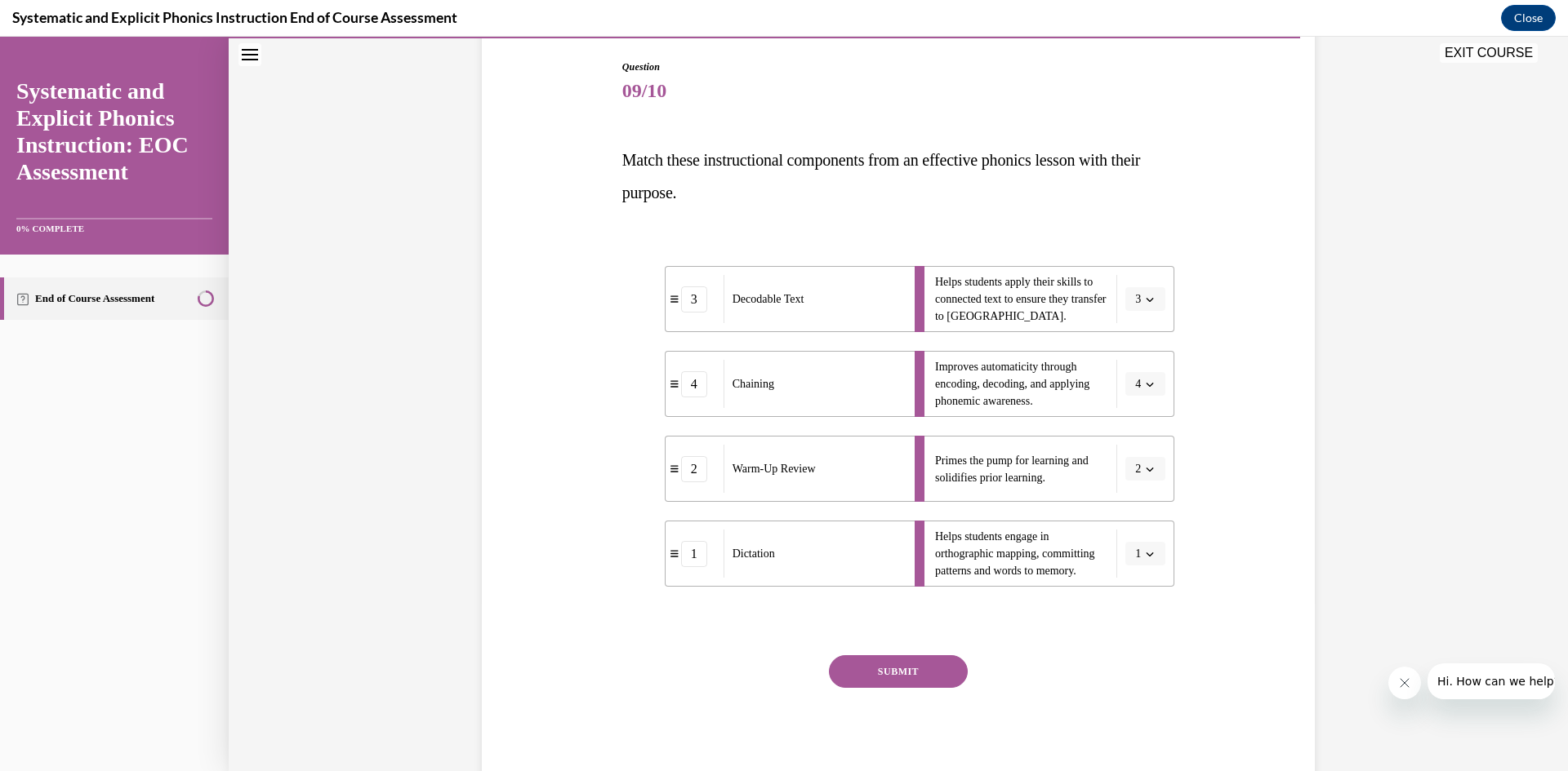
click at [904, 671] on button "SUBMIT" at bounding box center [898, 671] width 138 height 32
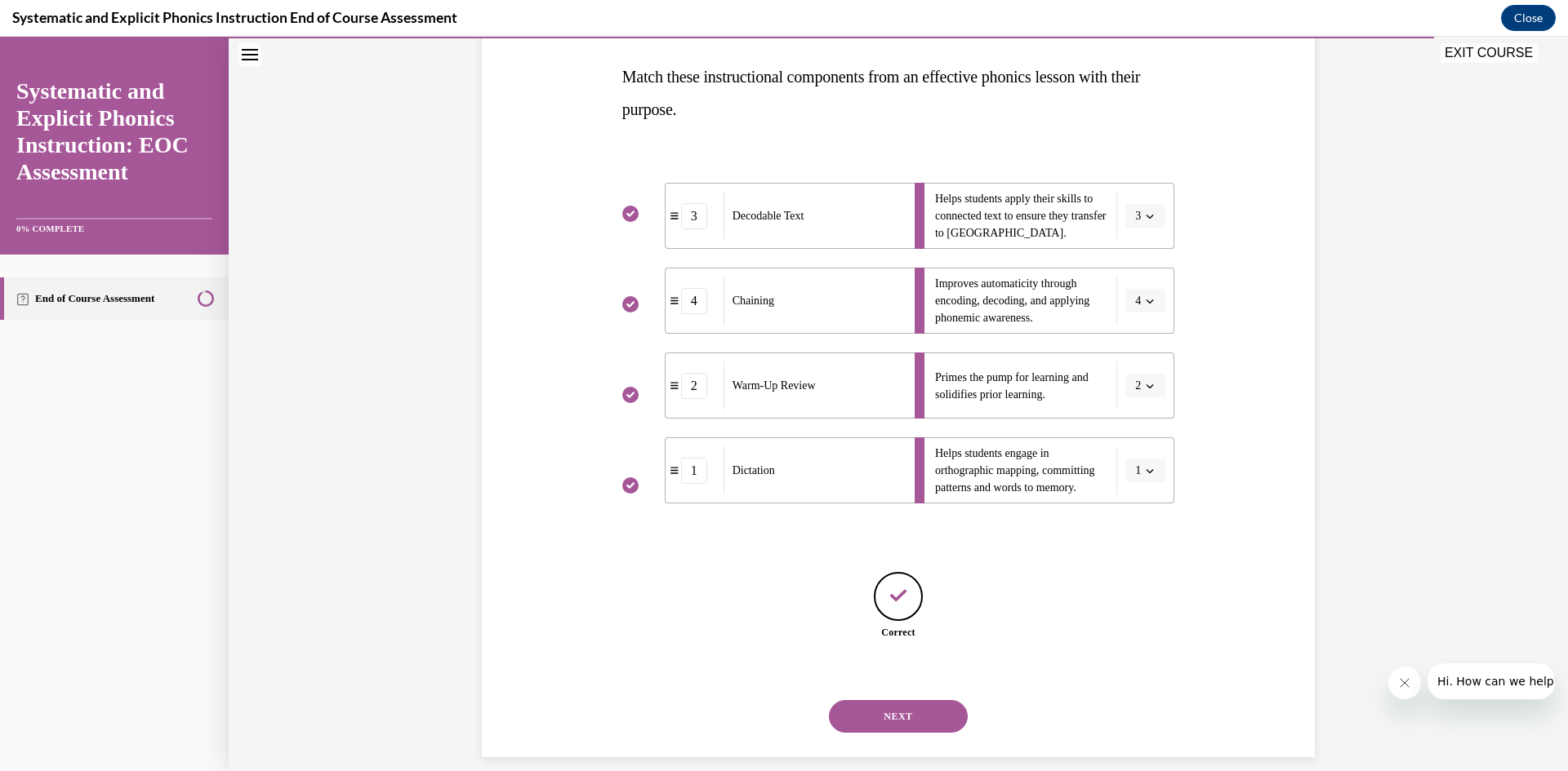
scroll to position [270, 0]
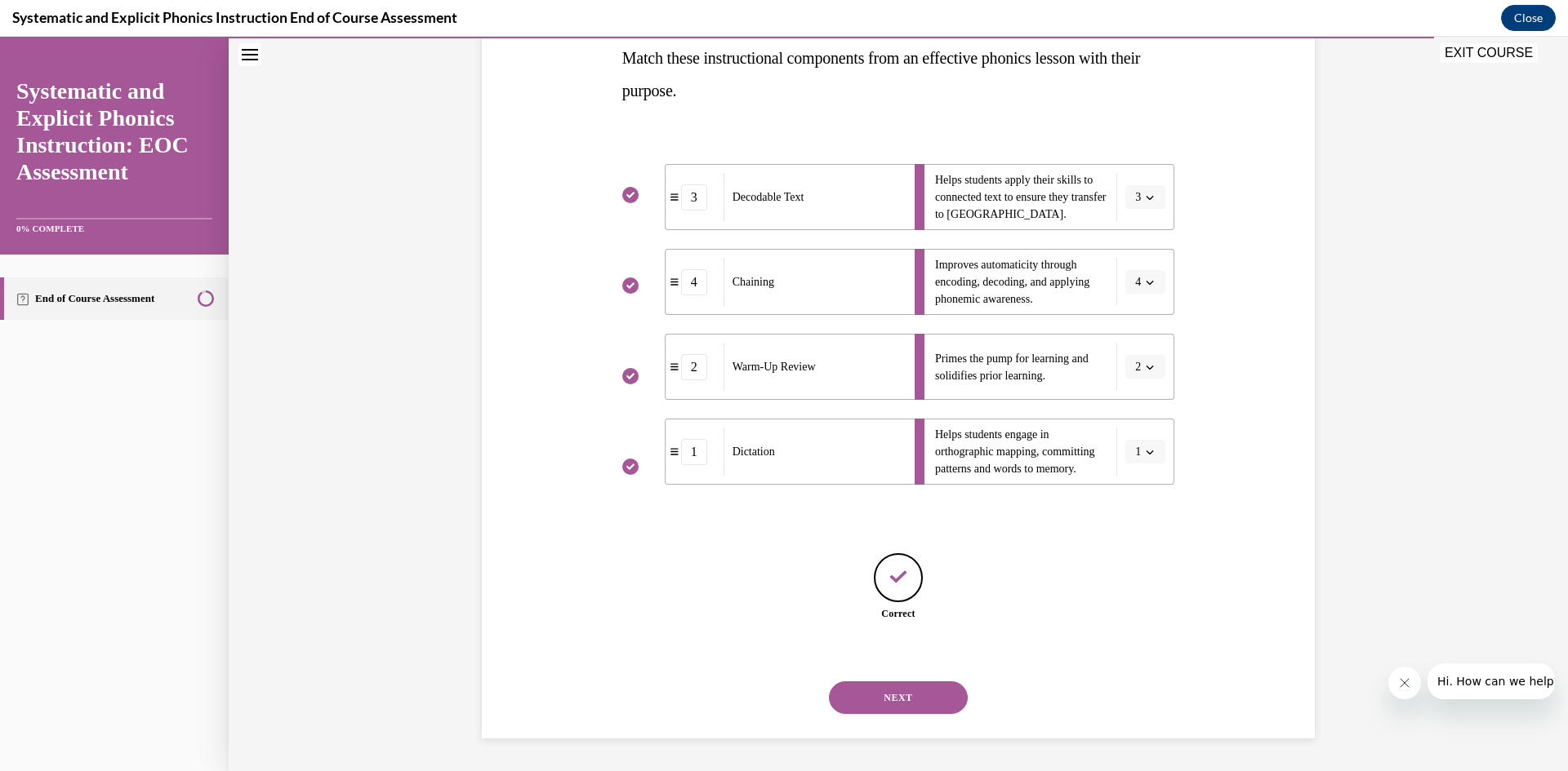
click at [925, 699] on button "NEXT" at bounding box center [898, 697] width 138 height 32
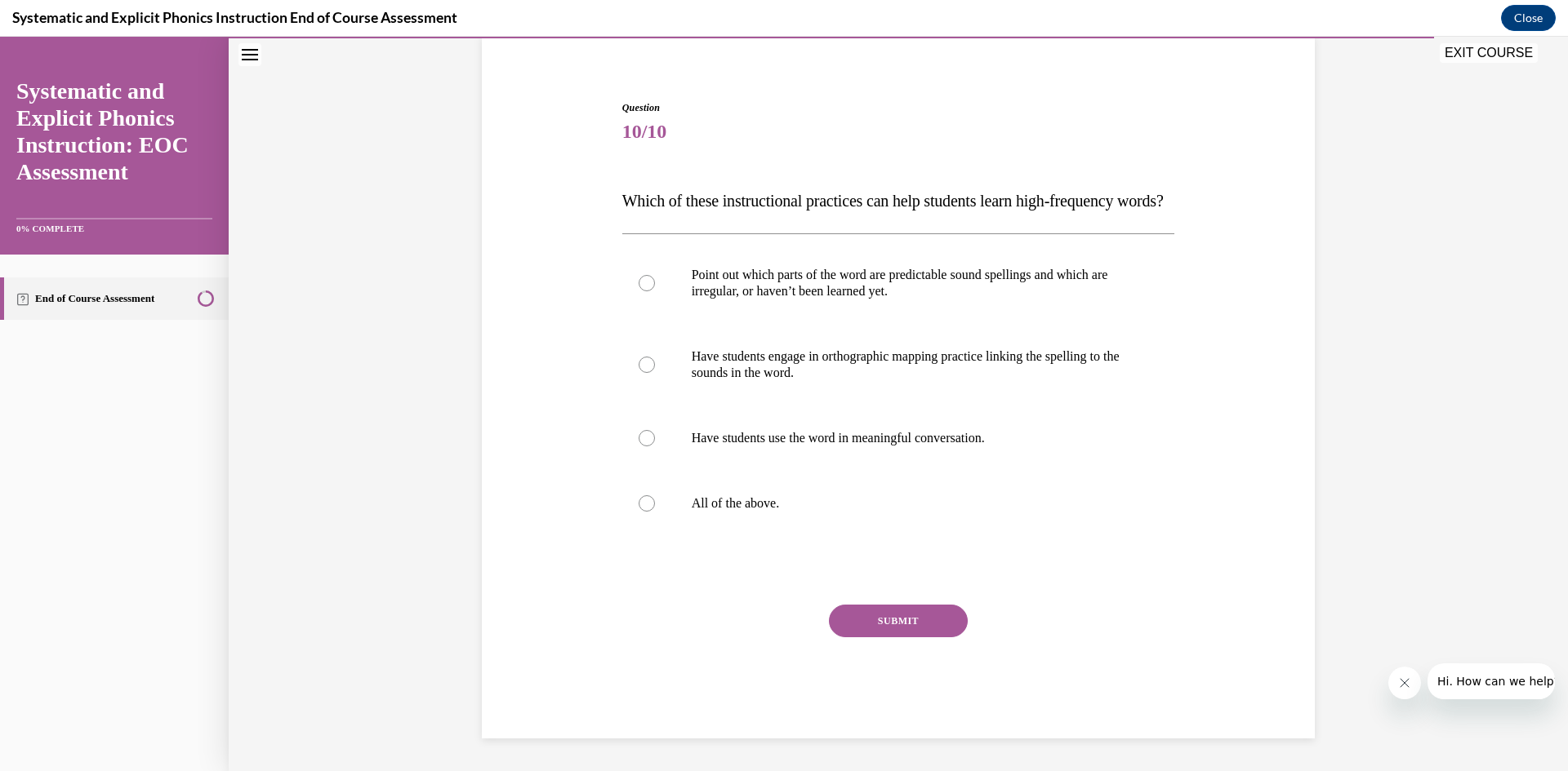
scroll to position [159, 0]
click at [646, 288] on div at bounding box center [646, 283] width 16 height 16
click at [638, 504] on div at bounding box center [646, 503] width 16 height 16
click at [913, 626] on button "SUBMIT" at bounding box center [898, 621] width 138 height 32
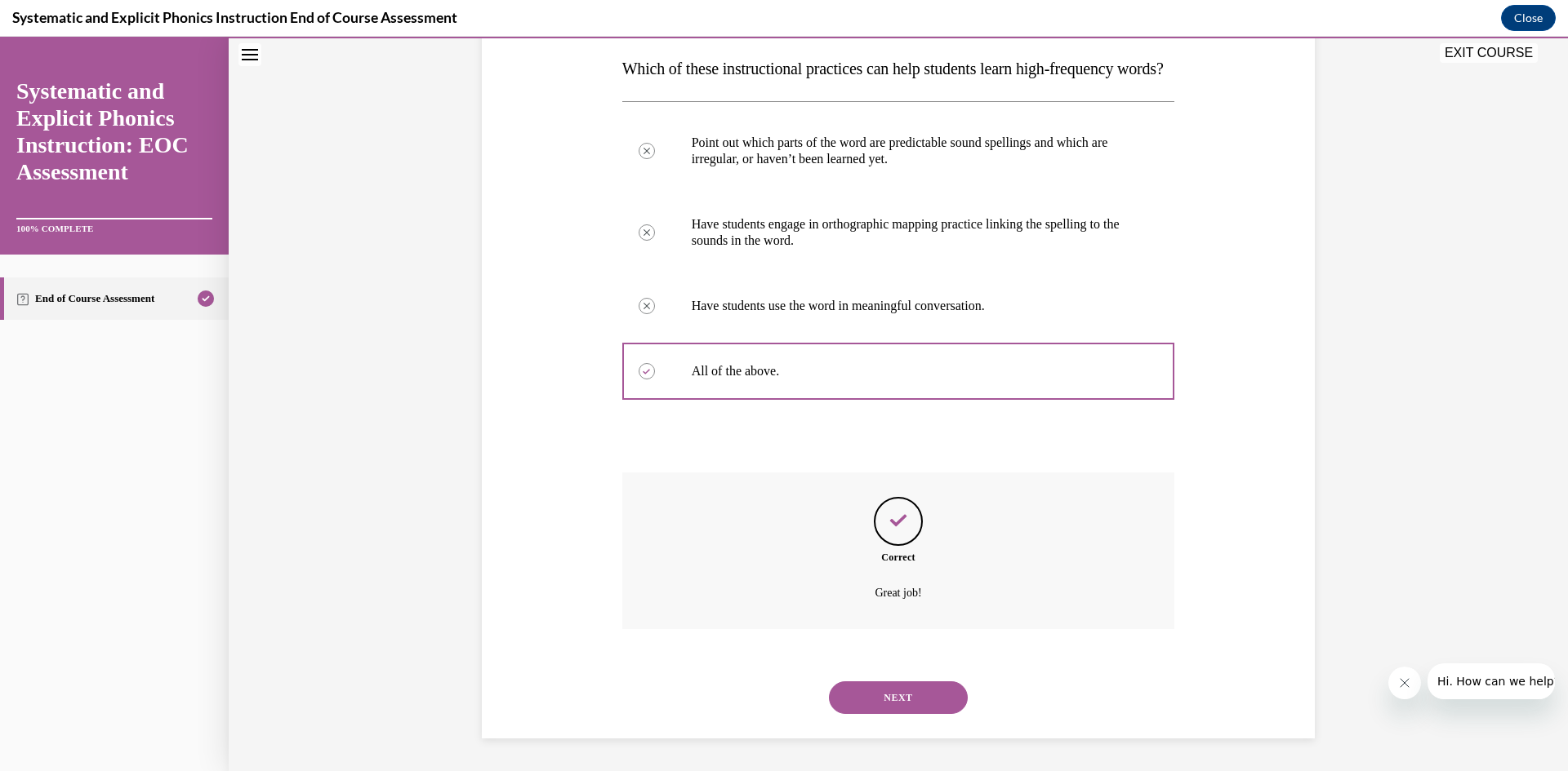
scroll to position [291, 0]
click at [928, 693] on button "NEXT" at bounding box center [898, 697] width 138 height 32
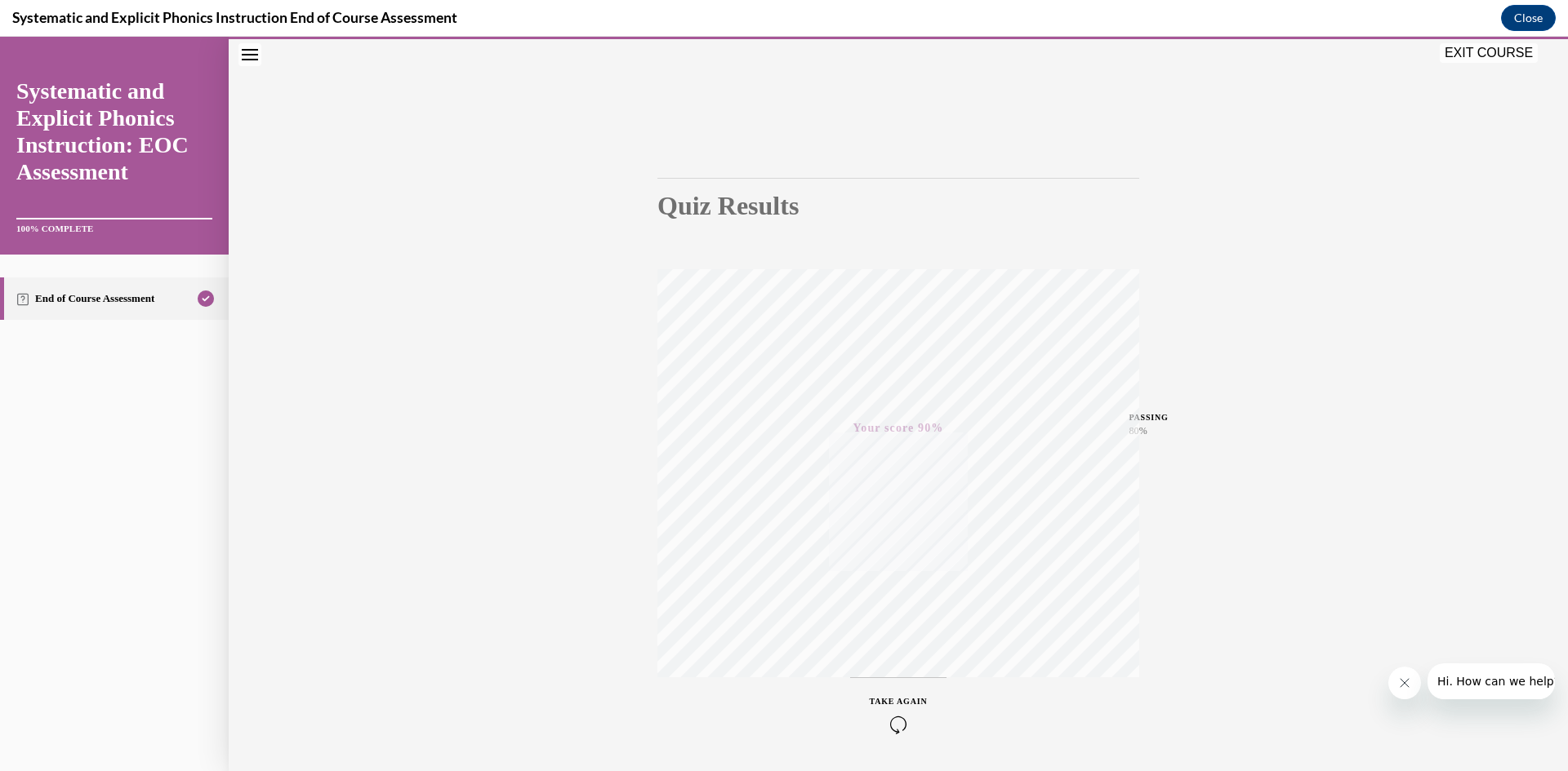
scroll to position [21, 0]
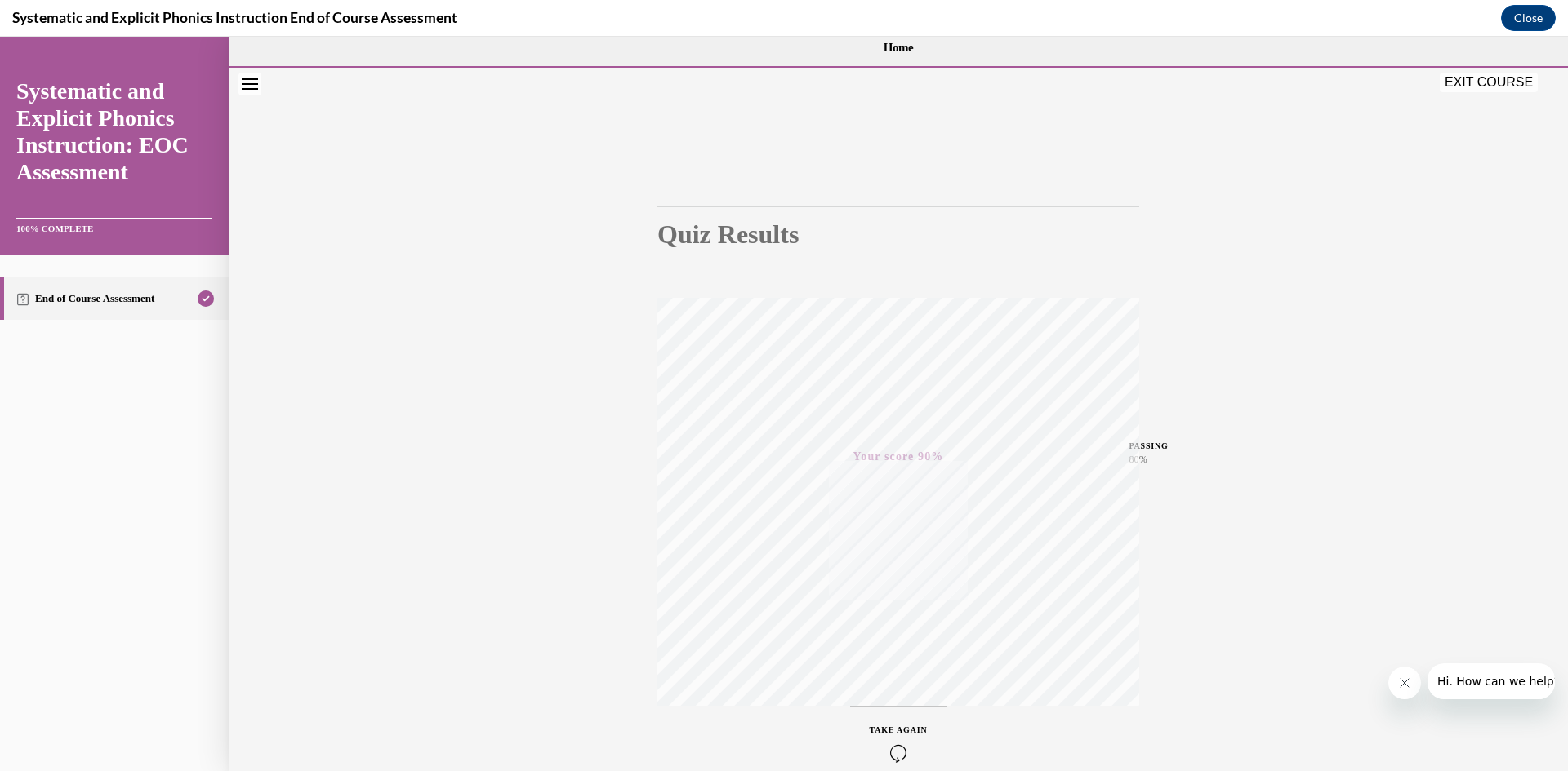
click at [1493, 84] on button "EXIT COURSE" at bounding box center [1488, 83] width 98 height 20
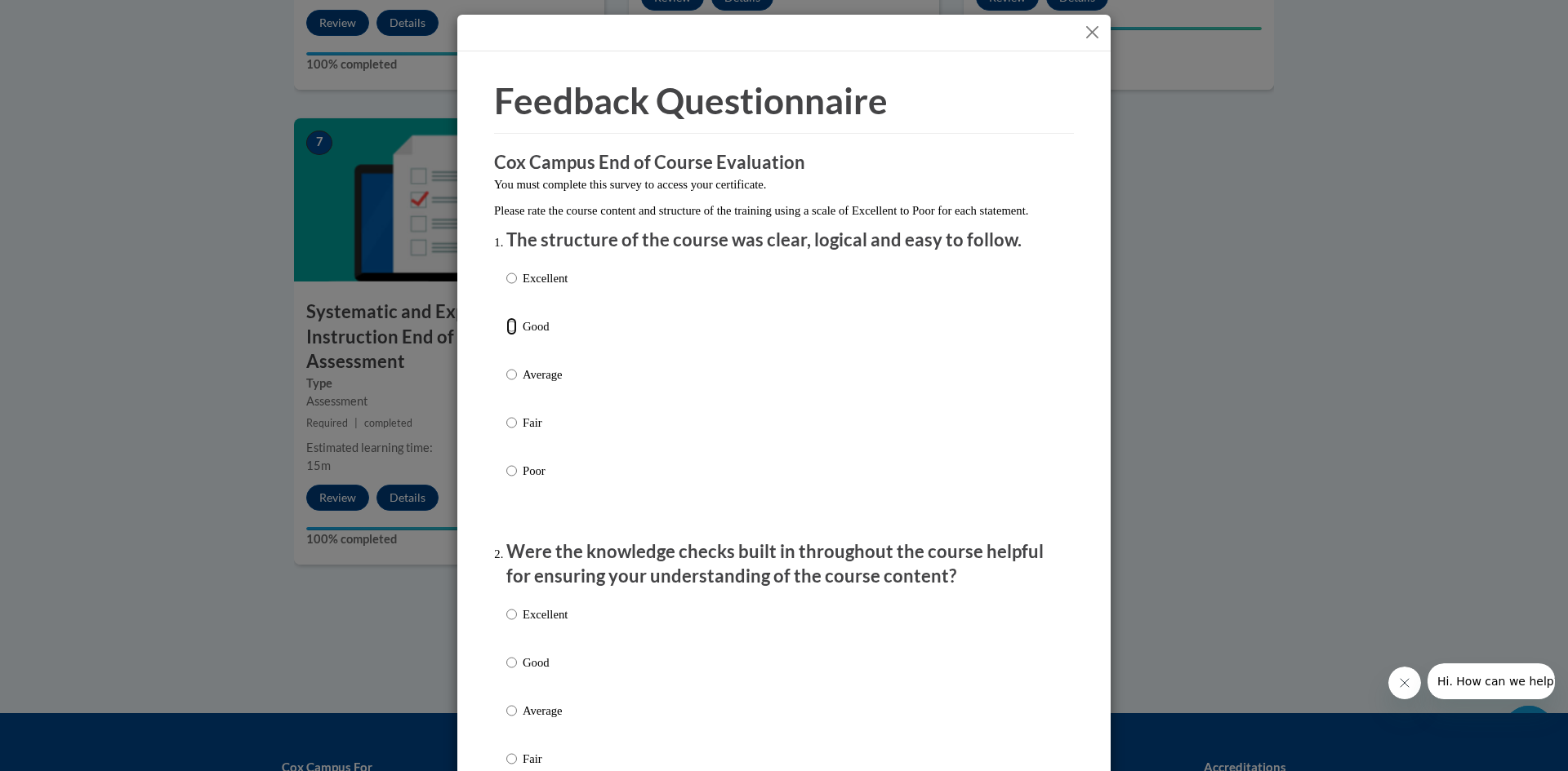
click at [506, 335] on input "Good" at bounding box center [512, 326] width 11 height 18
radio input "true"
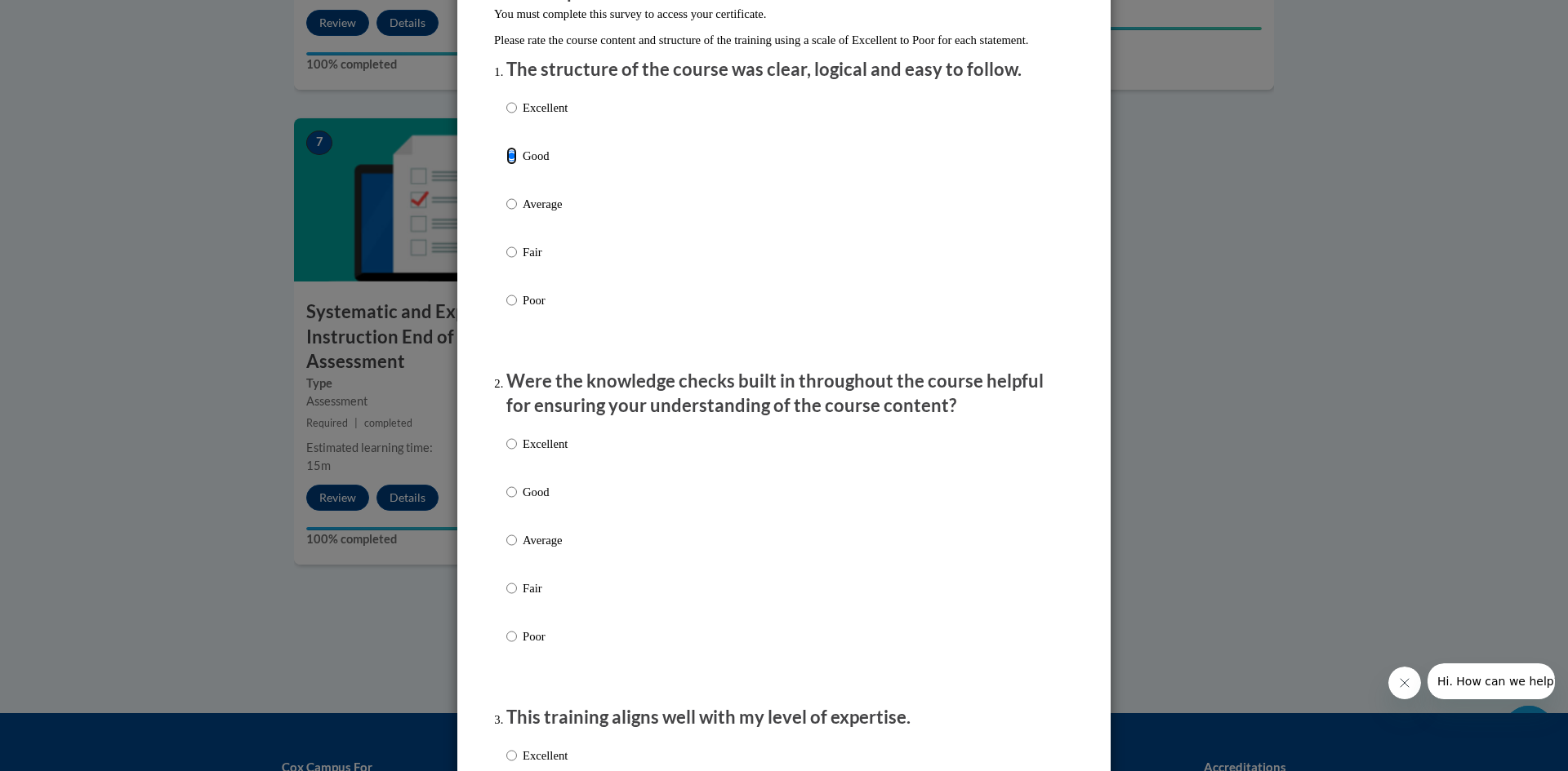
scroll to position [244, 0]
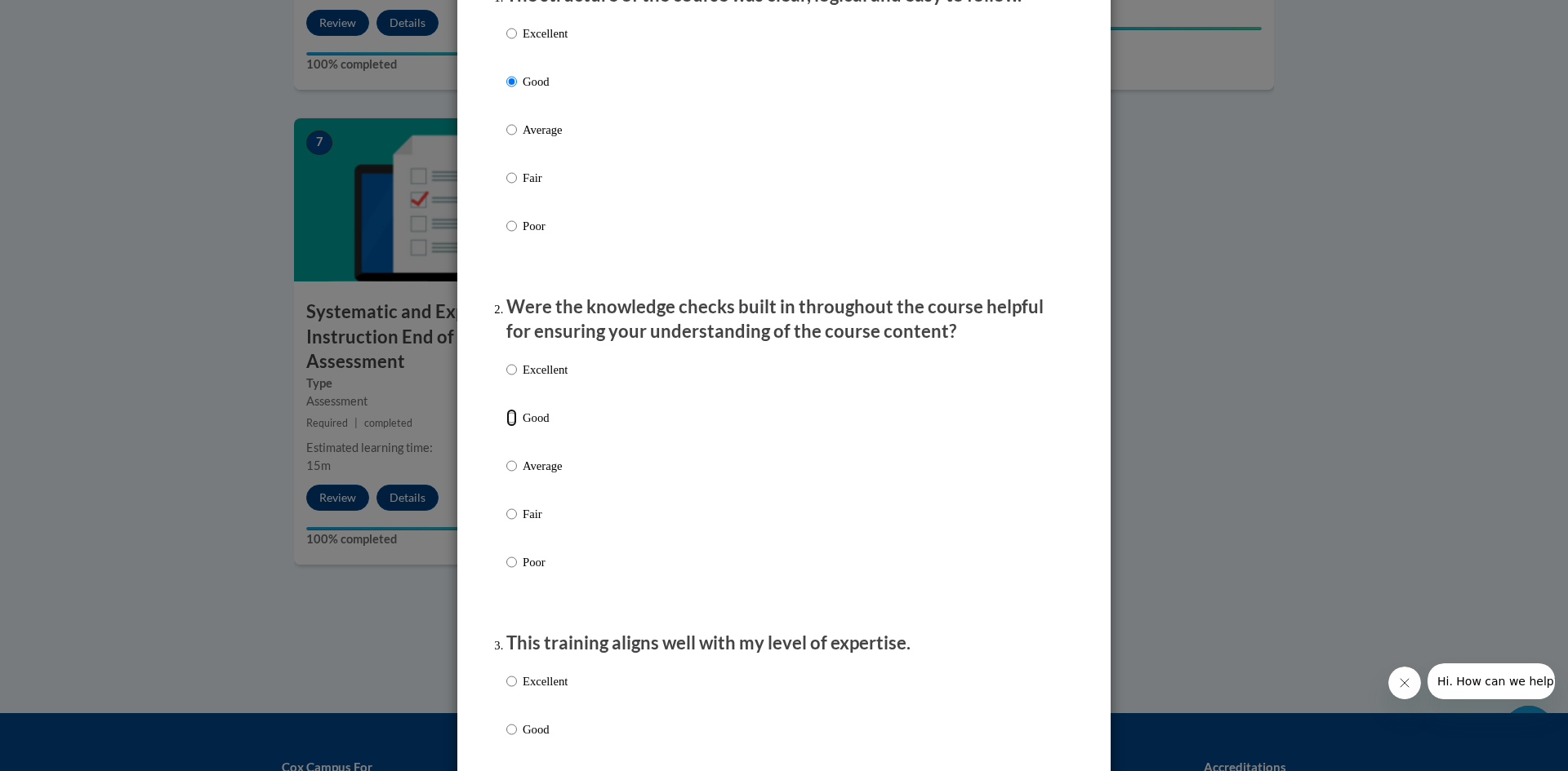
click at [506, 427] on input "Good" at bounding box center [512, 418] width 11 height 18
radio input "true"
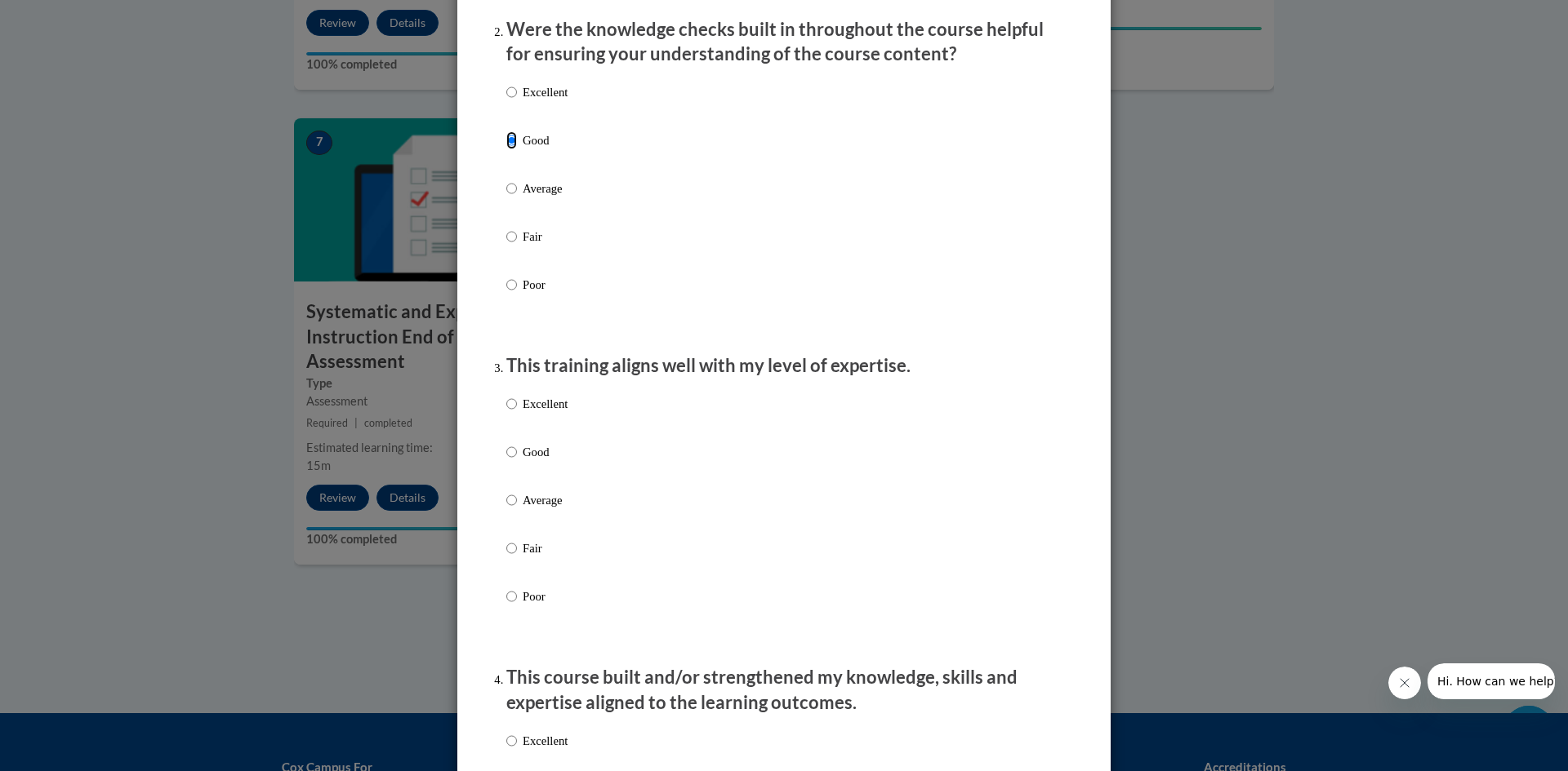
scroll to position [572, 0]
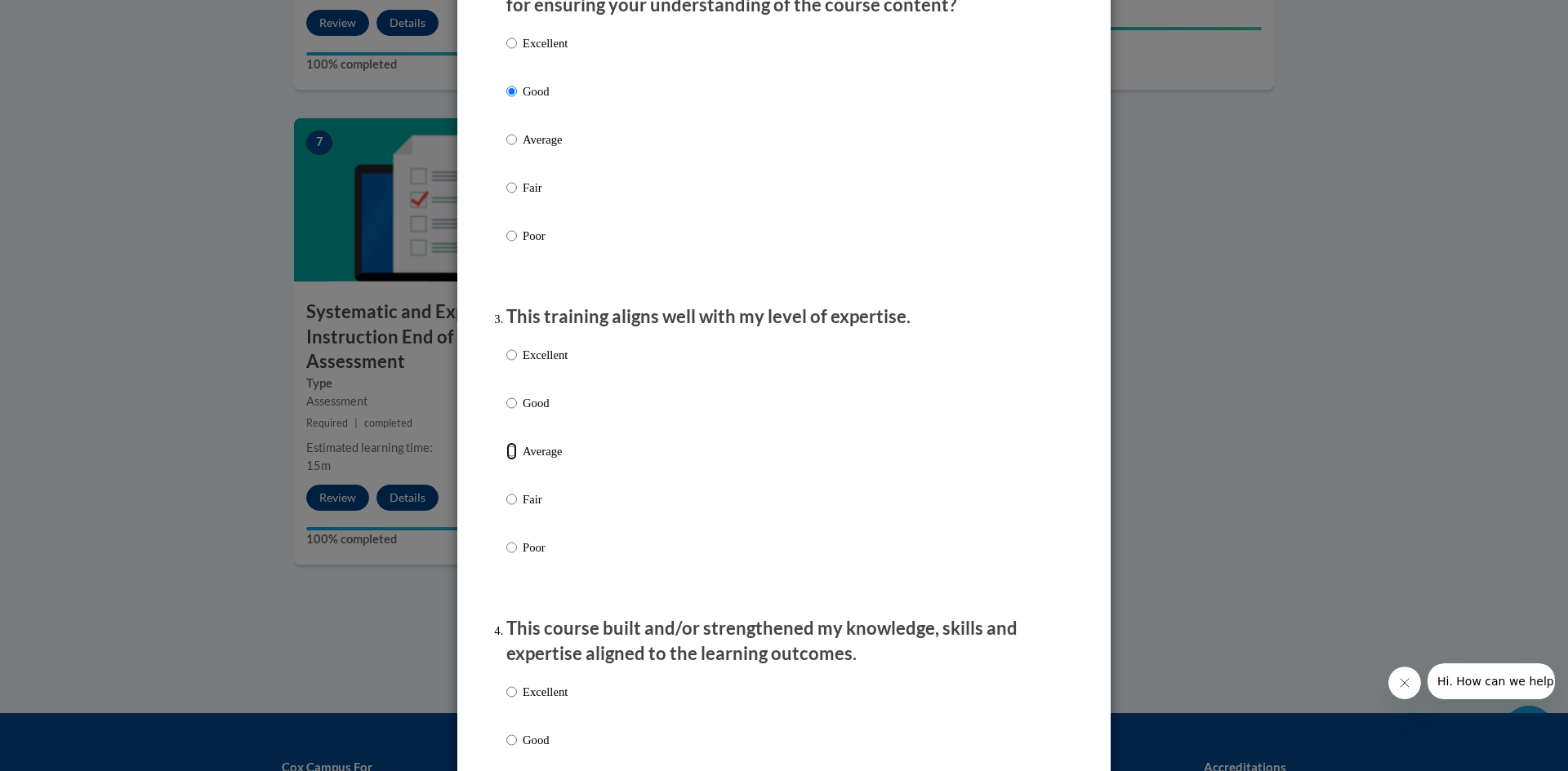
click at [506, 460] on input "Average" at bounding box center [512, 451] width 11 height 18
radio input "true"
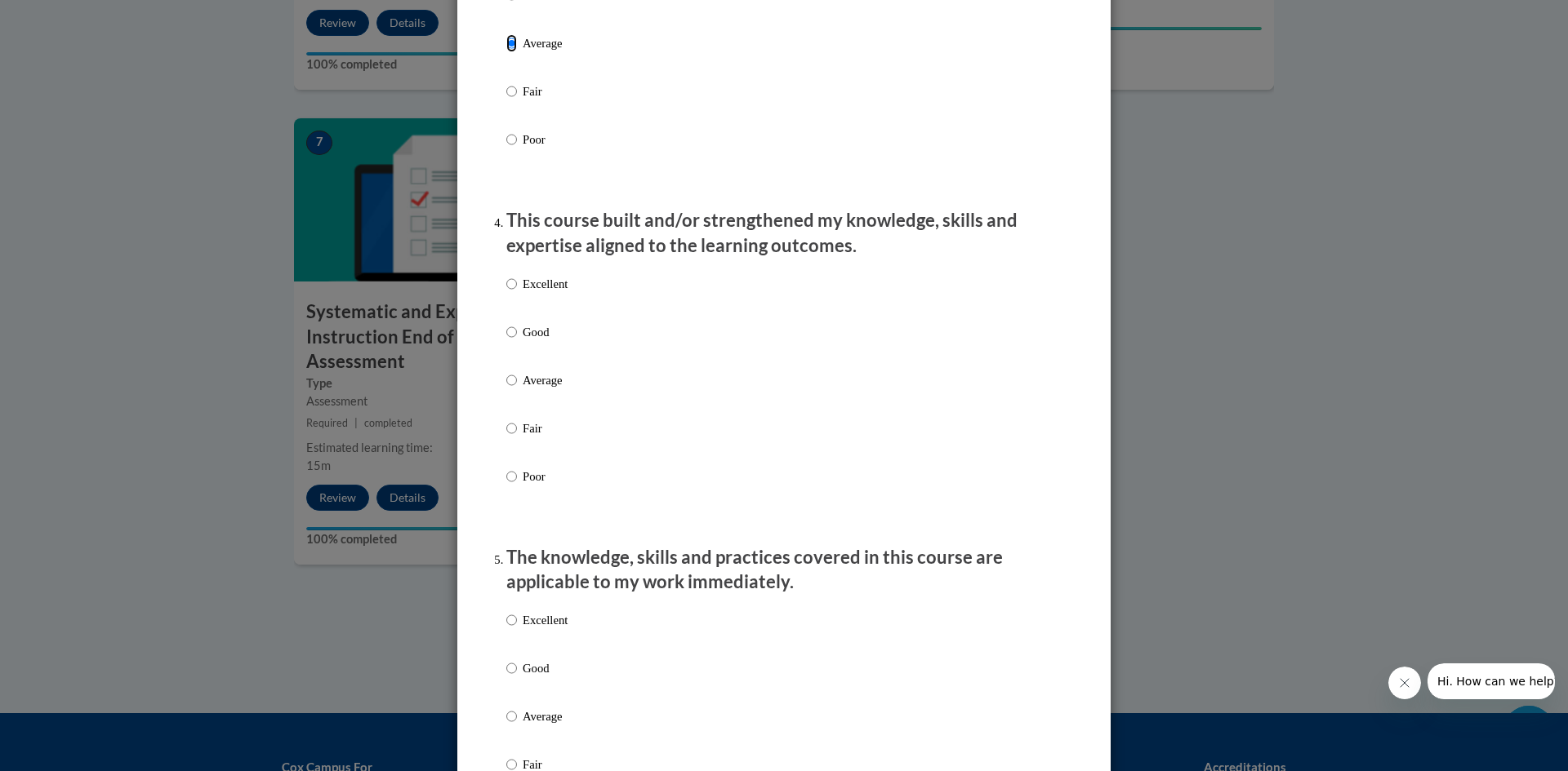
scroll to position [1061, 0]
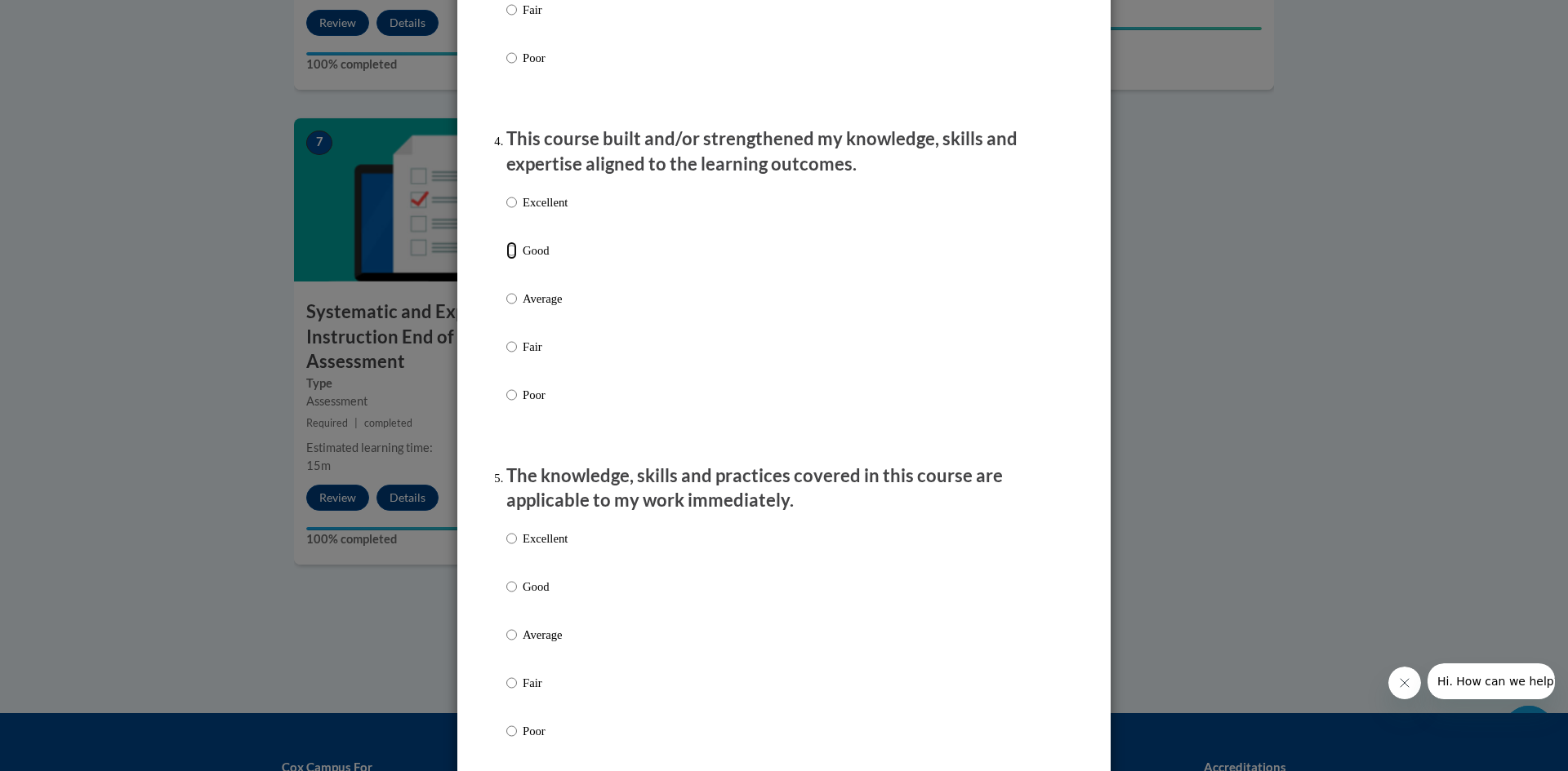
click at [506, 260] on input "Good" at bounding box center [512, 251] width 11 height 18
radio input "true"
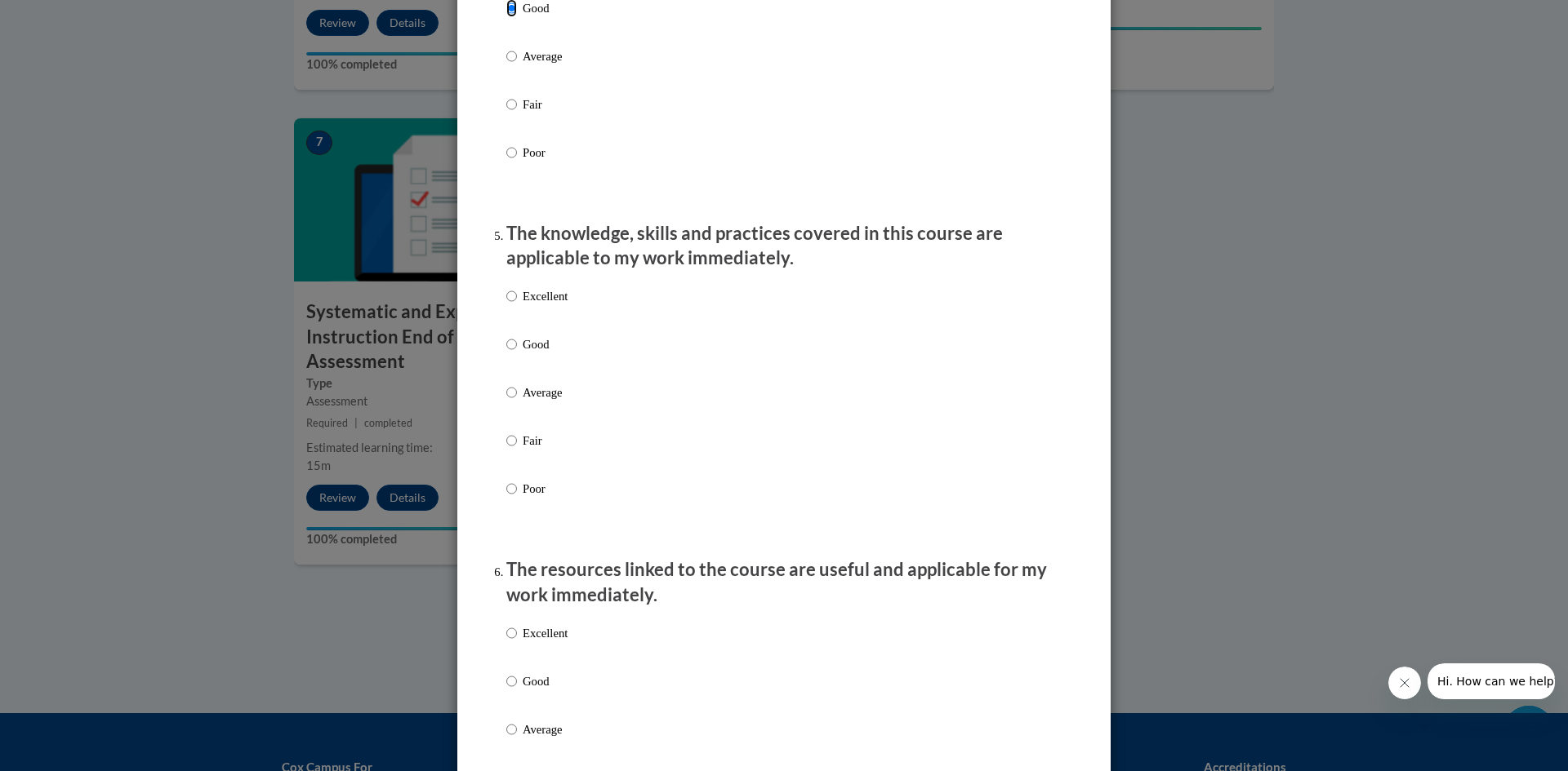
scroll to position [1306, 0]
click at [511, 351] on input "Good" at bounding box center [512, 342] width 11 height 18
radio input "true"
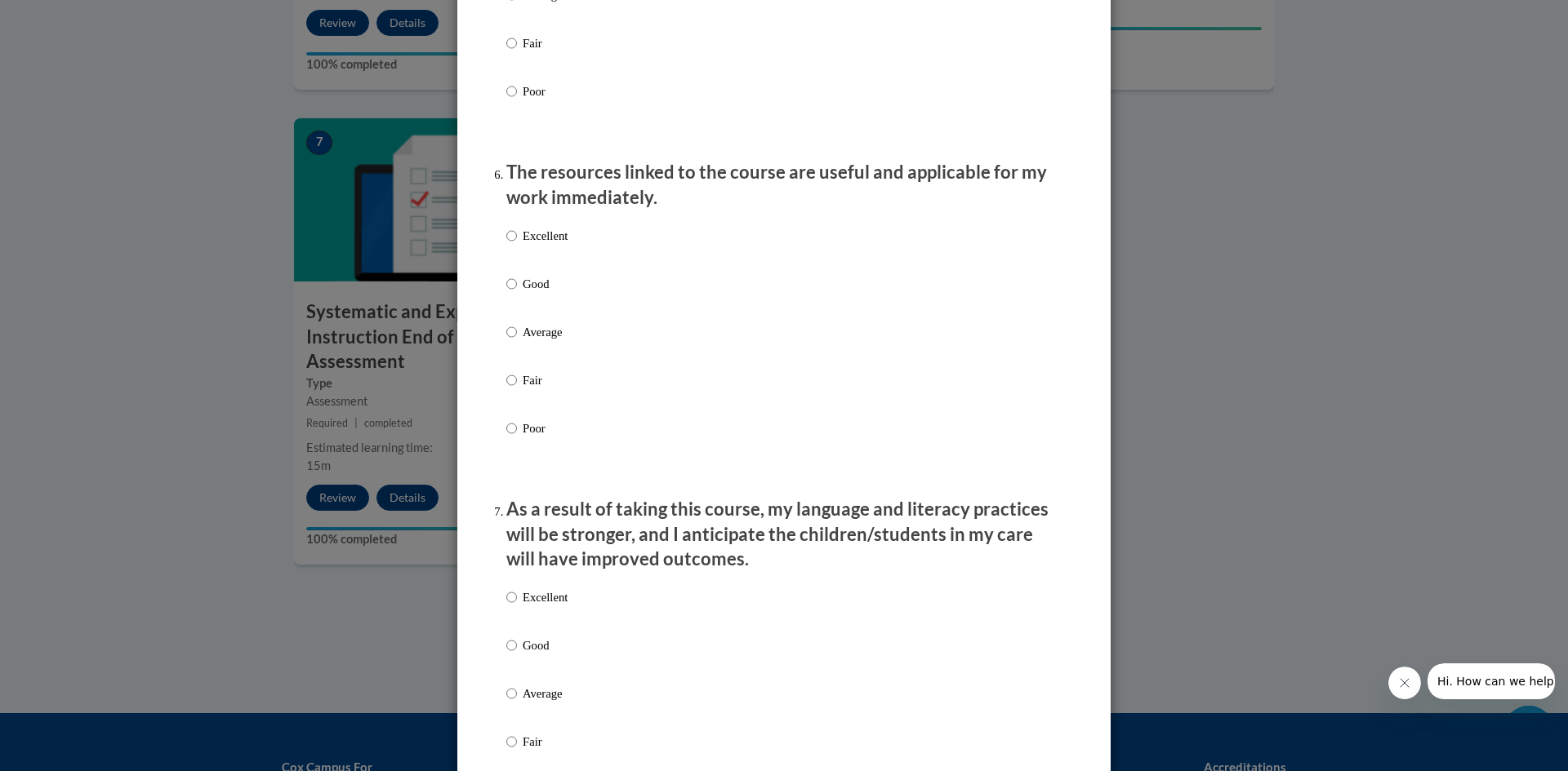
scroll to position [1714, 0]
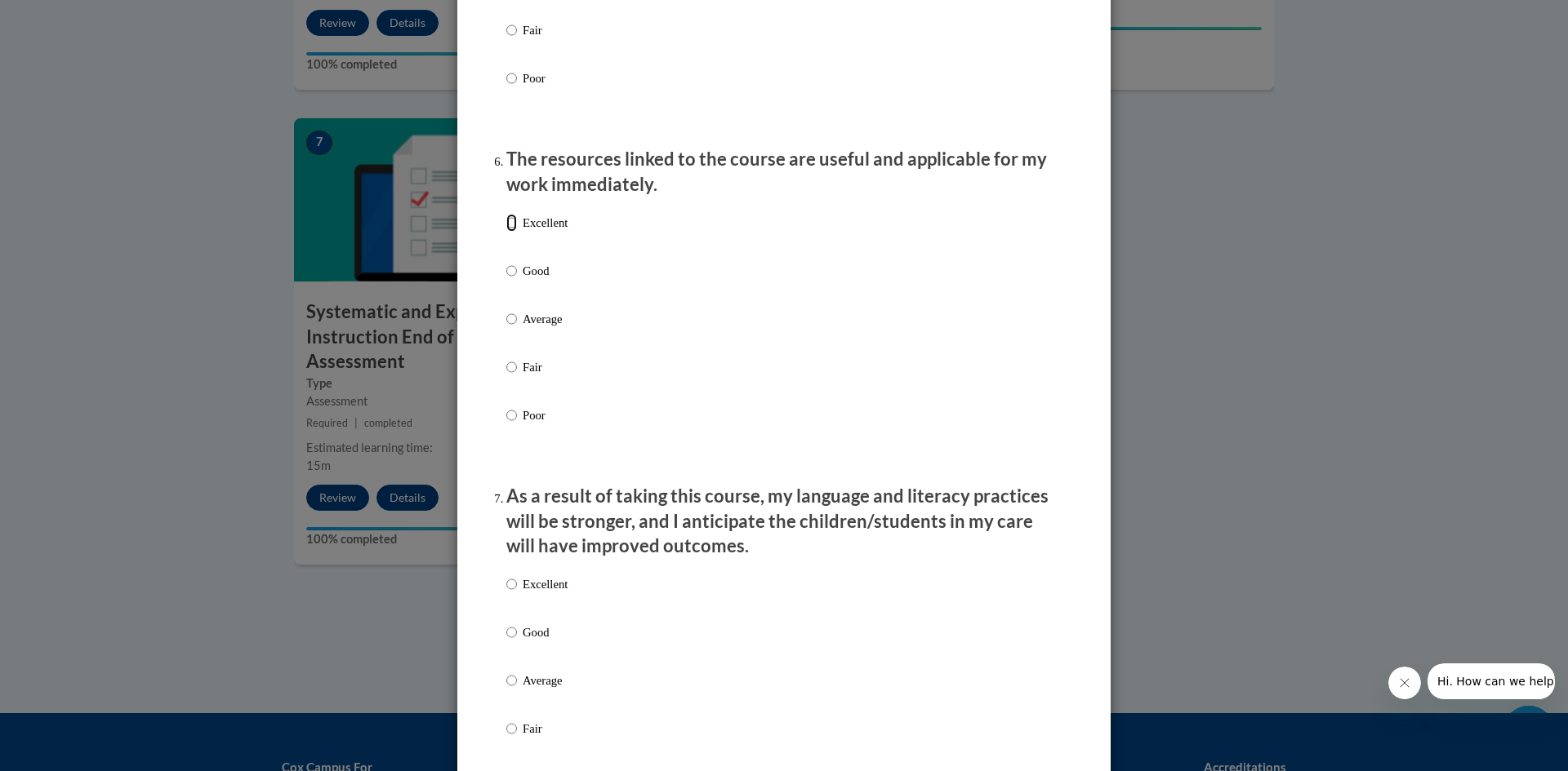
click at [508, 232] on input "Excellent" at bounding box center [512, 223] width 11 height 18
radio input "true"
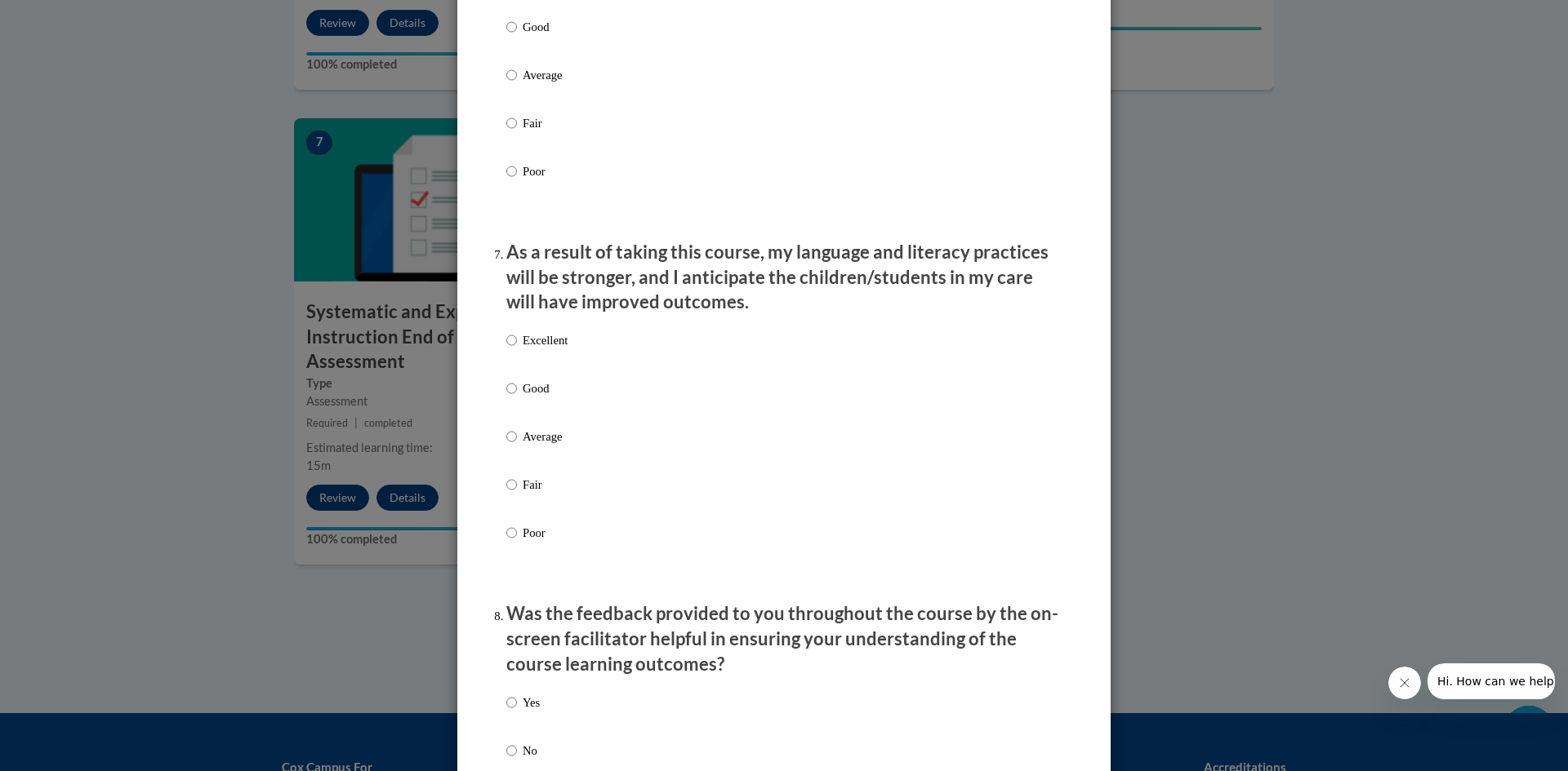
scroll to position [1959, 0]
click at [506, 396] on input "Good" at bounding box center [512, 387] width 11 height 18
radio input "true"
click at [506, 349] on input "Excellent" at bounding box center [512, 340] width 11 height 18
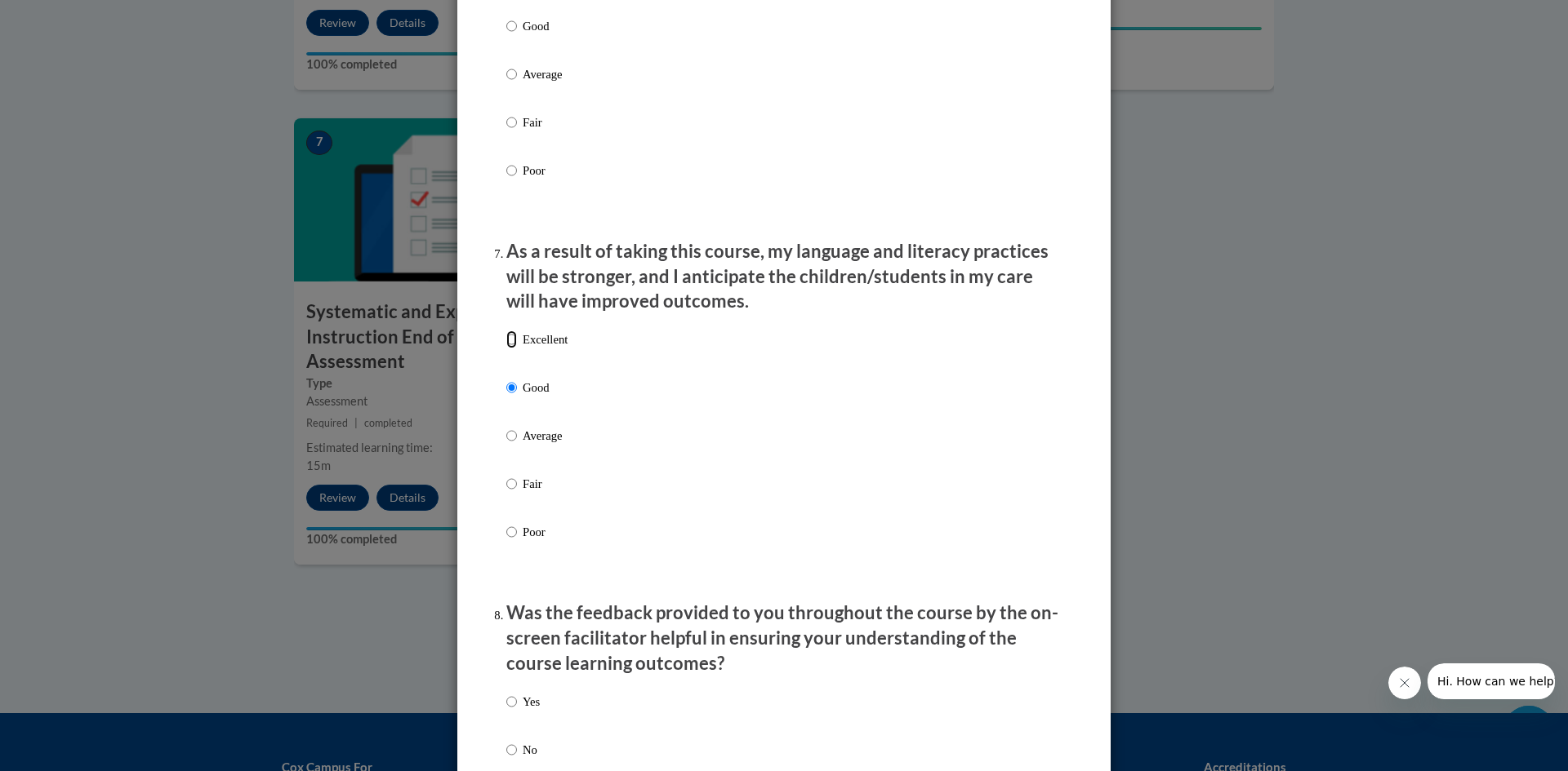
radio input "true"
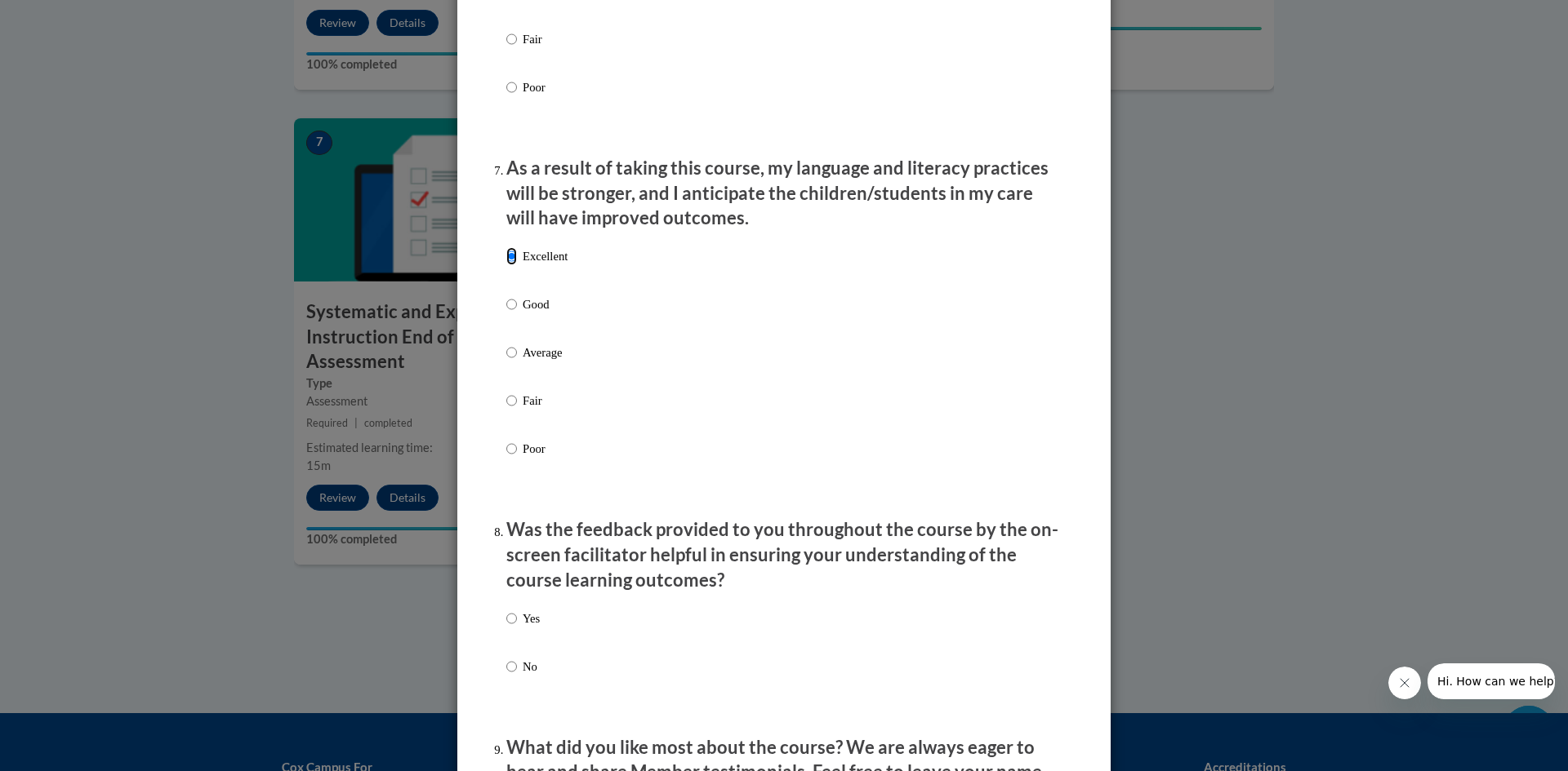
scroll to position [2285, 0]
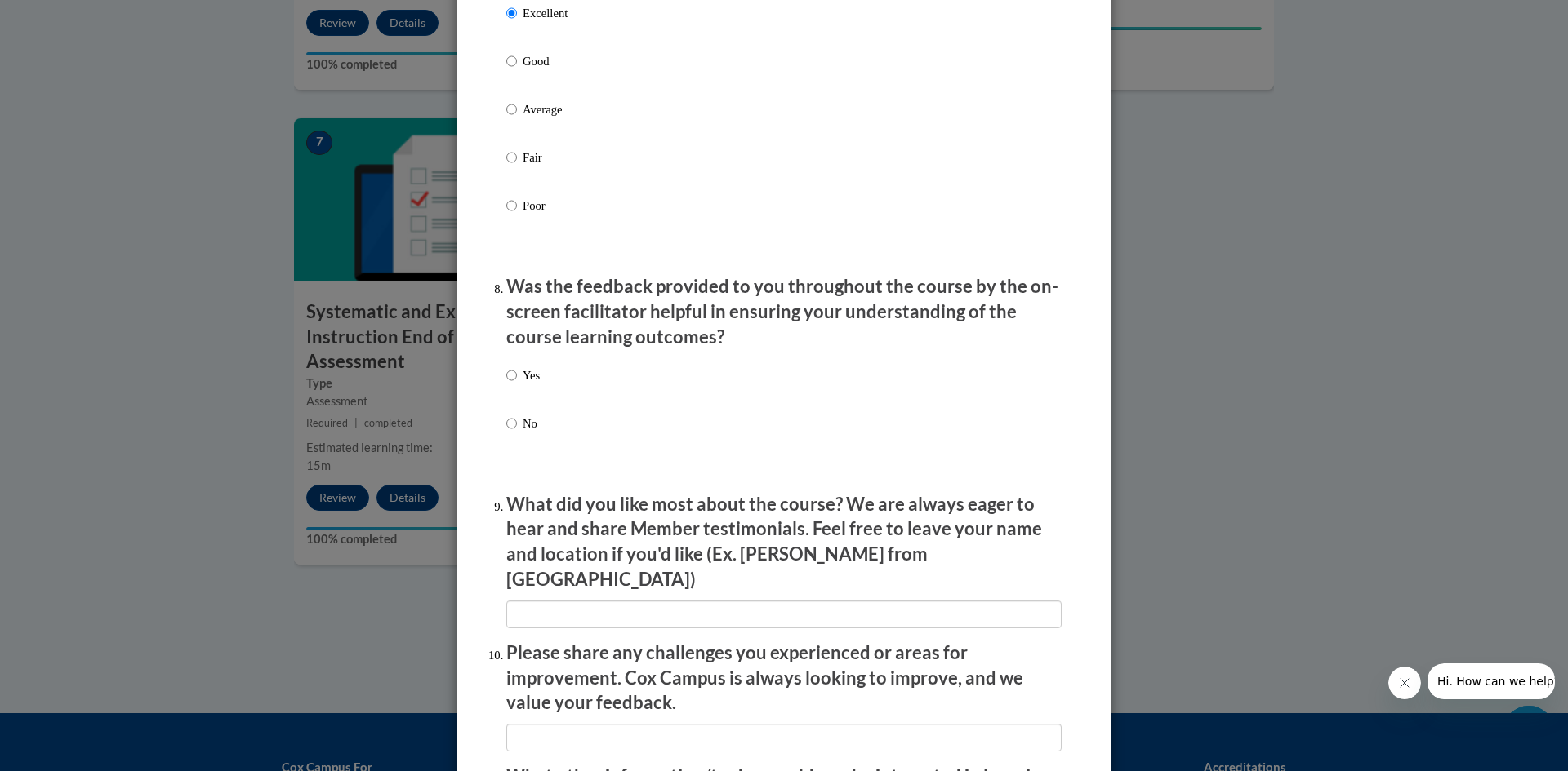
click at [512, 390] on label "Yes" at bounding box center [522, 388] width 33 height 44
click at [512, 385] on input "Yes" at bounding box center [512, 376] width 11 height 18
radio input "true"
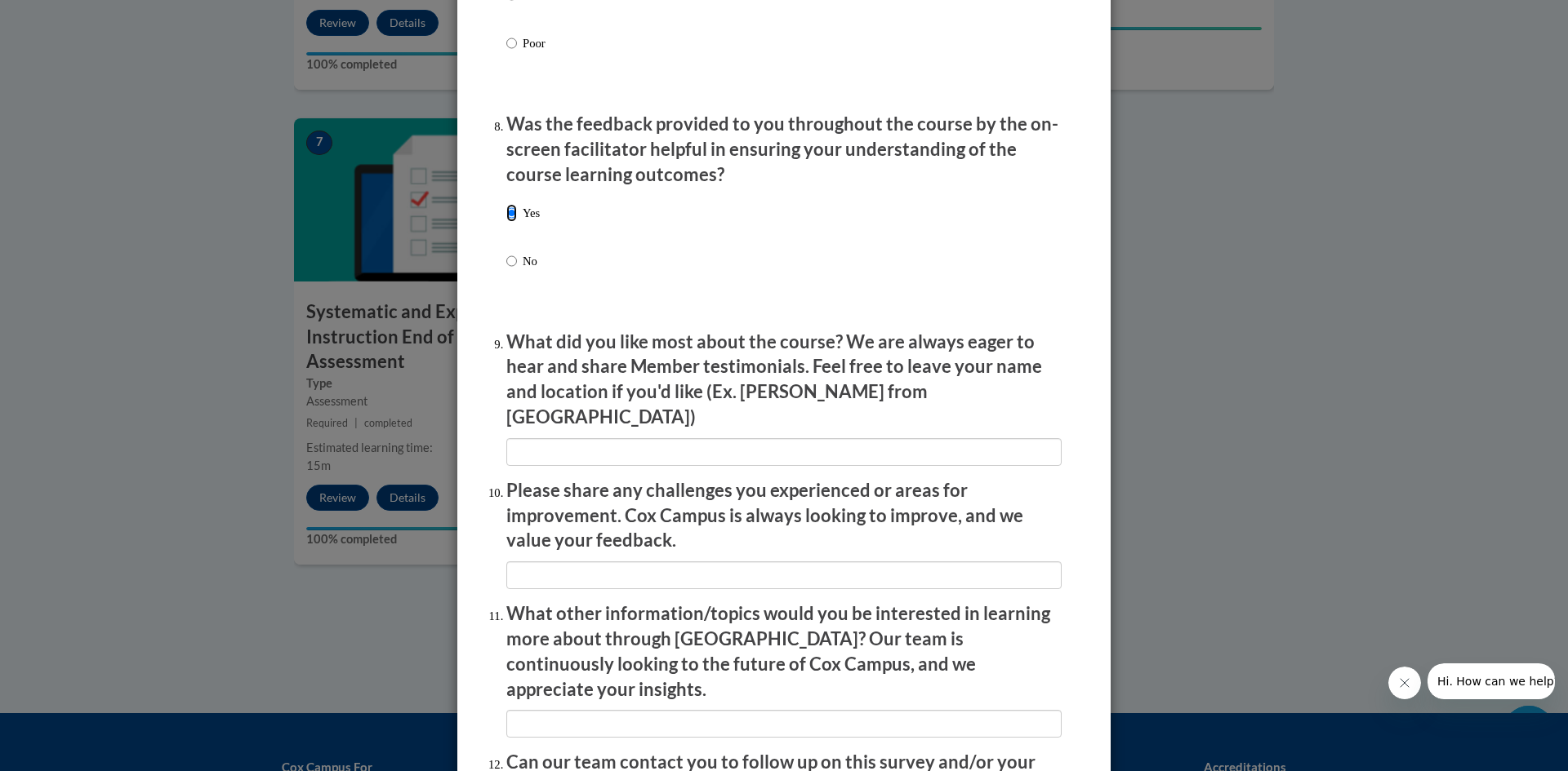
scroll to position [2449, 0]
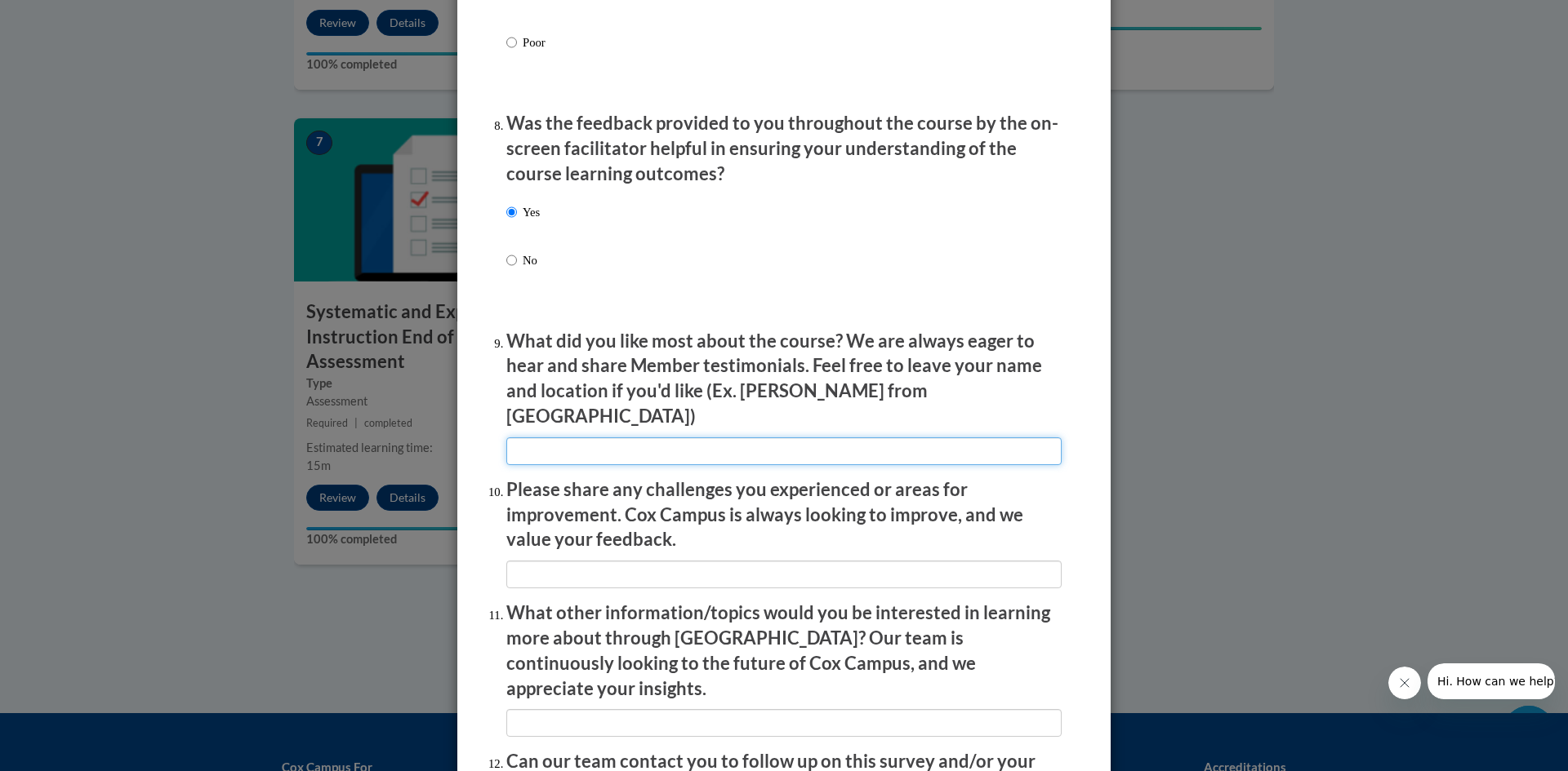
click at [595, 448] on input "textbox" at bounding box center [784, 451] width 556 height 28
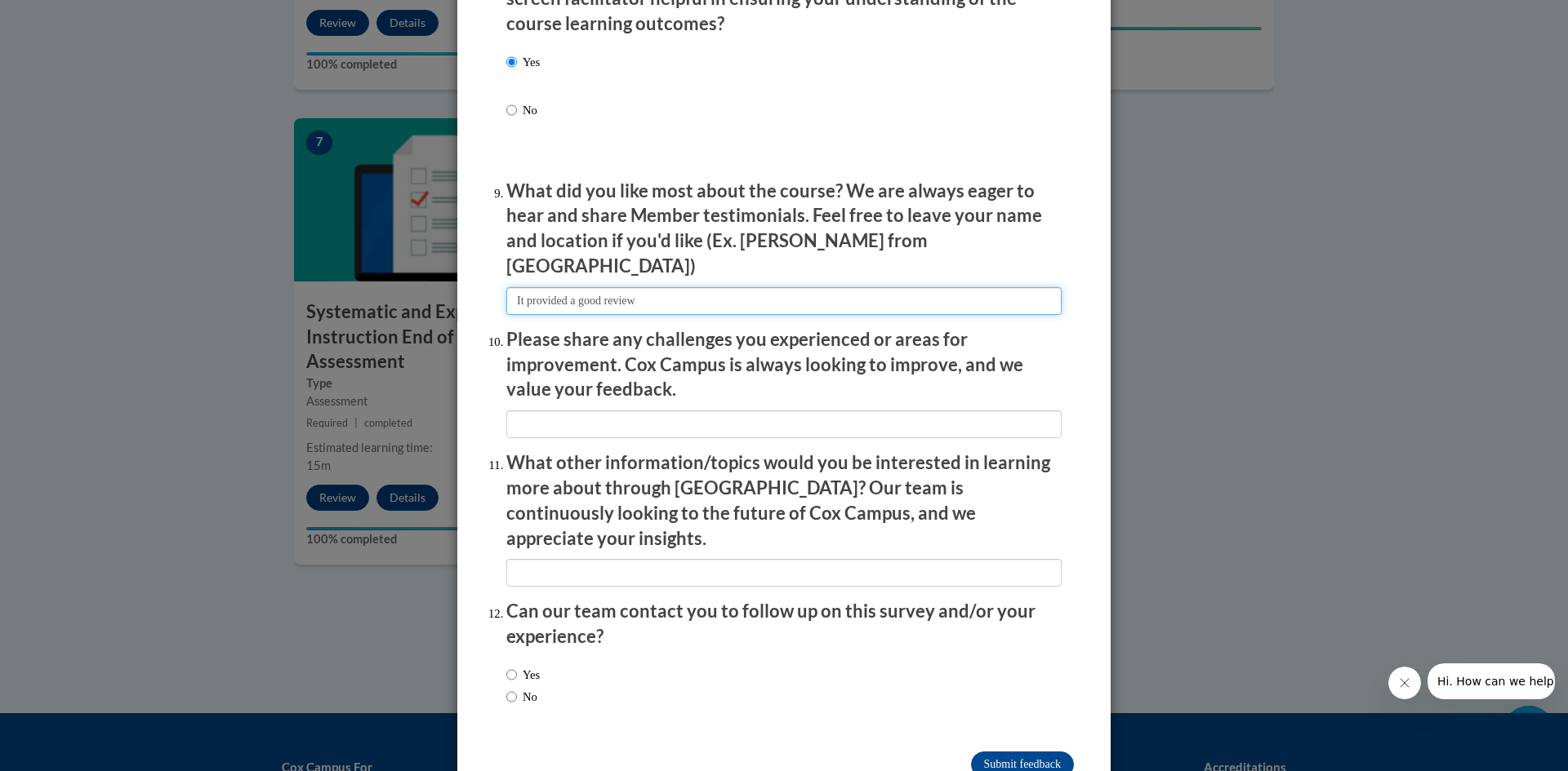
scroll to position [2612, 0]
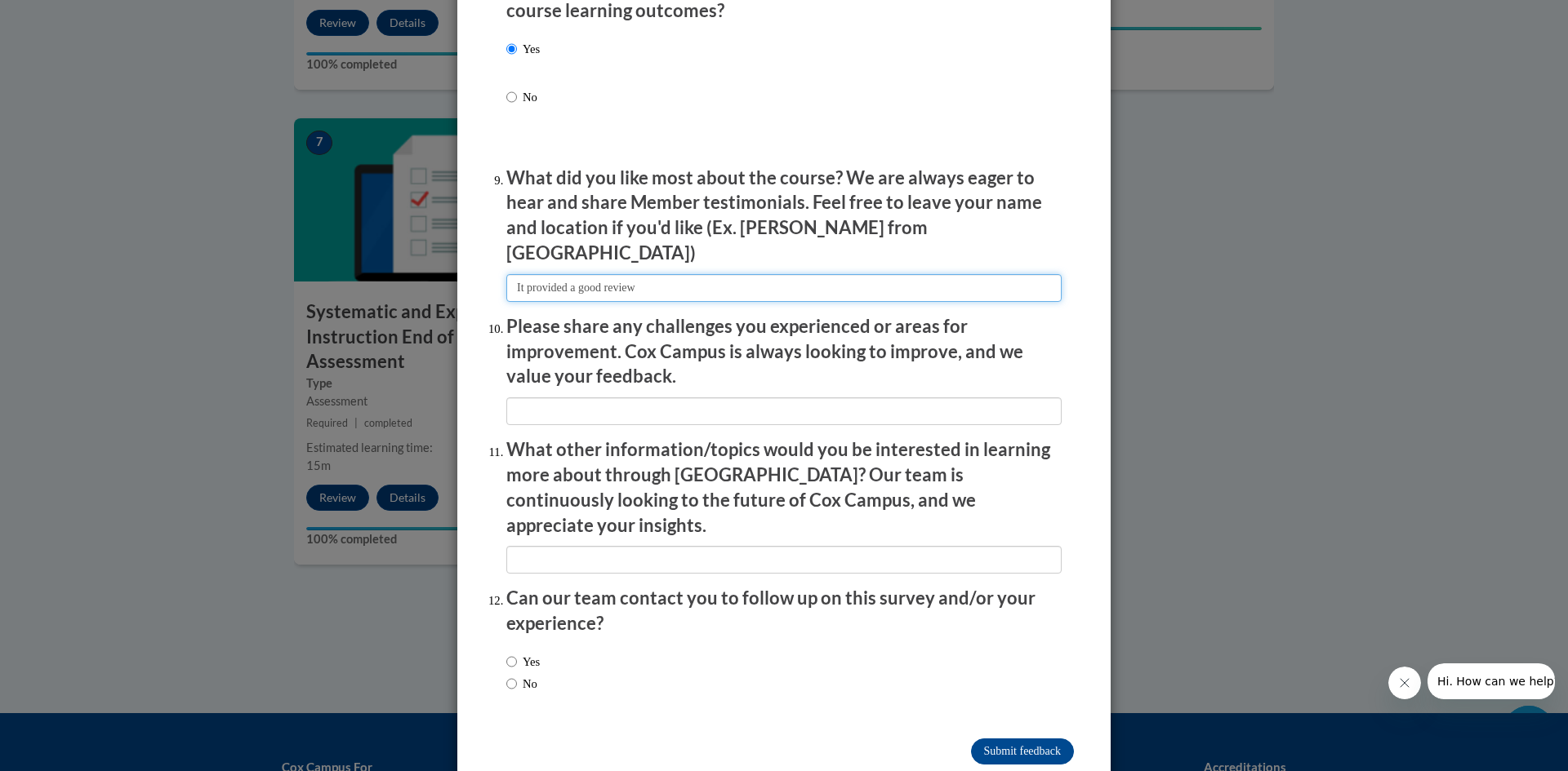
type input "It provided a good review"
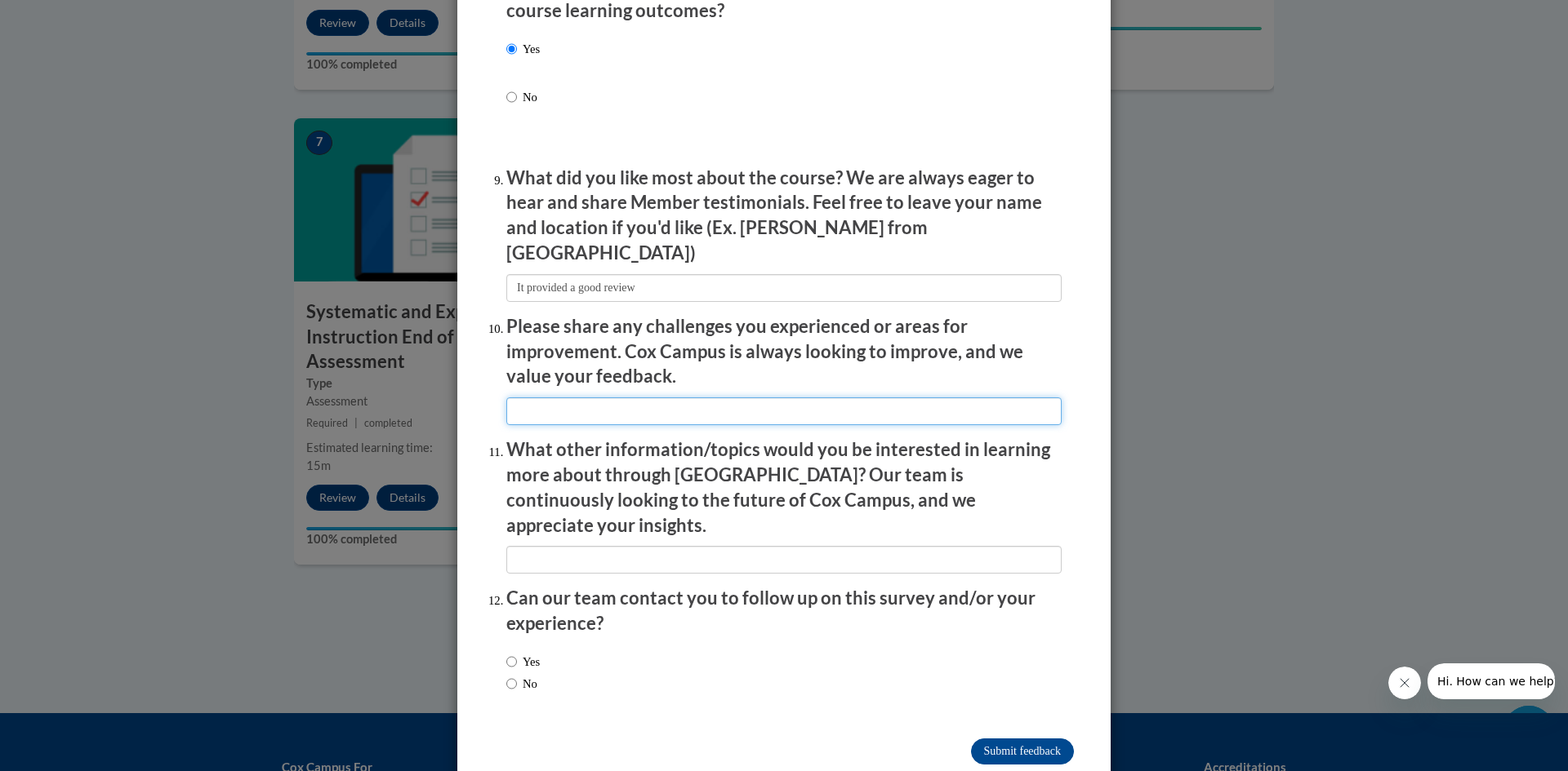
click at [645, 397] on input "textbox" at bounding box center [784, 411] width 556 height 28
type input "n"
type input "None experienced"
click at [609, 546] on input "textbox" at bounding box center [784, 560] width 556 height 28
type input "N"
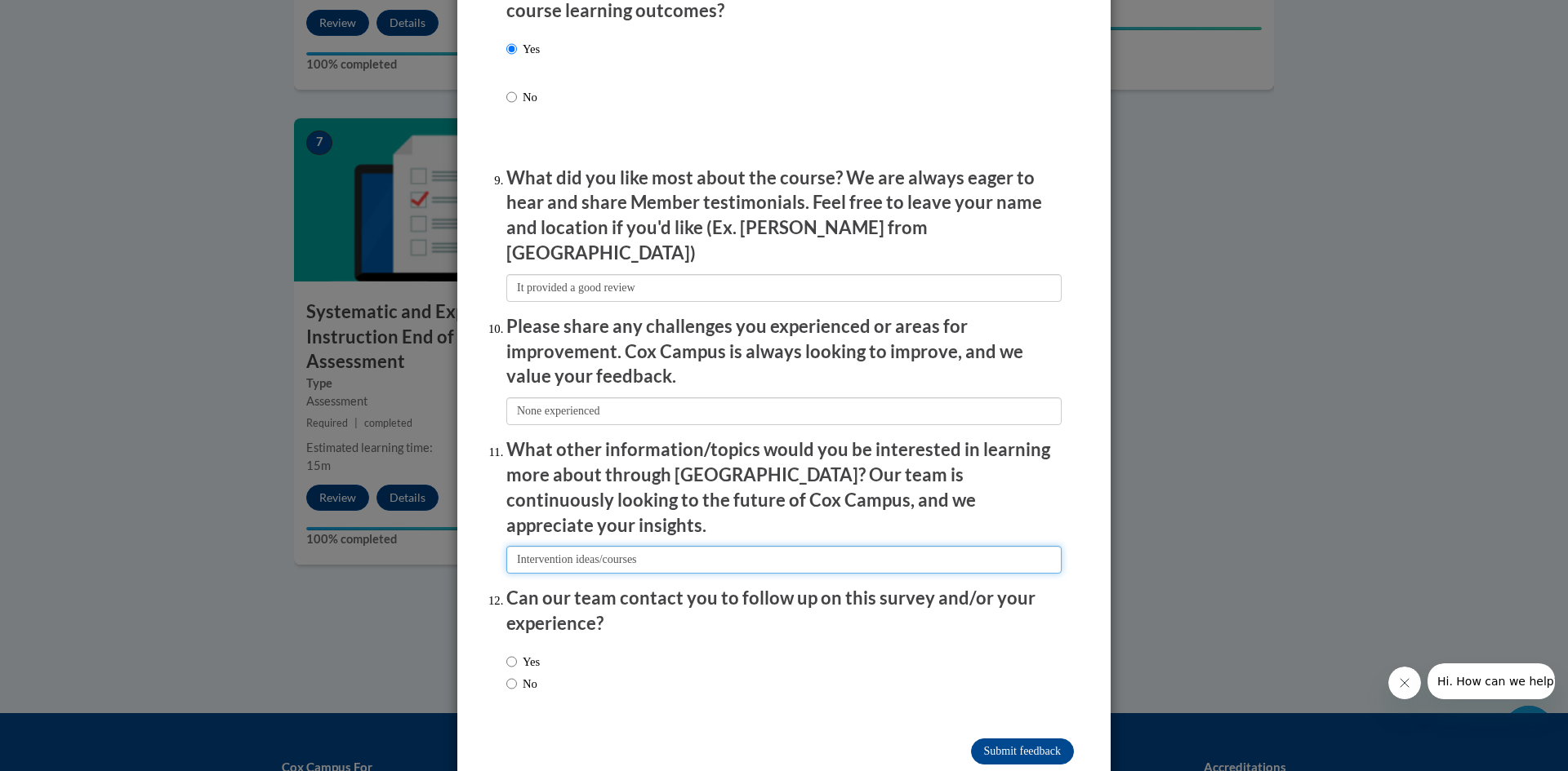
type input "Intervention ideas/courses"
click at [518, 675] on label "No" at bounding box center [521, 684] width 31 height 18
click at [517, 675] on input "No" at bounding box center [512, 684] width 11 height 18
radio input "true"
click at [1042, 739] on input "Submit feedback" at bounding box center [1022, 751] width 102 height 26
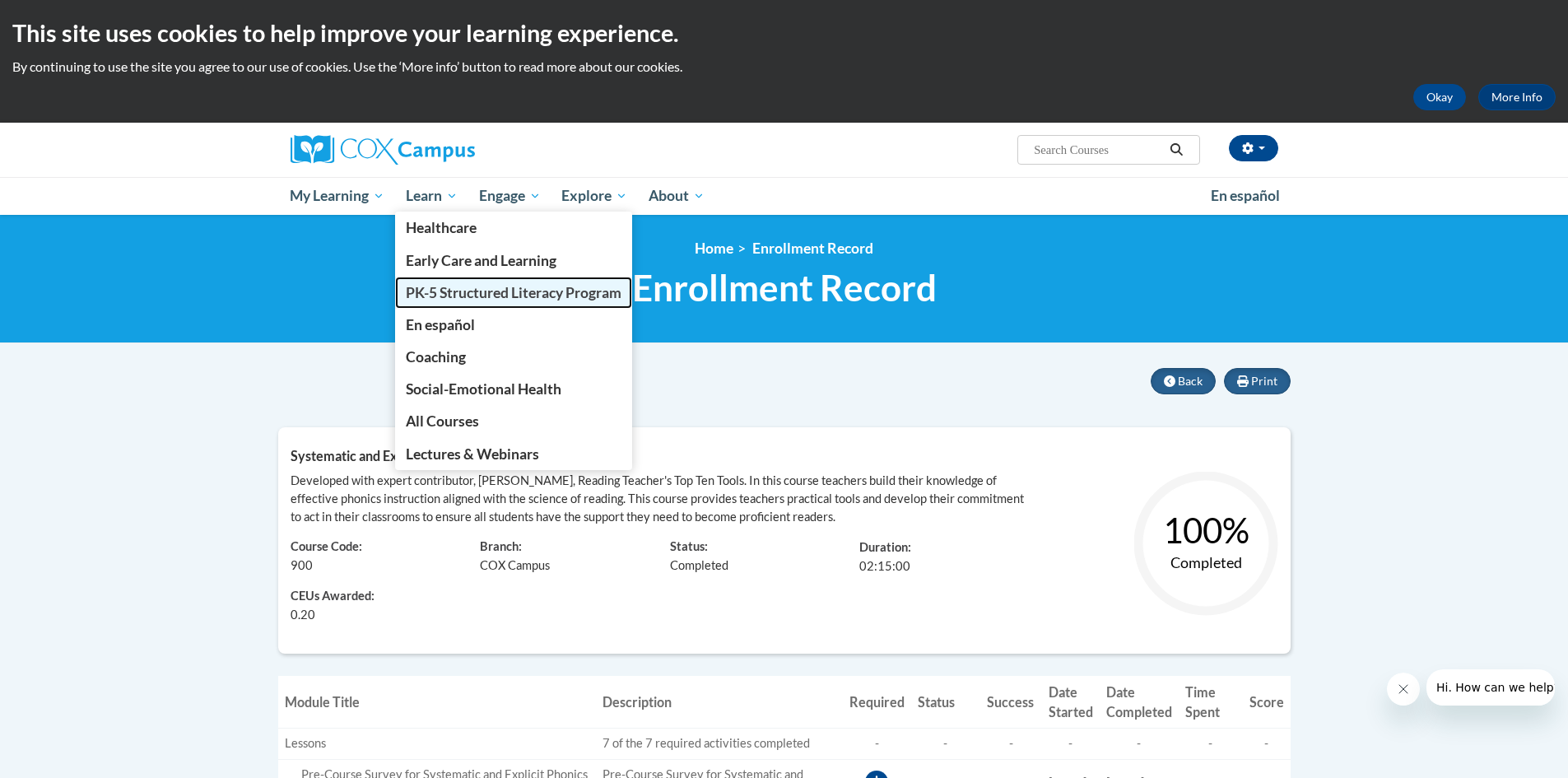
click at [485, 301] on link "PK-5 Structured Literacy Program" at bounding box center [514, 292] width 237 height 32
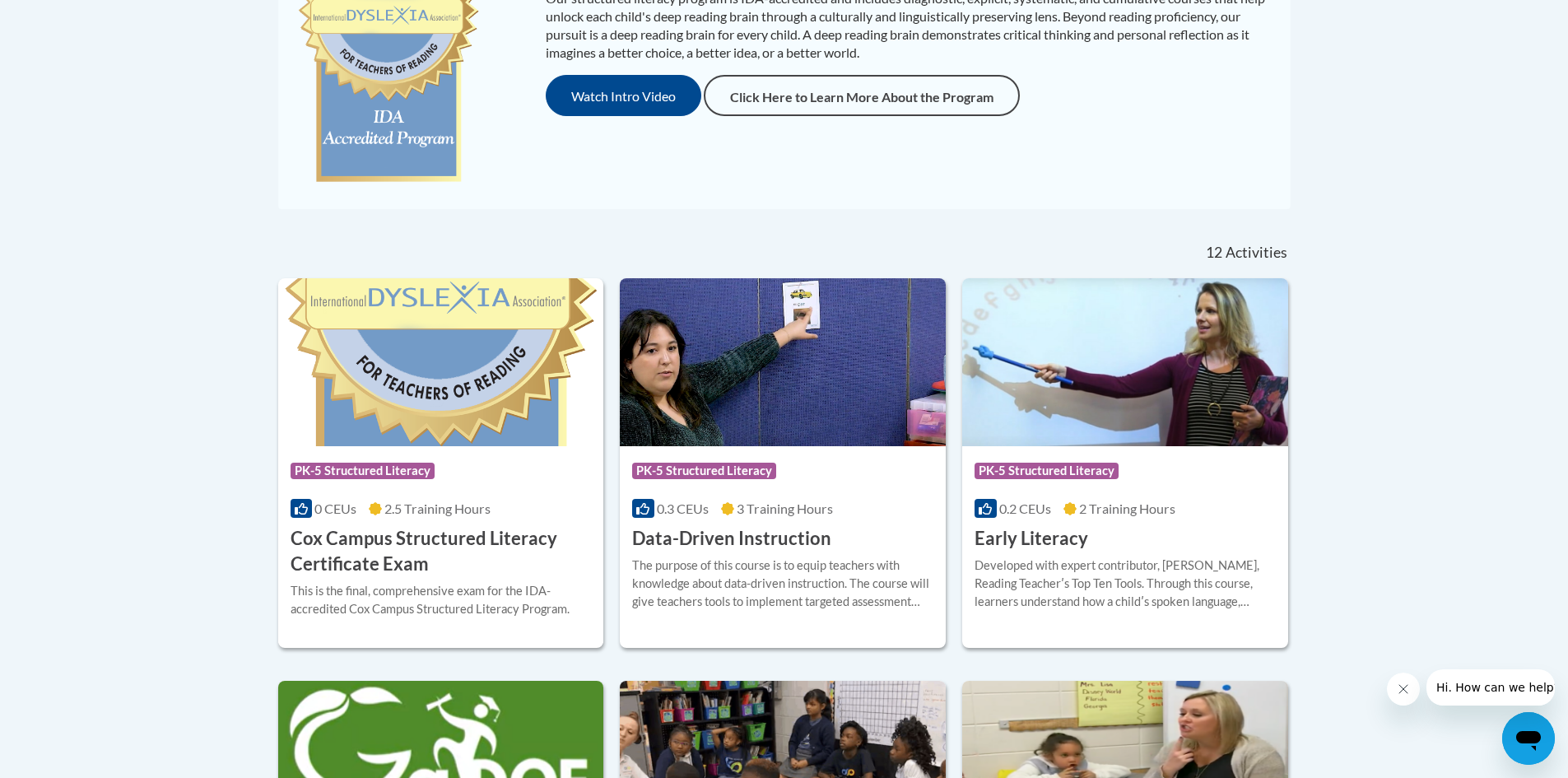
scroll to position [577, 0]
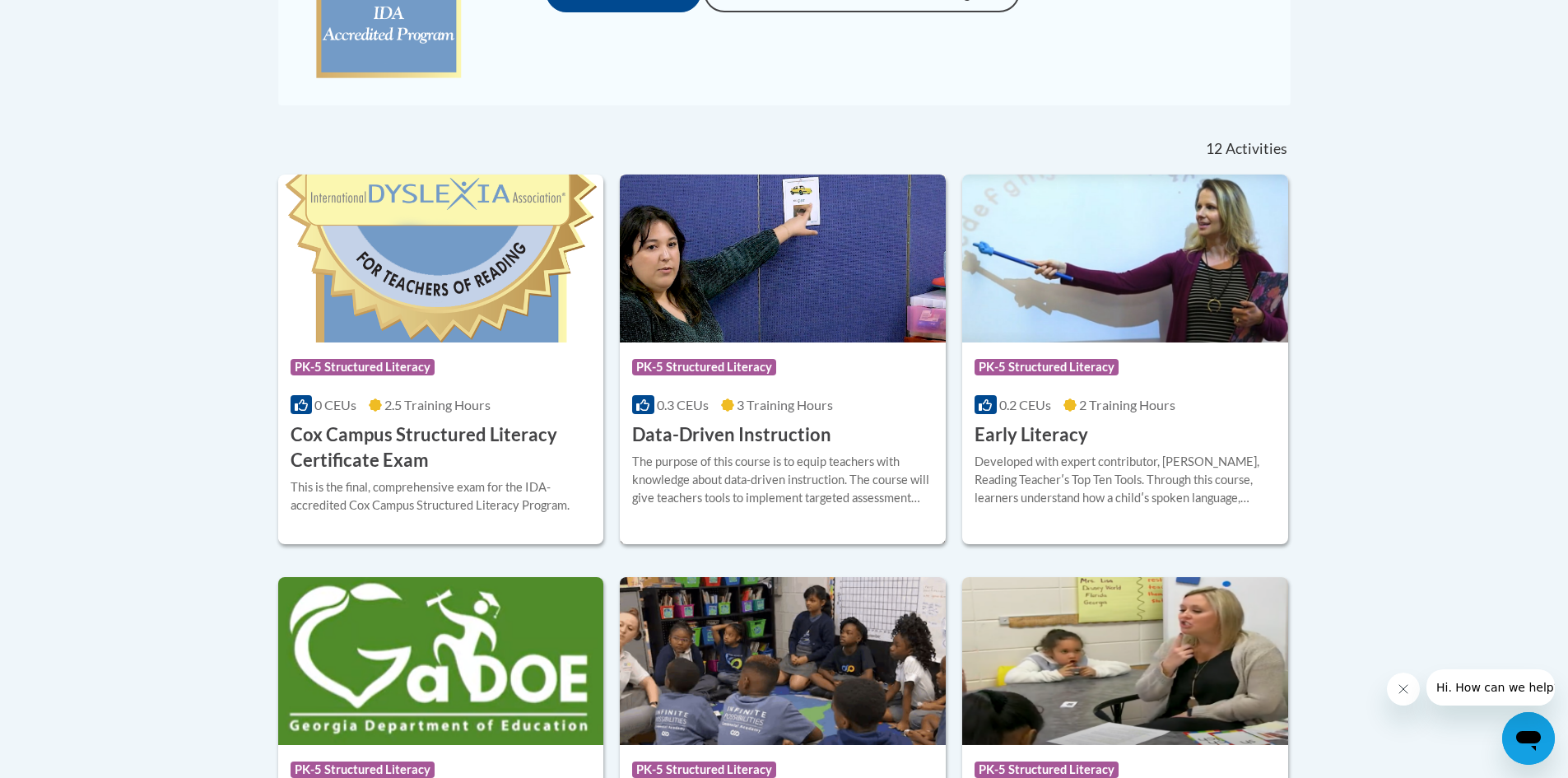
click at [721, 332] on img at bounding box center [783, 258] width 326 height 168
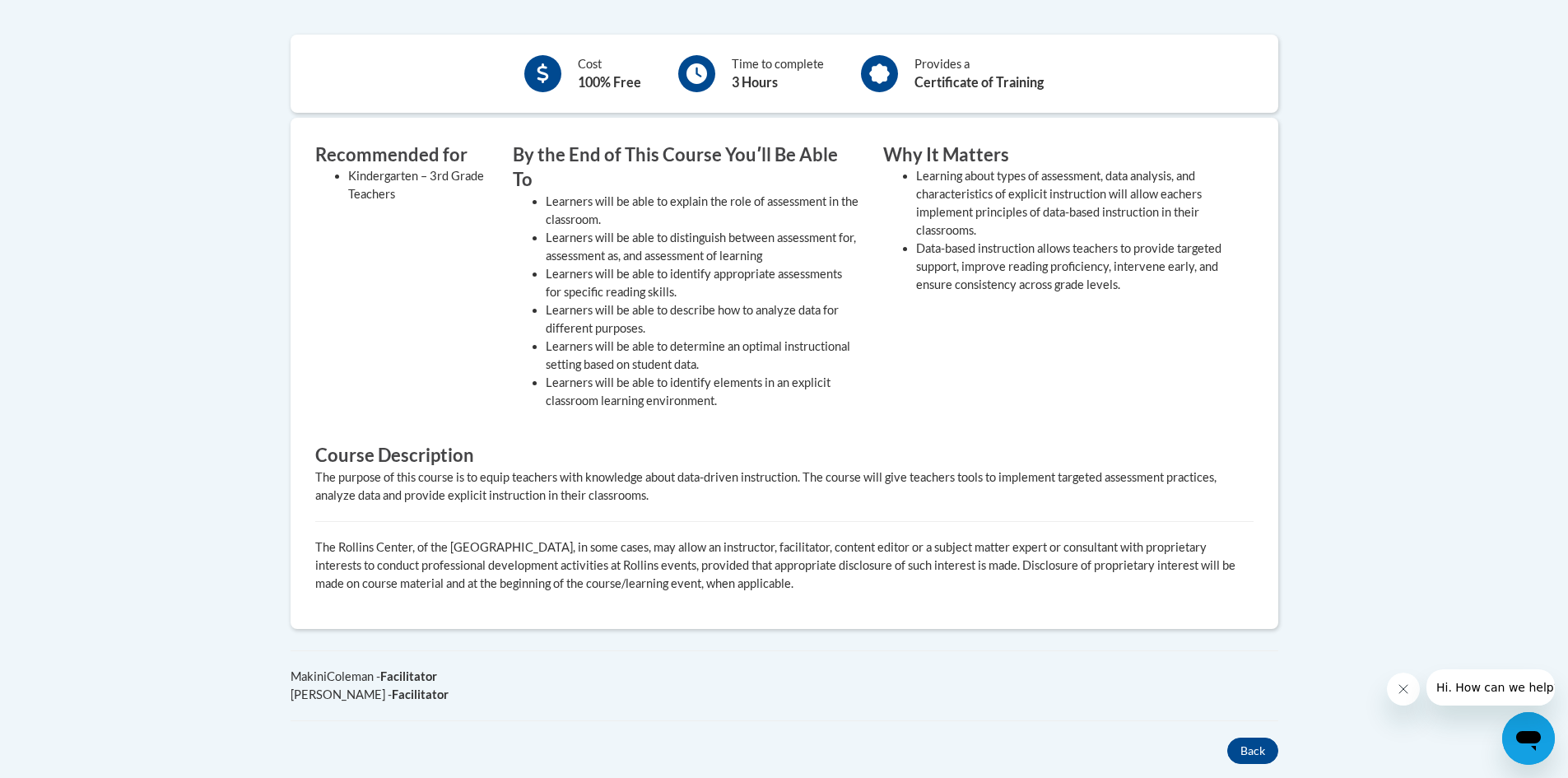
scroll to position [247, 0]
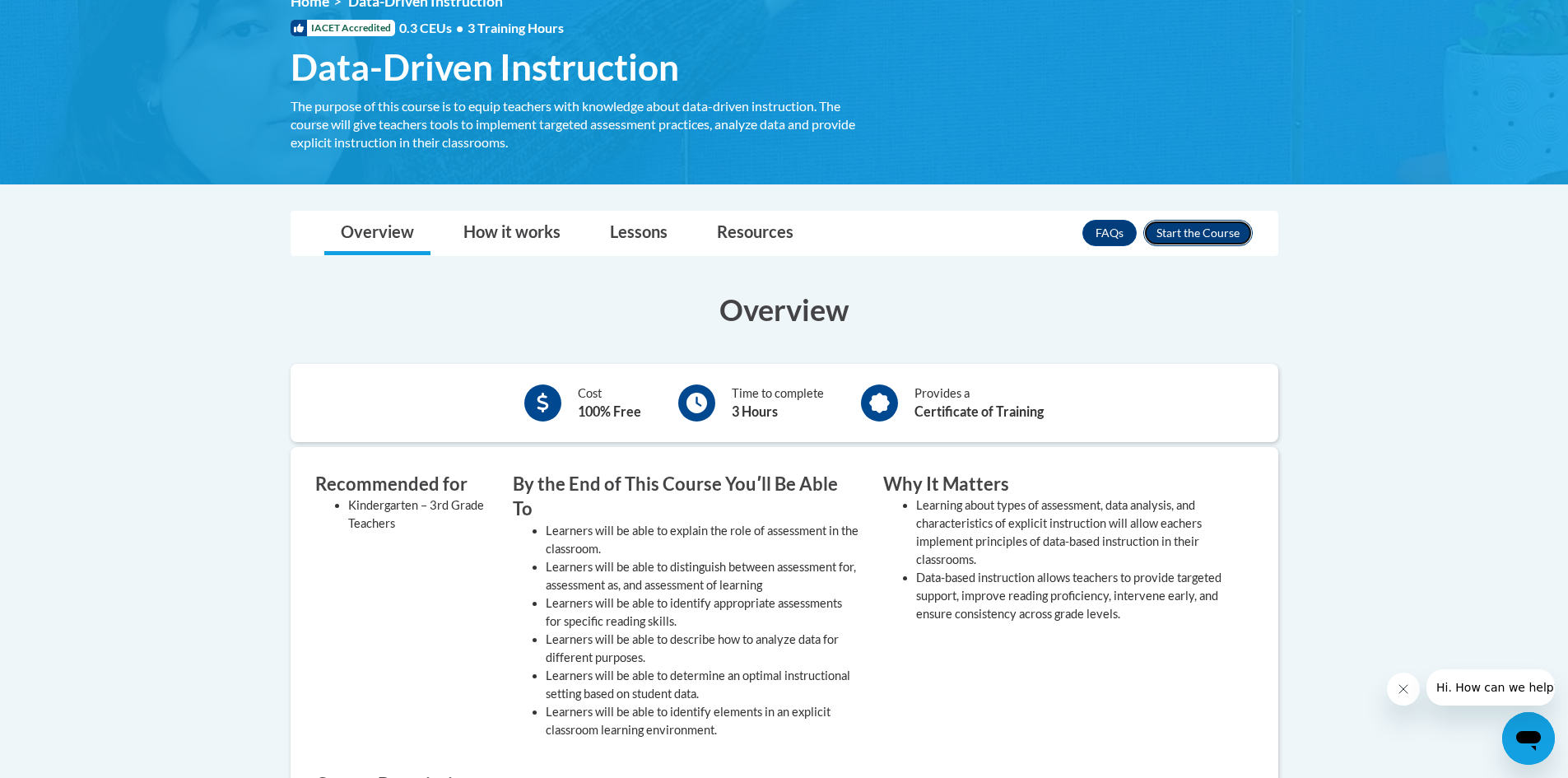
click at [1193, 236] on button "Enroll" at bounding box center [1198, 233] width 110 height 26
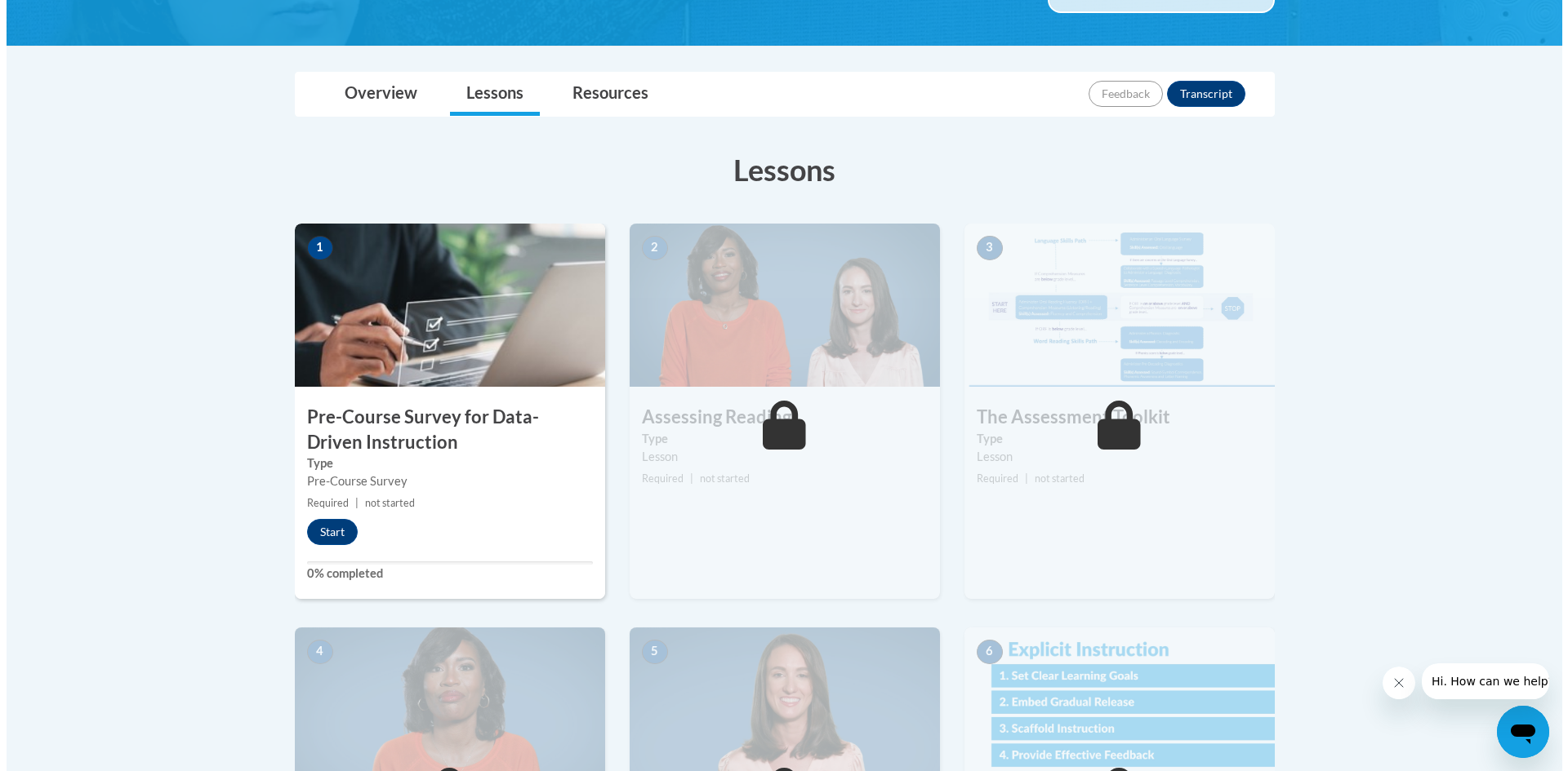
scroll to position [326, 0]
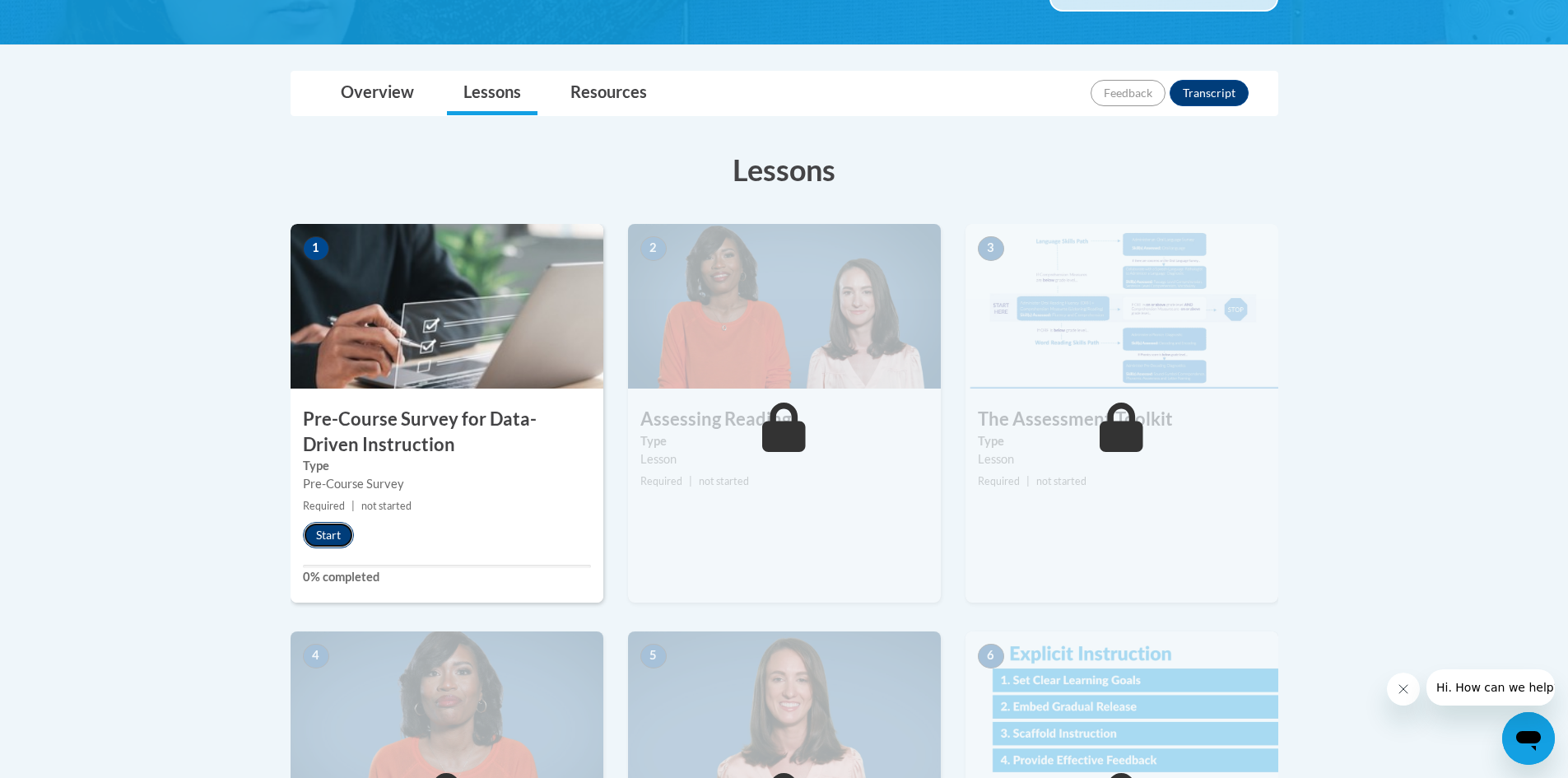
click at [341, 539] on button "Start" at bounding box center [328, 535] width 51 height 26
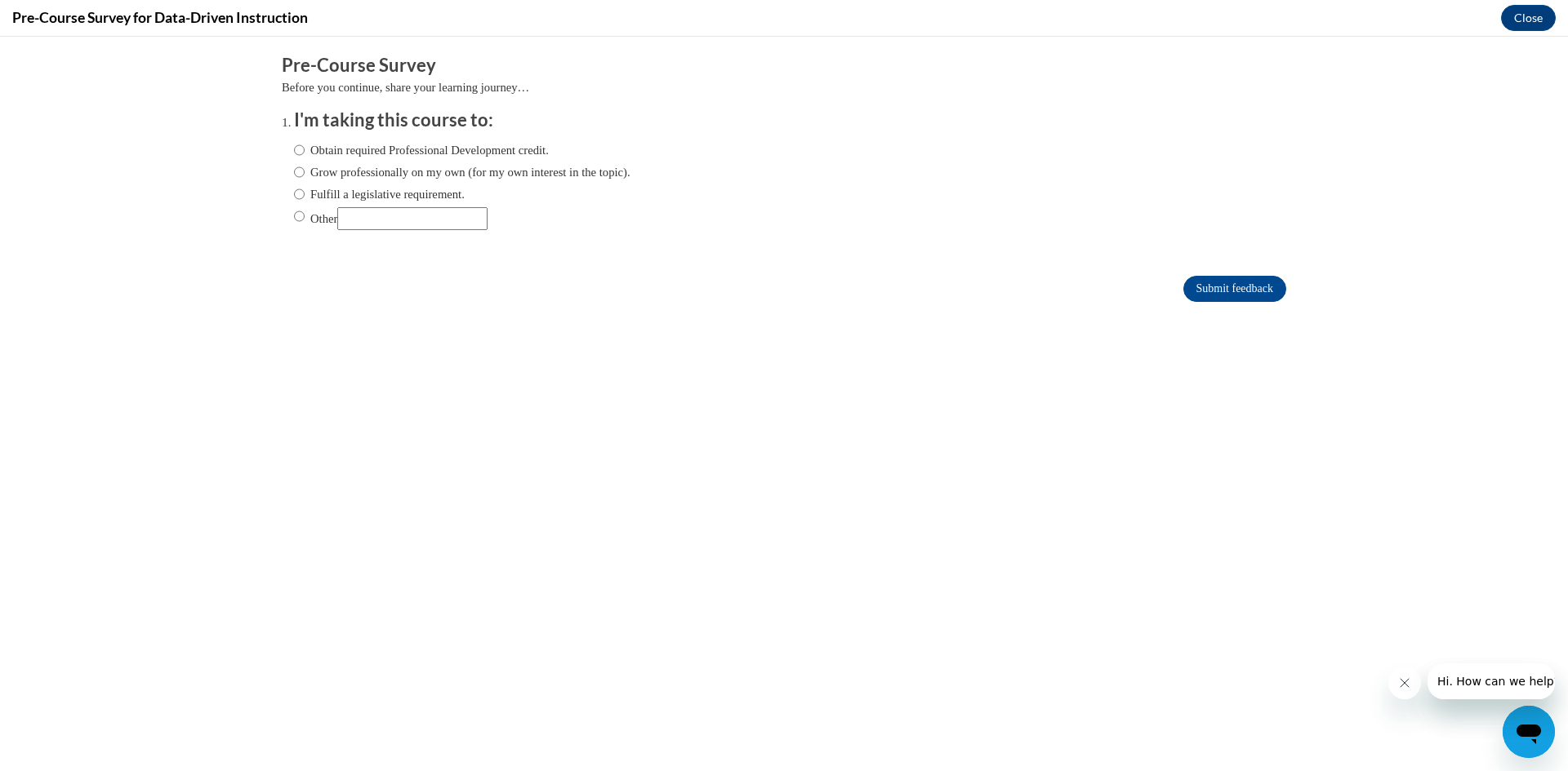
scroll to position [0, 0]
click at [294, 196] on input "Fulfill a legislative requirement." at bounding box center [299, 194] width 11 height 18
radio input "true"
click at [1240, 289] on input "Submit feedback" at bounding box center [1234, 288] width 102 height 26
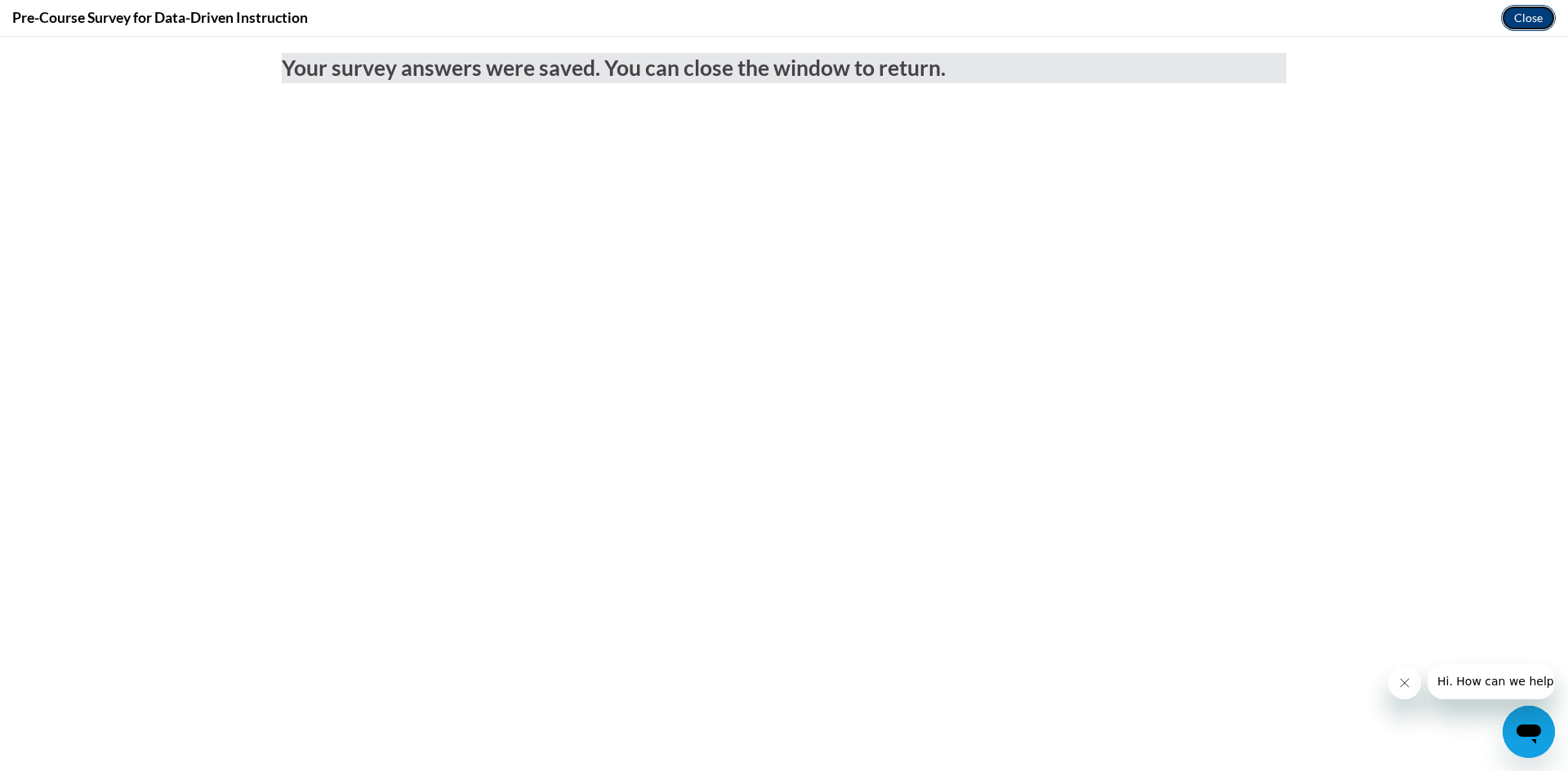
click at [1526, 17] on button "Close" at bounding box center [1528, 17] width 55 height 26
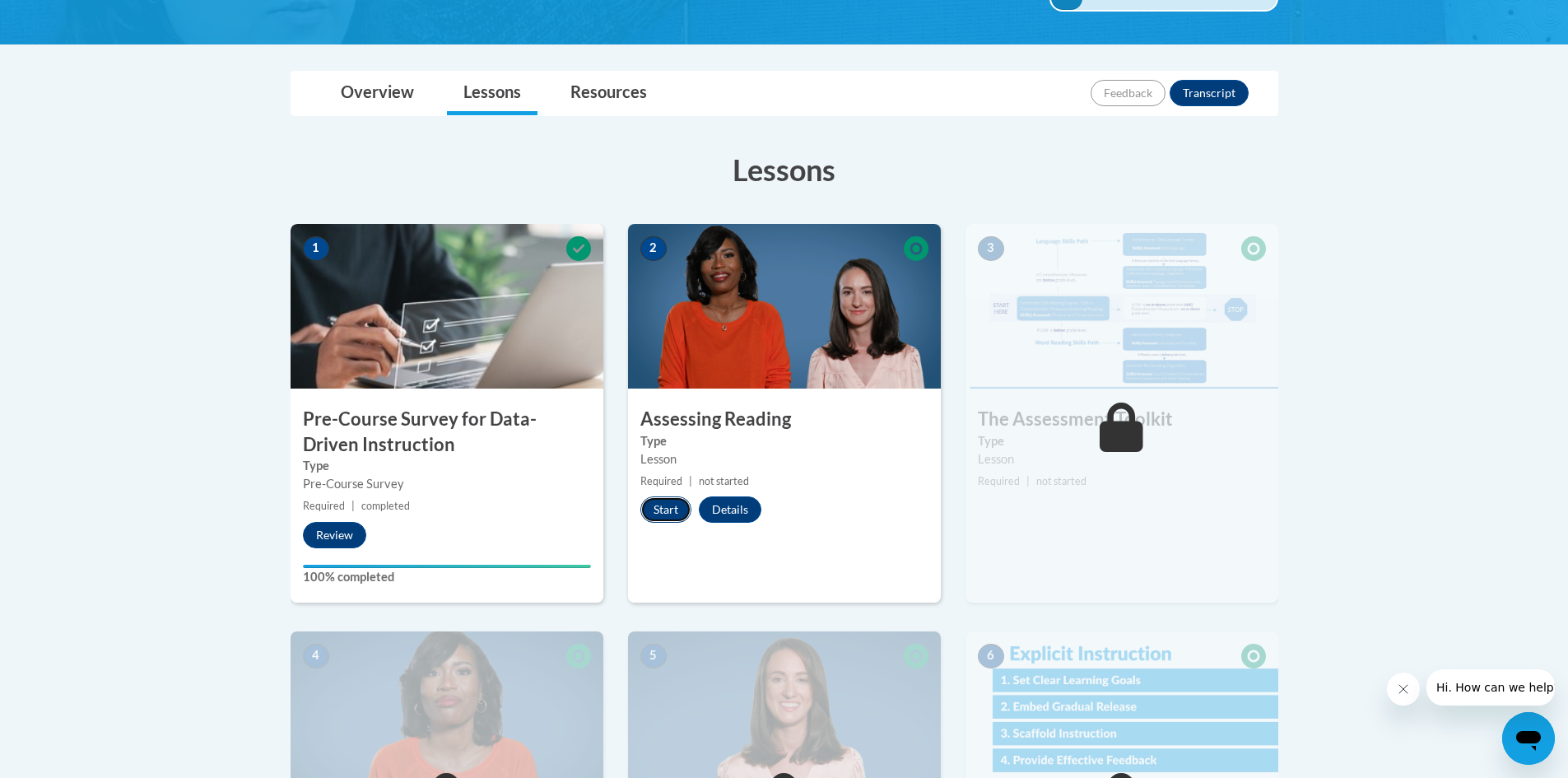
click at [683, 516] on button "Start" at bounding box center [666, 510] width 51 height 26
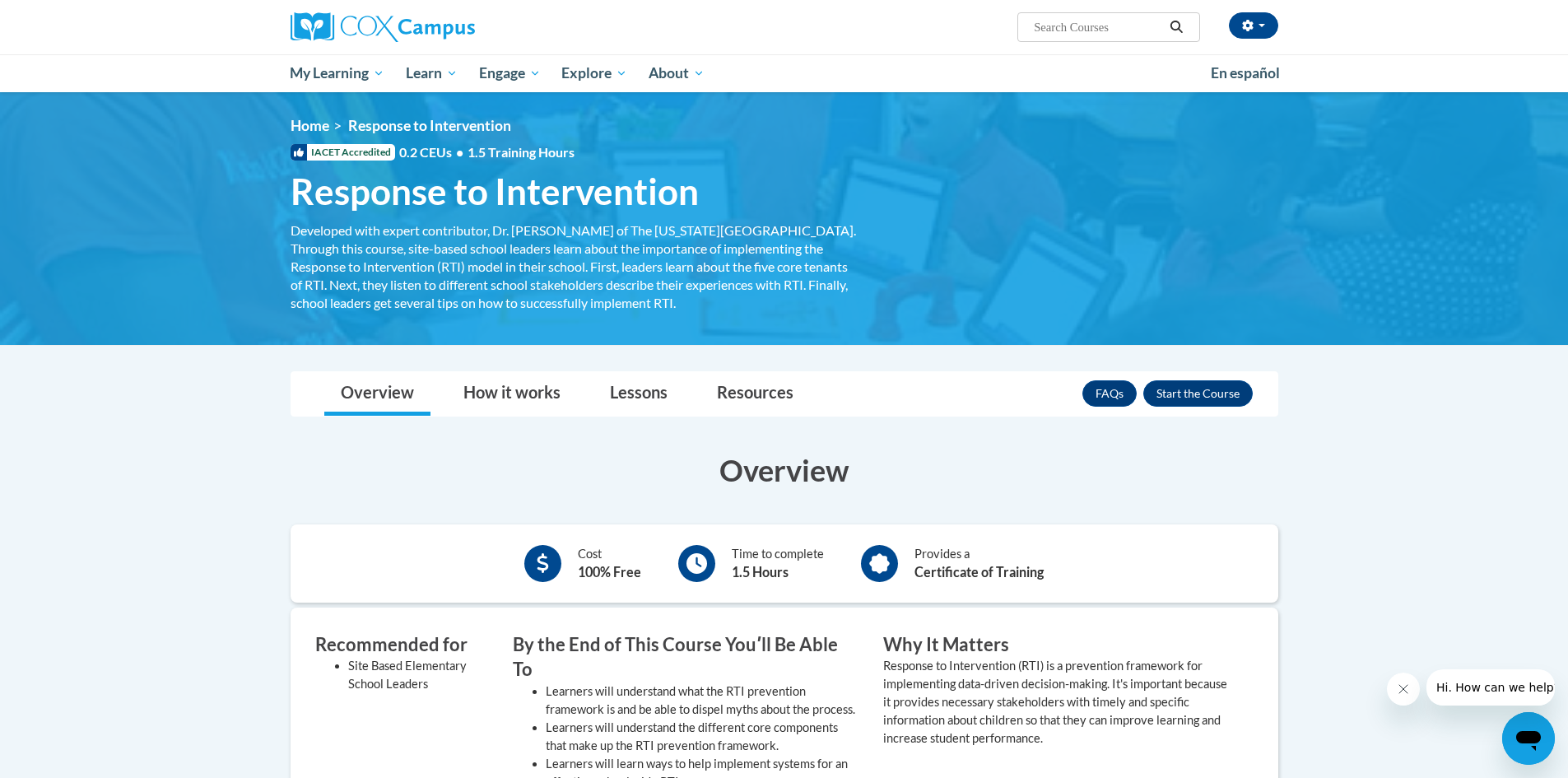
scroll to position [83, 0]
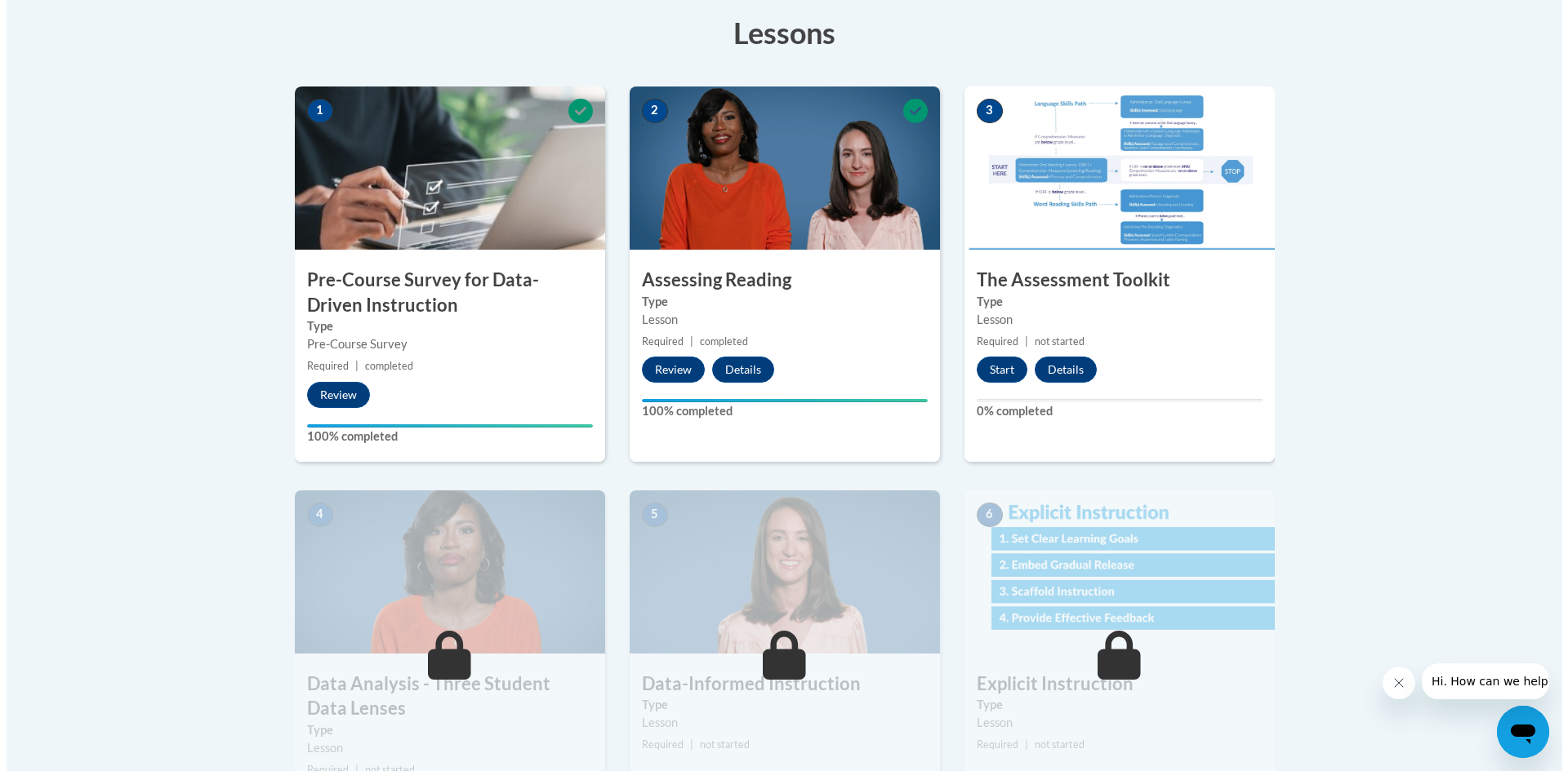
scroll to position [490, 0]
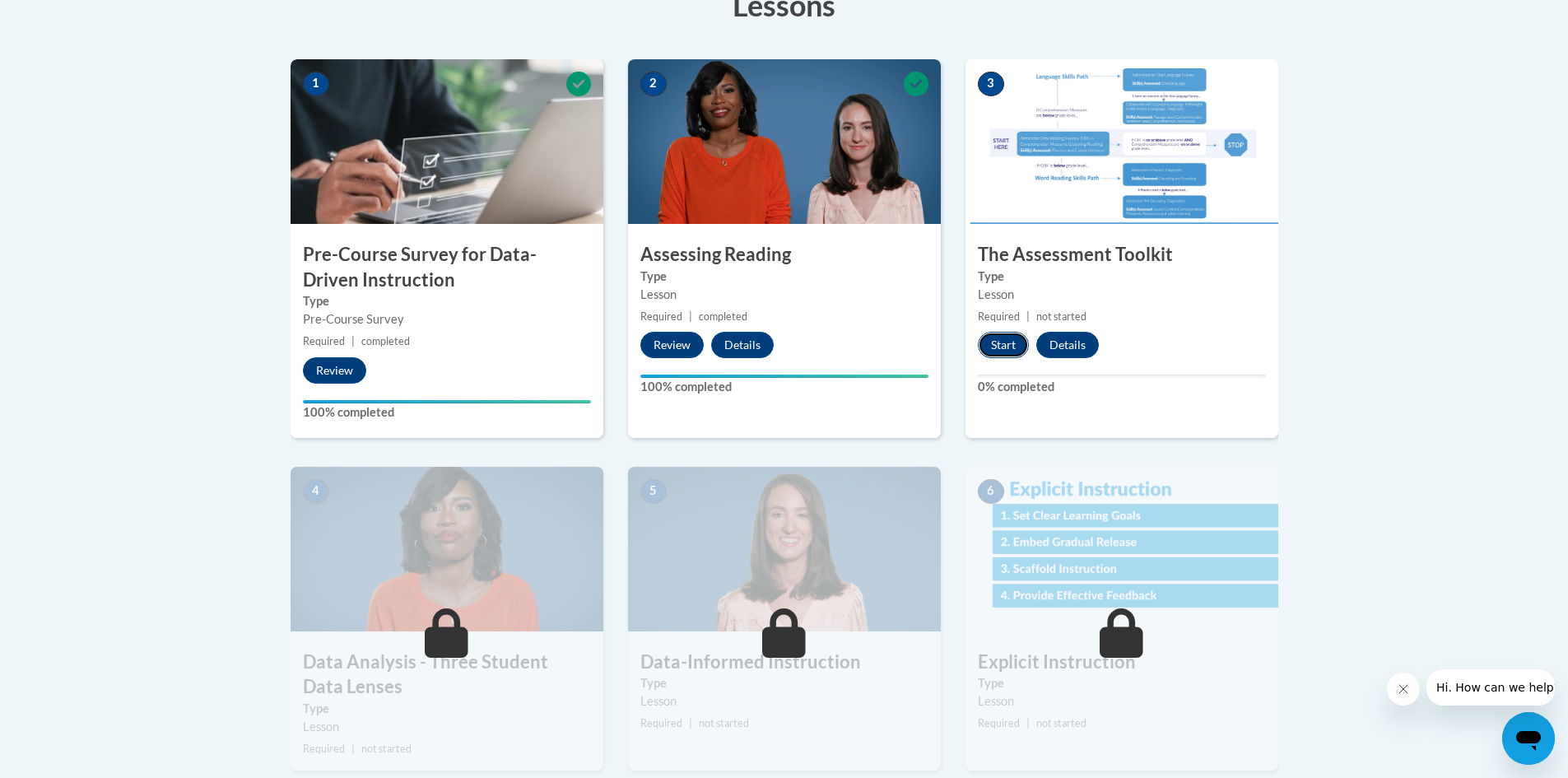
click at [998, 344] on button "Start" at bounding box center [1003, 345] width 51 height 26
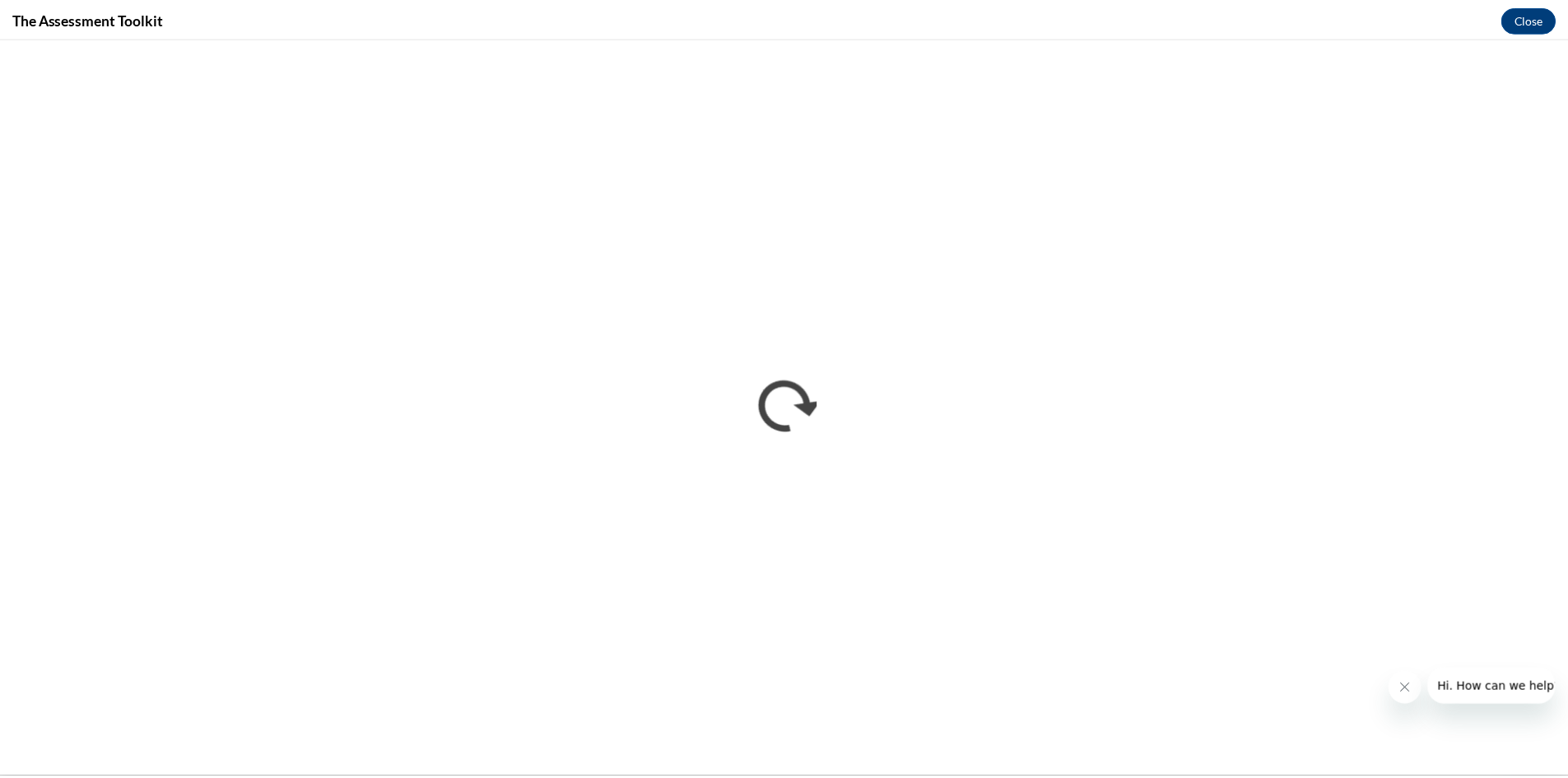
scroll to position [0, 0]
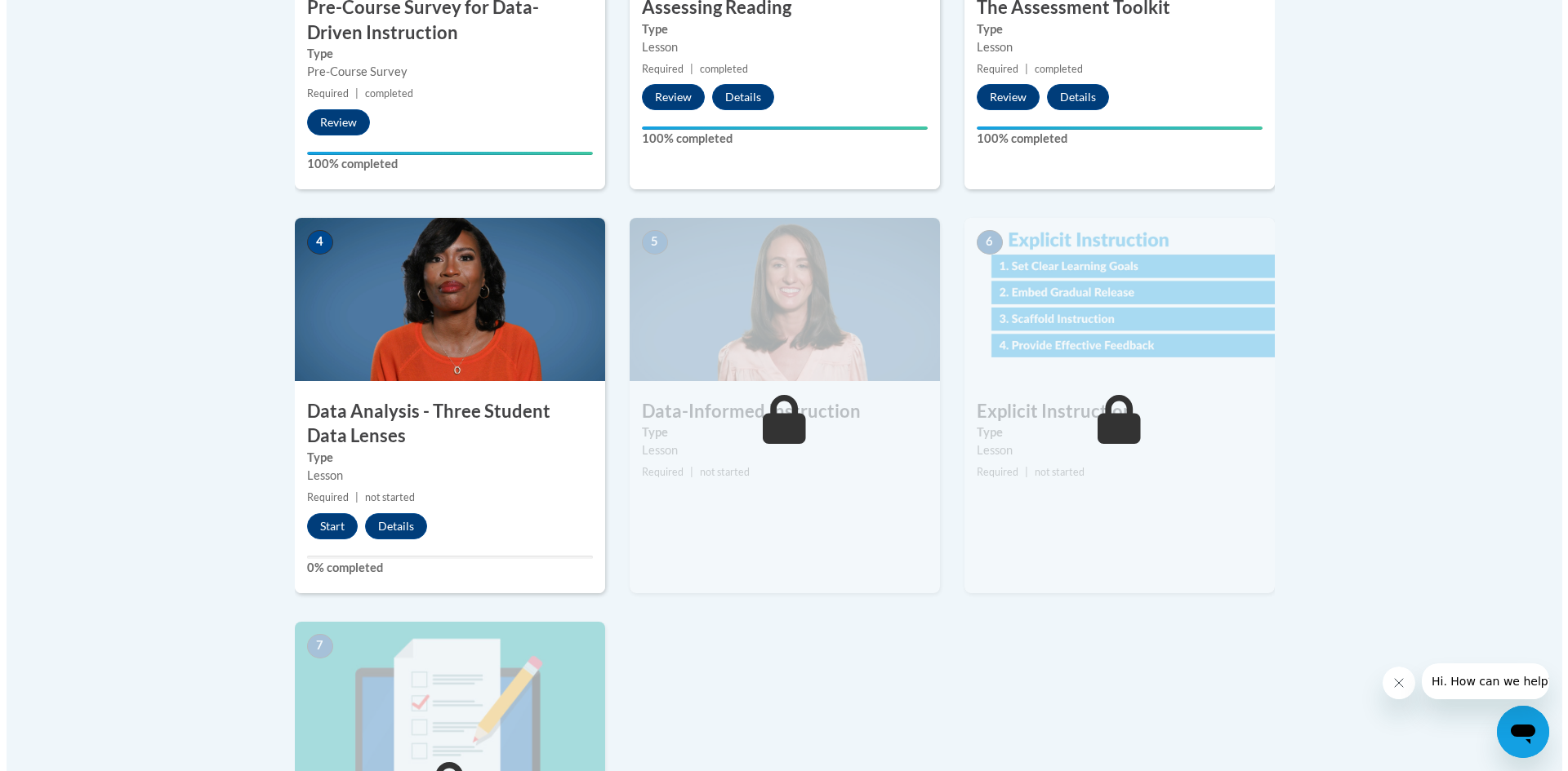
scroll to position [816, 0]
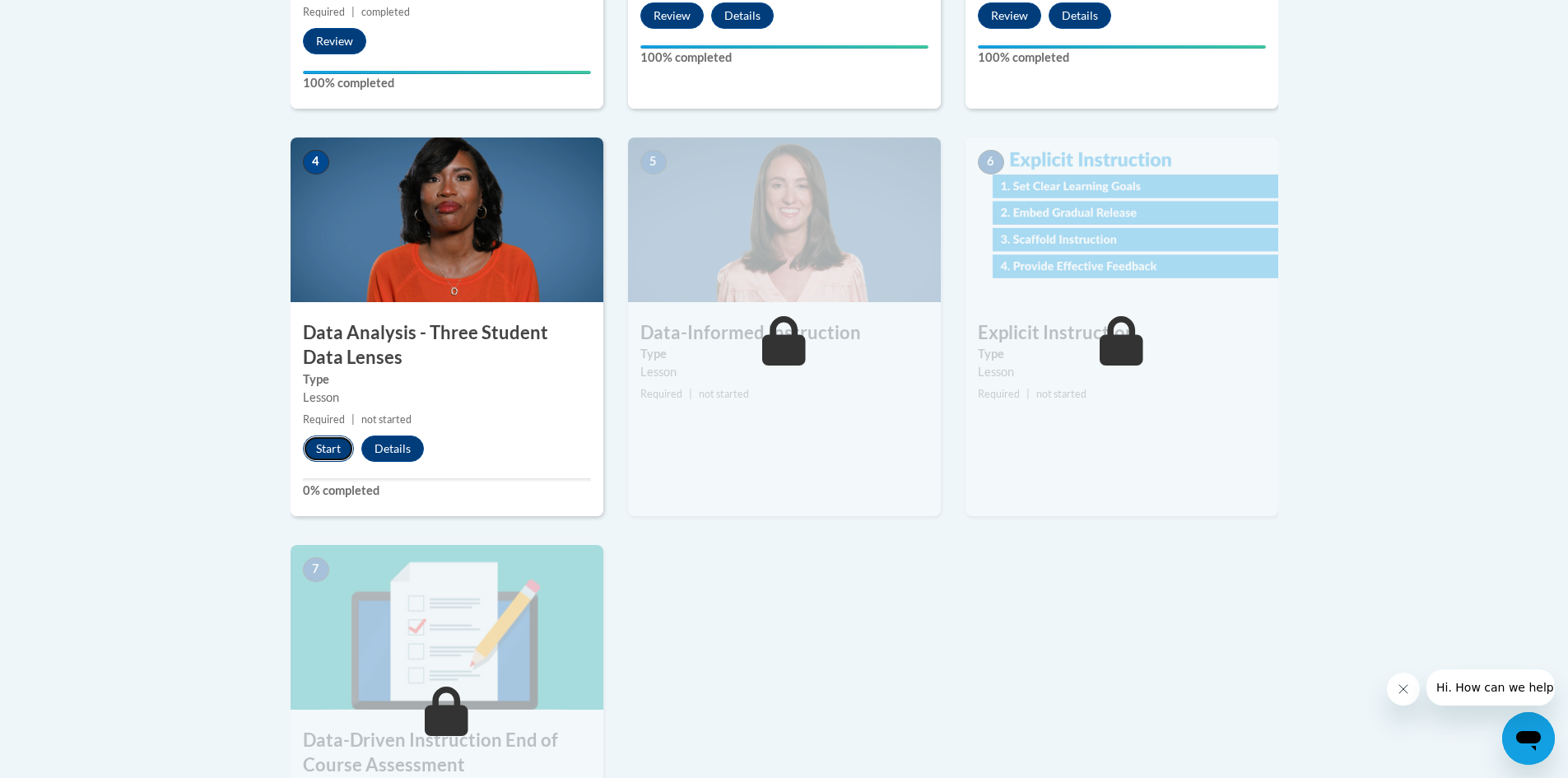
click at [331, 452] on button "Start" at bounding box center [328, 448] width 51 height 26
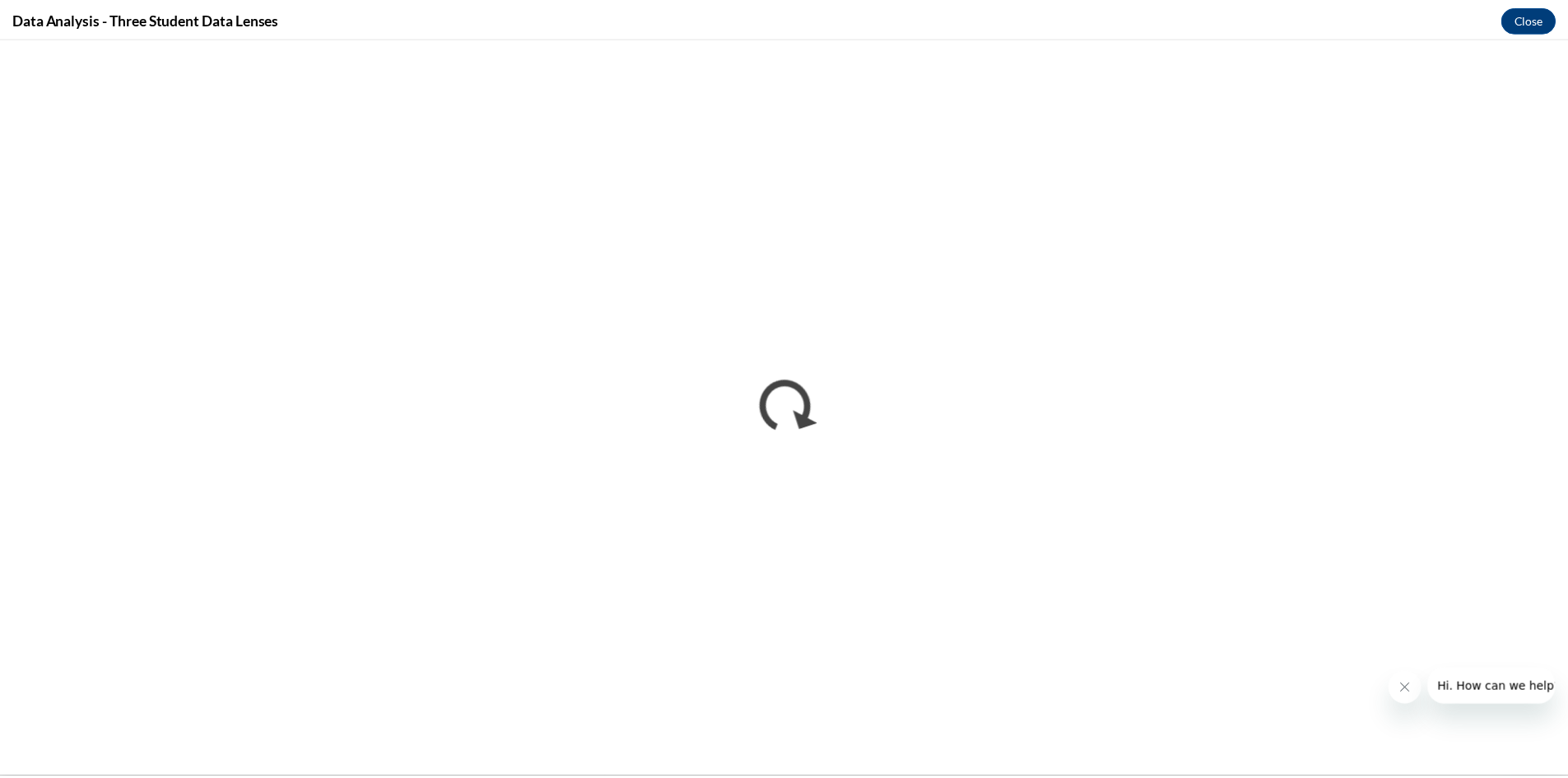
scroll to position [0, 0]
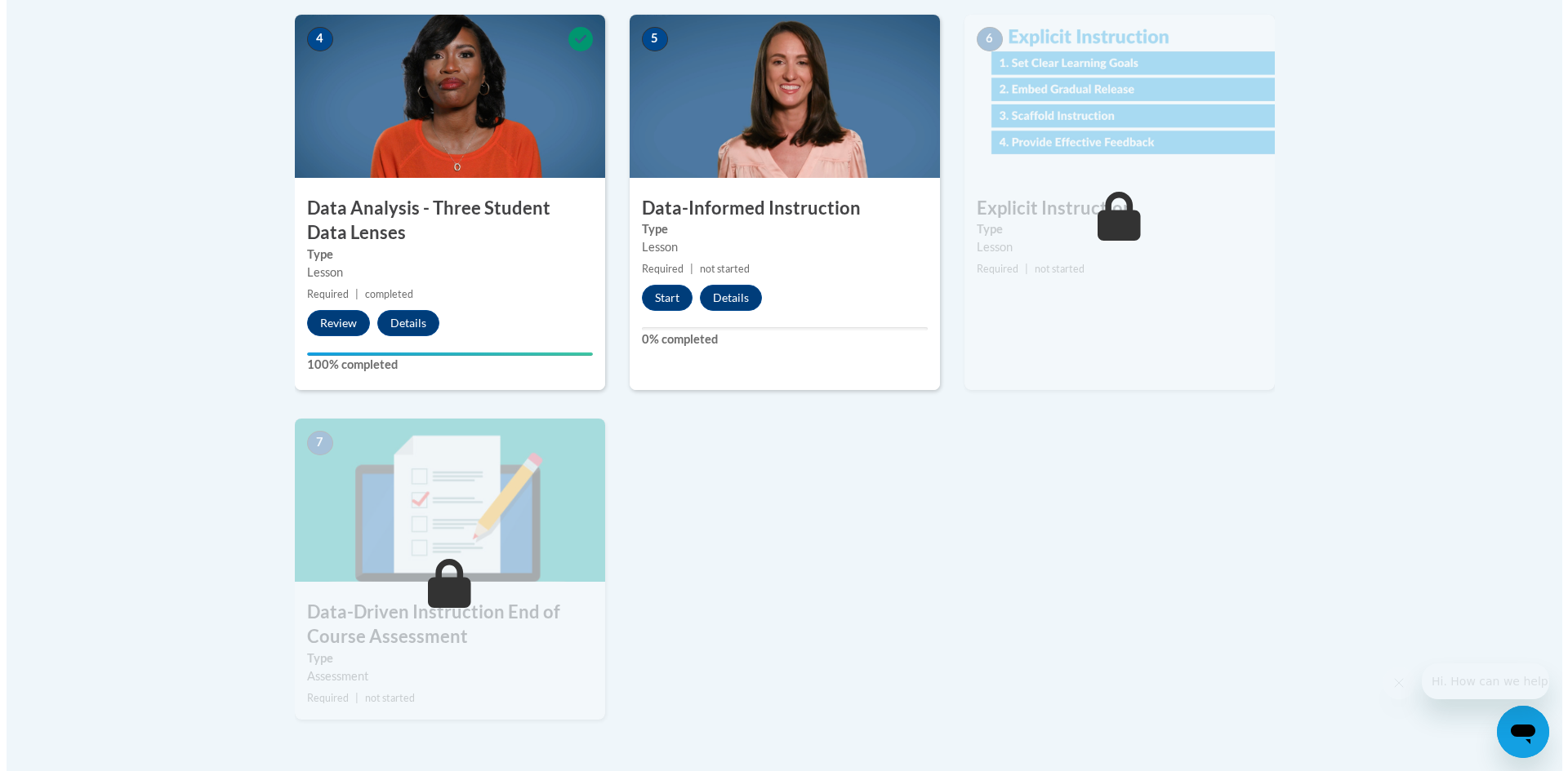
scroll to position [954, 0]
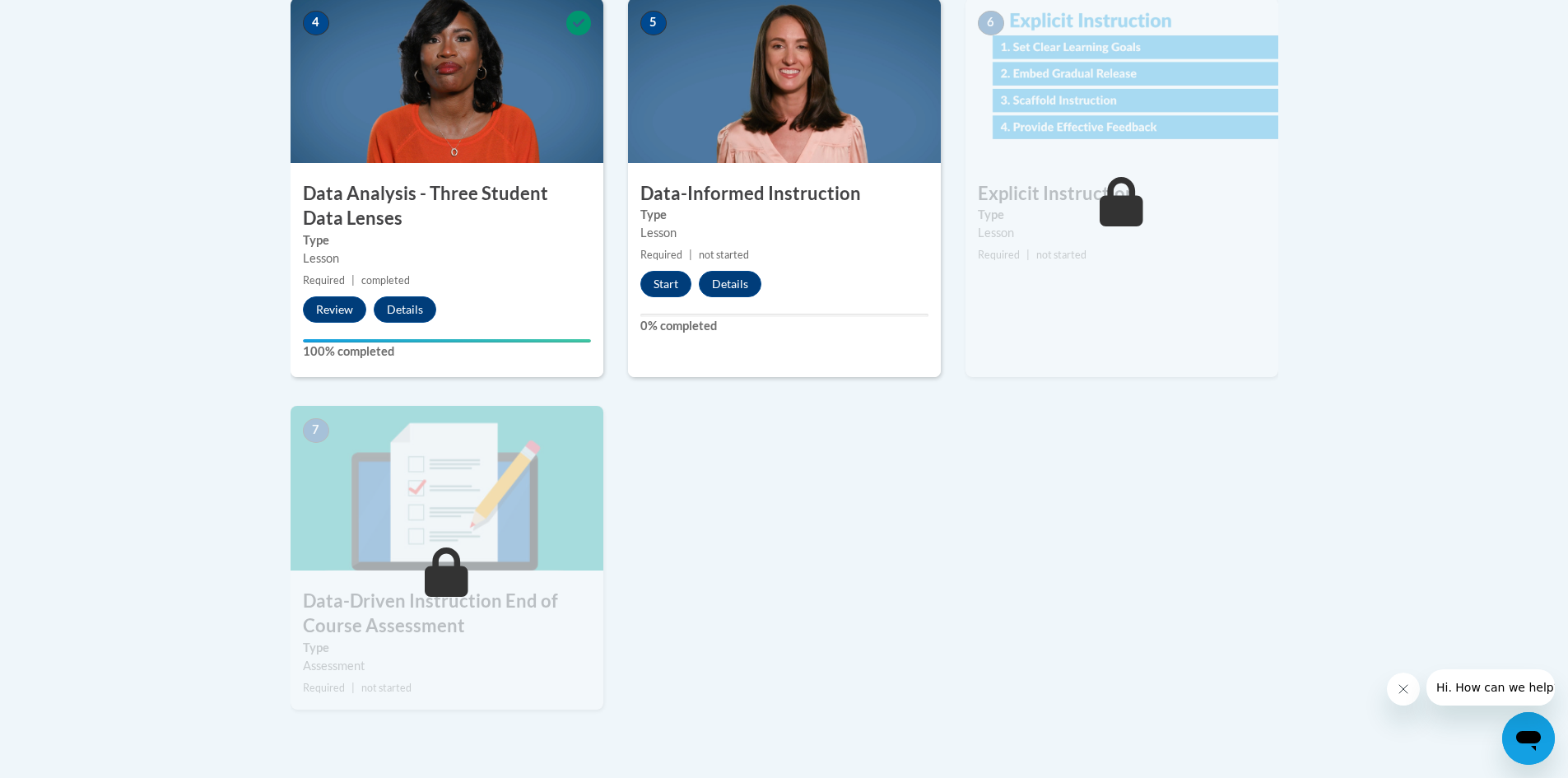
click at [1118, 138] on img at bounding box center [1121, 81] width 313 height 165
click at [668, 286] on button "Start" at bounding box center [666, 284] width 51 height 26
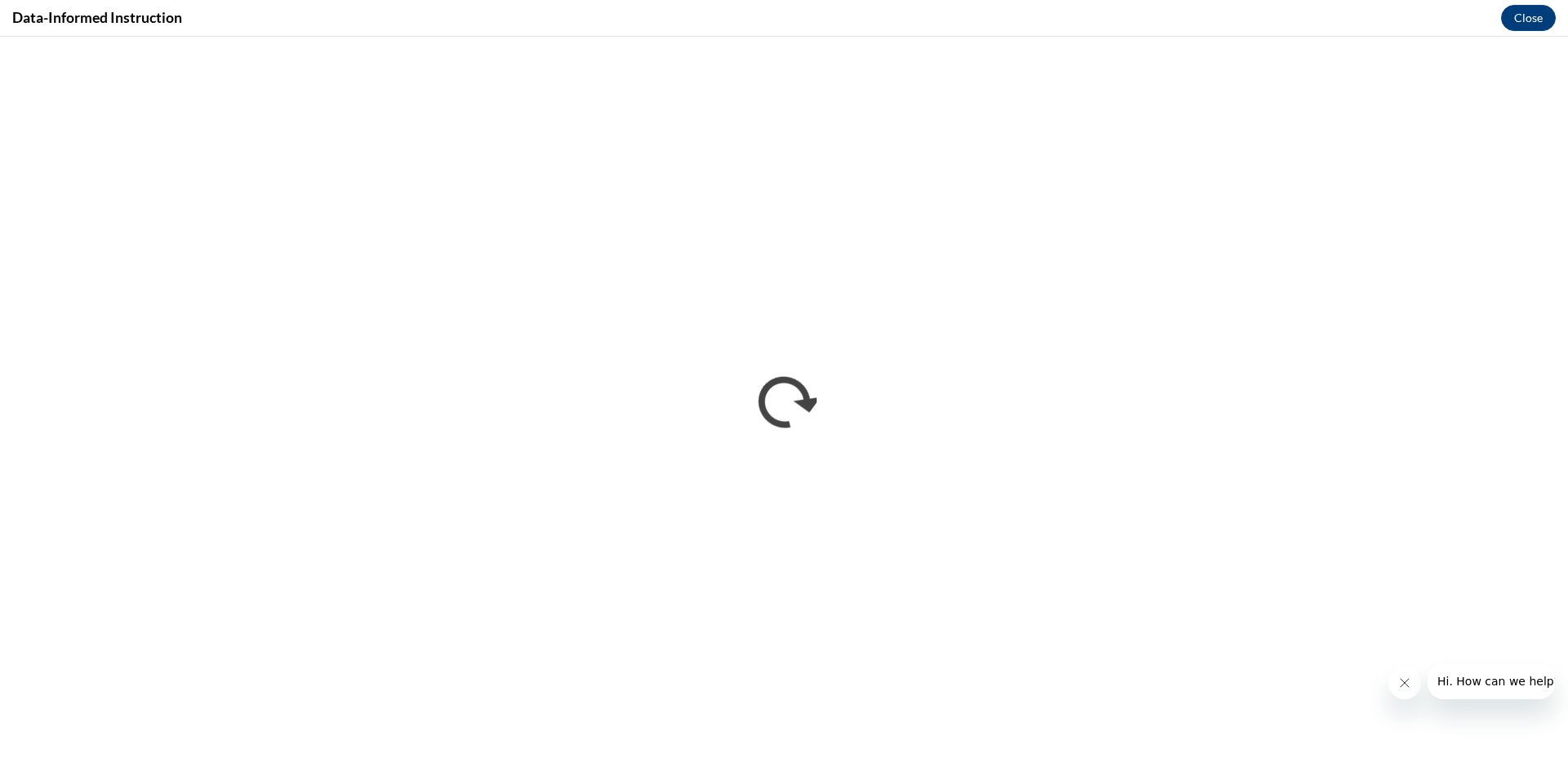
scroll to position [0, 0]
